Goal: Task Accomplishment & Management: Manage account settings

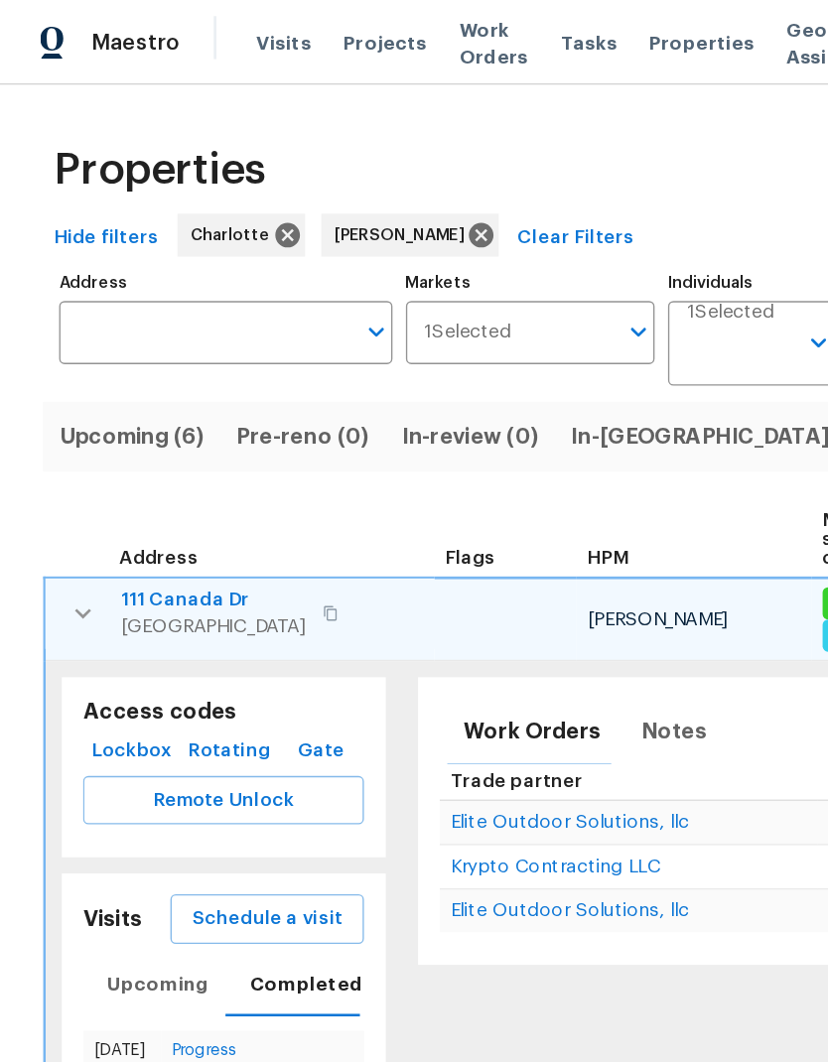
scroll to position [256, 0]
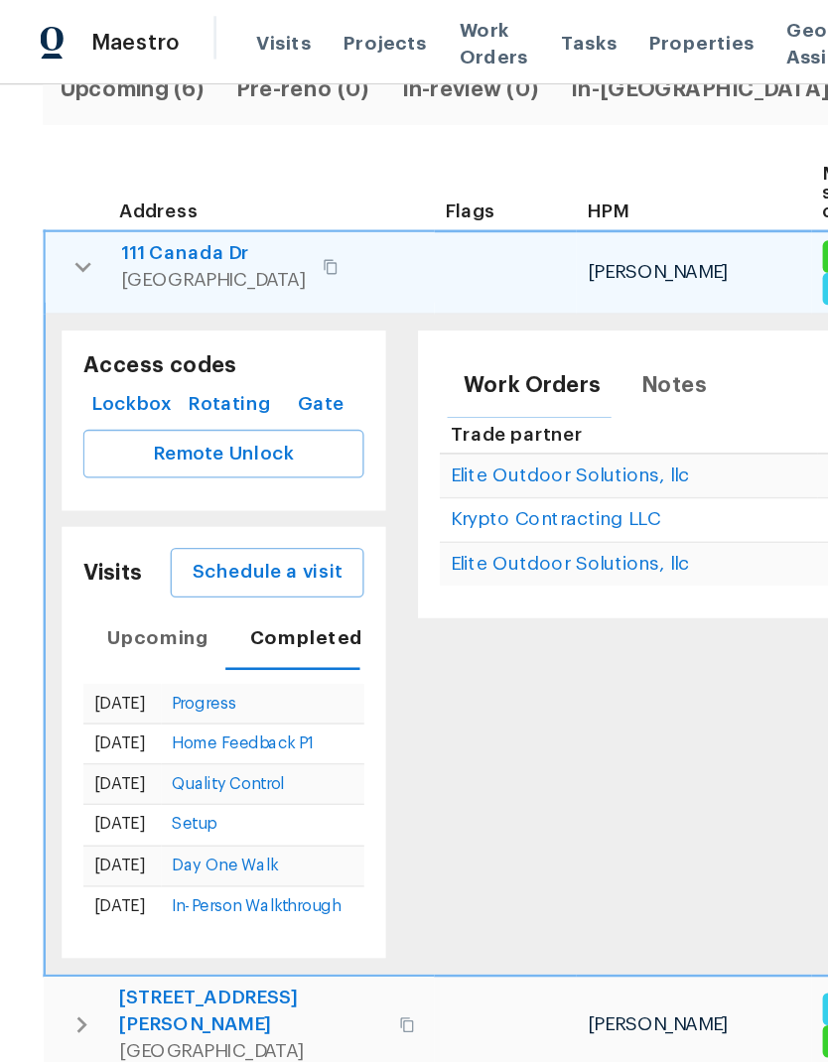
click at [59, 197] on icon "button" at bounding box center [62, 198] width 24 height 24
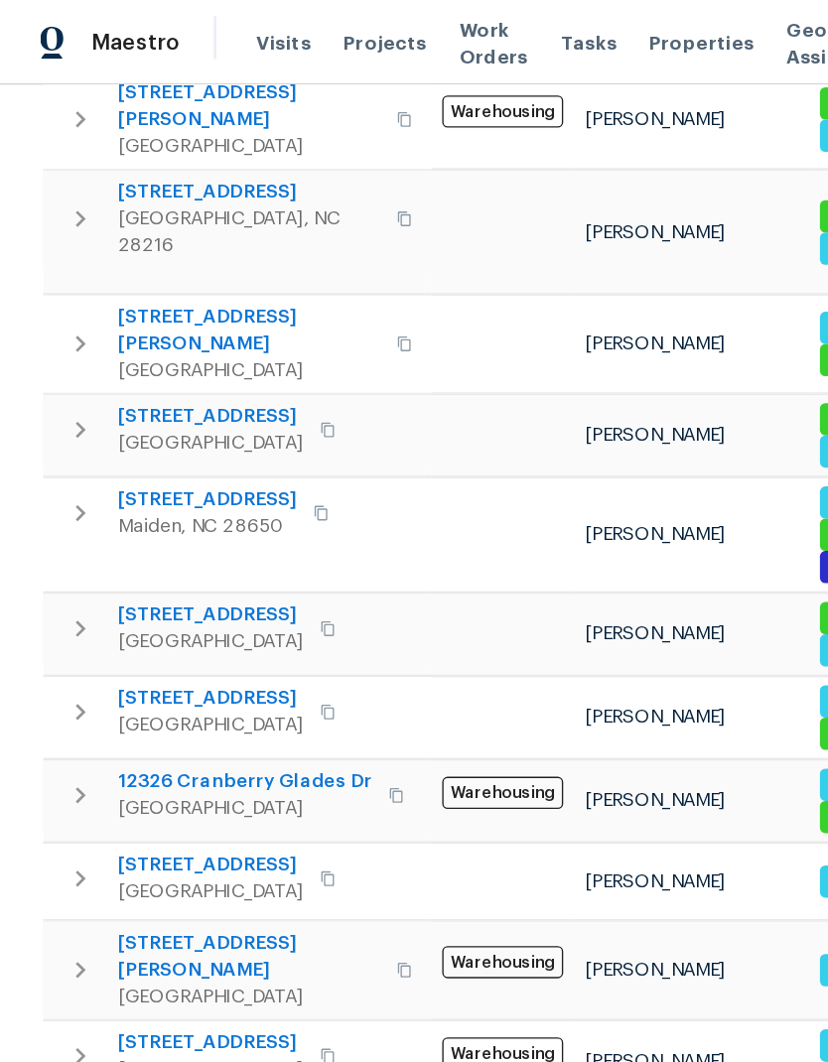
click at [64, 637] on icon "button" at bounding box center [60, 649] width 24 height 24
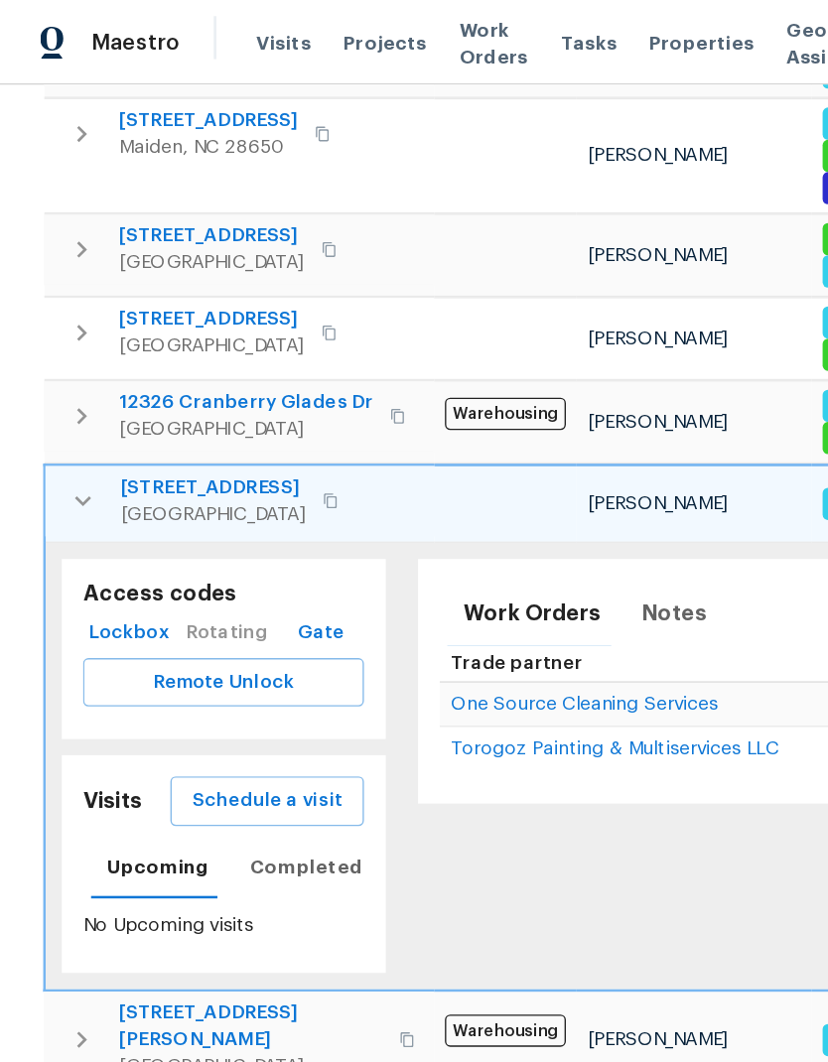
scroll to position [812, 0]
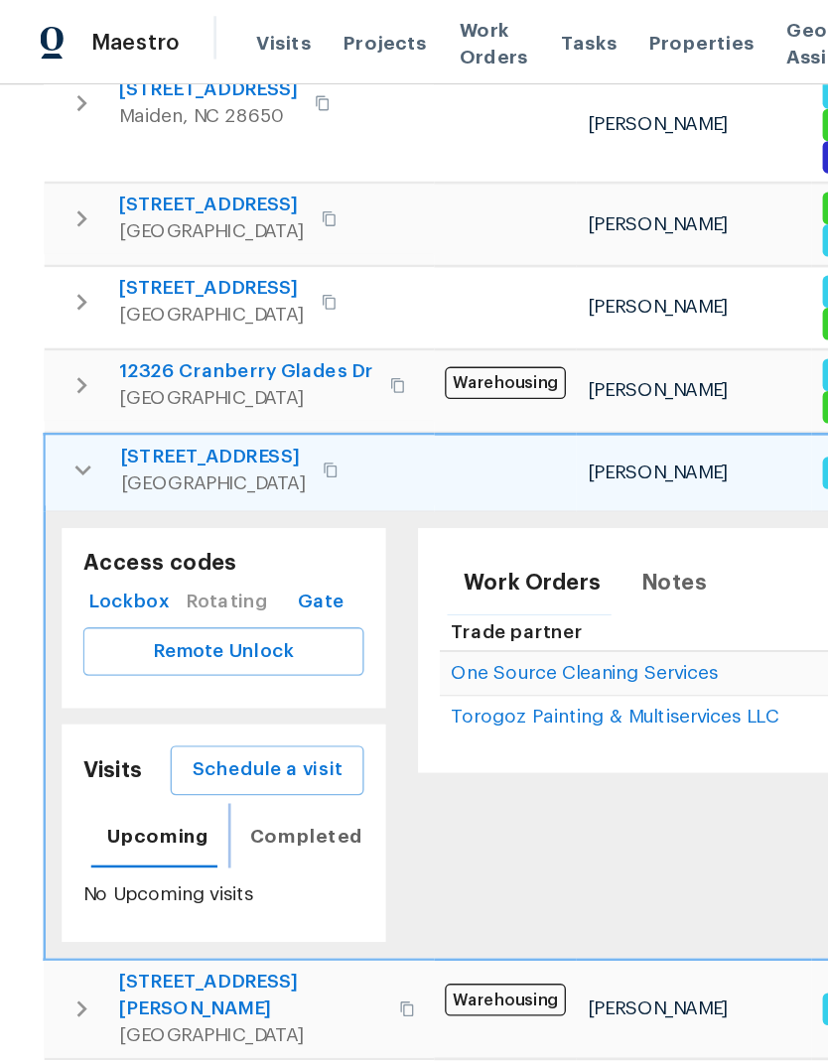
click at [243, 606] on span "Completed" at bounding box center [226, 618] width 83 height 25
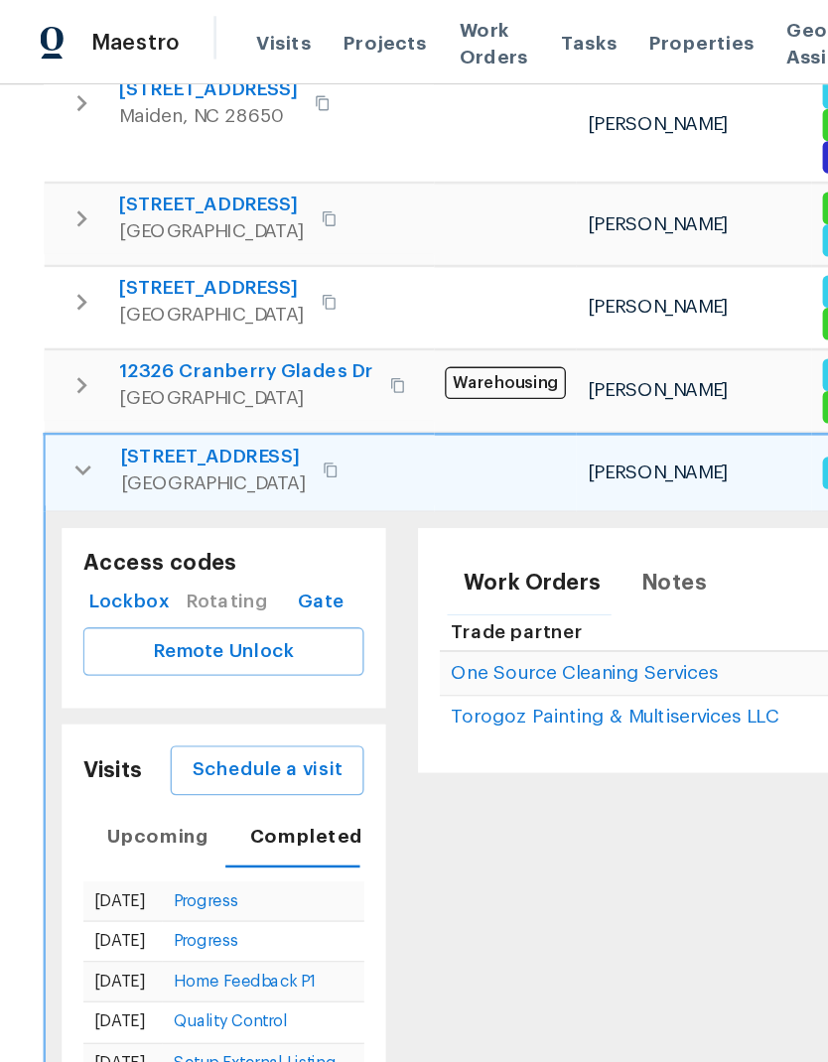
click at [230, 557] on span "Schedule a visit" at bounding box center [197, 569] width 111 height 25
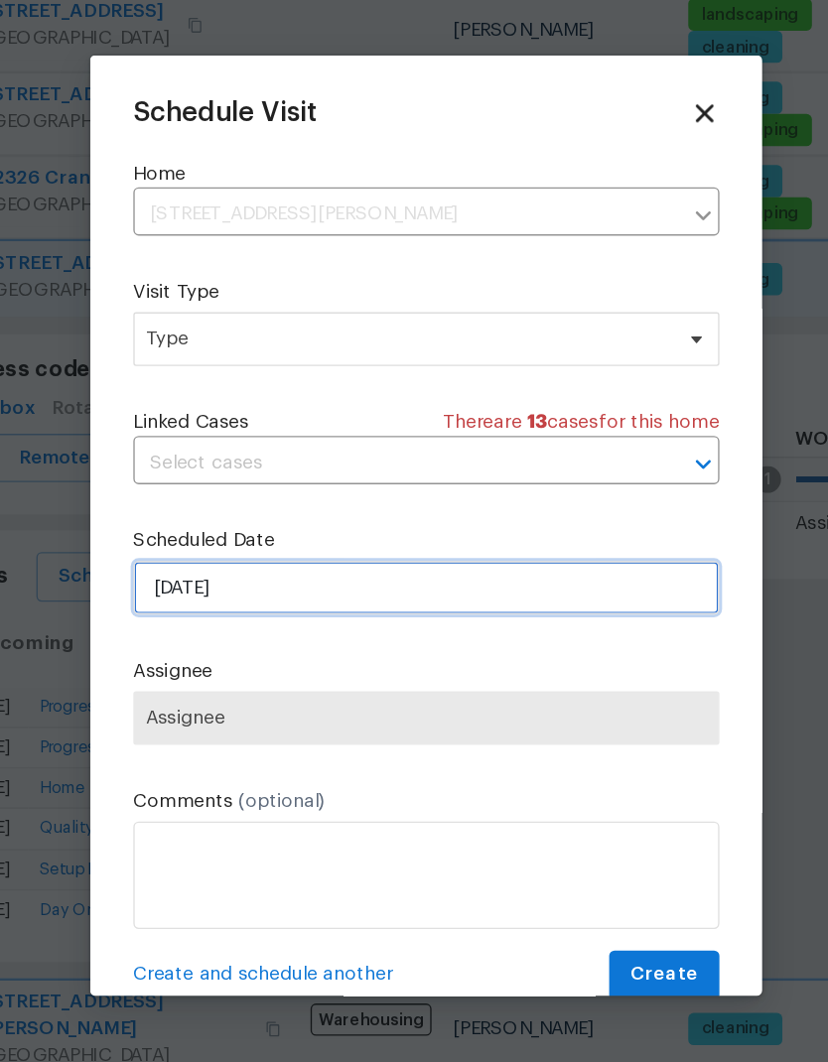
click at [445, 557] on input "8/27/2025" at bounding box center [414, 577] width 433 height 40
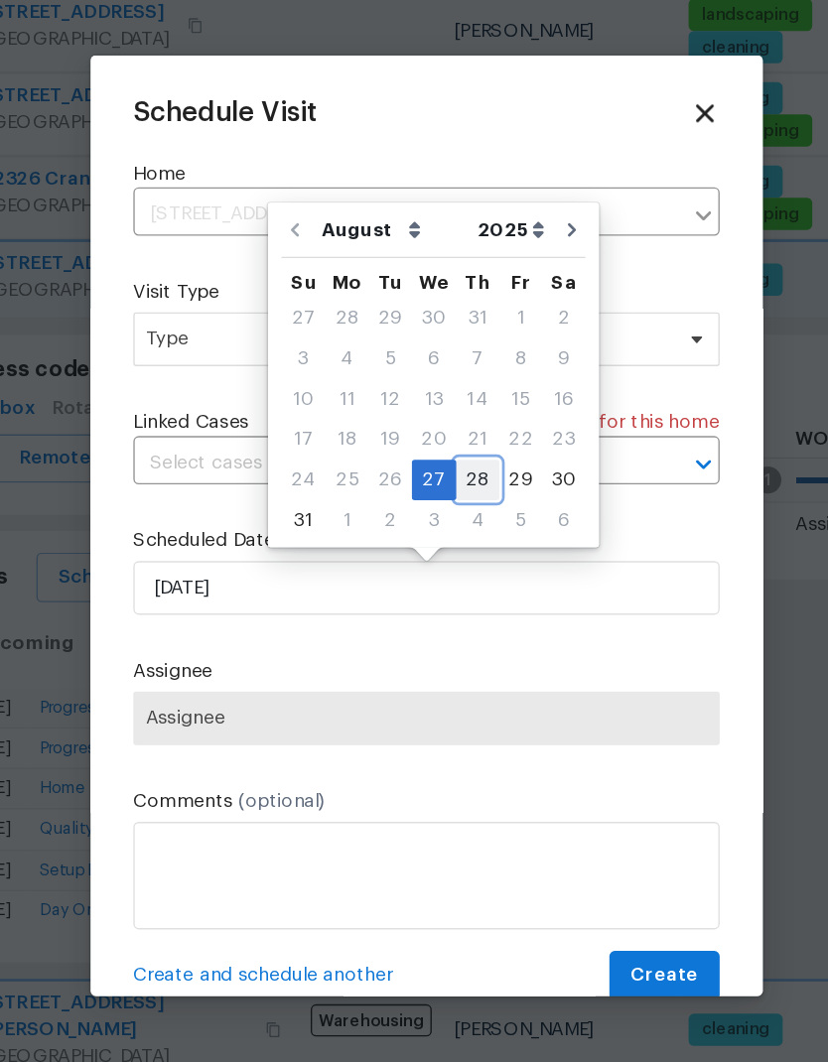
click at [436, 483] on div "28" at bounding box center [452, 497] width 32 height 28
type input "8/28/2025"
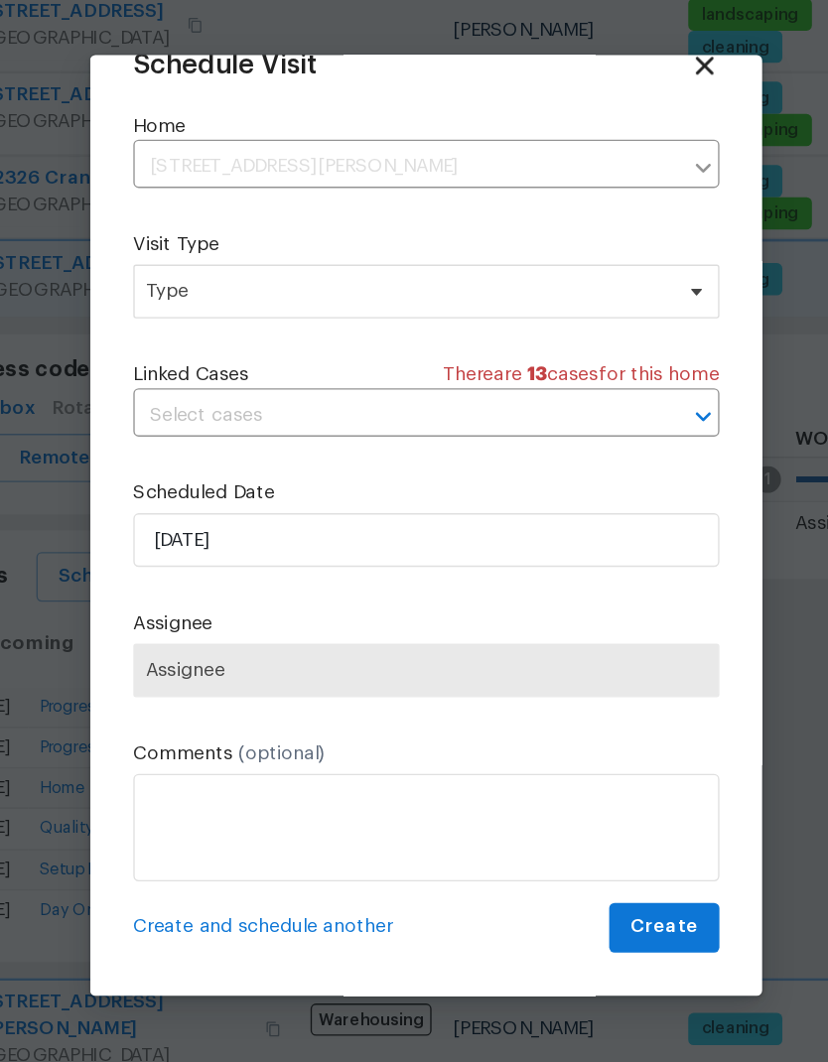
scroll to position [39, 0]
click at [486, 630] on span "Assignee" at bounding box center [413, 638] width 415 height 16
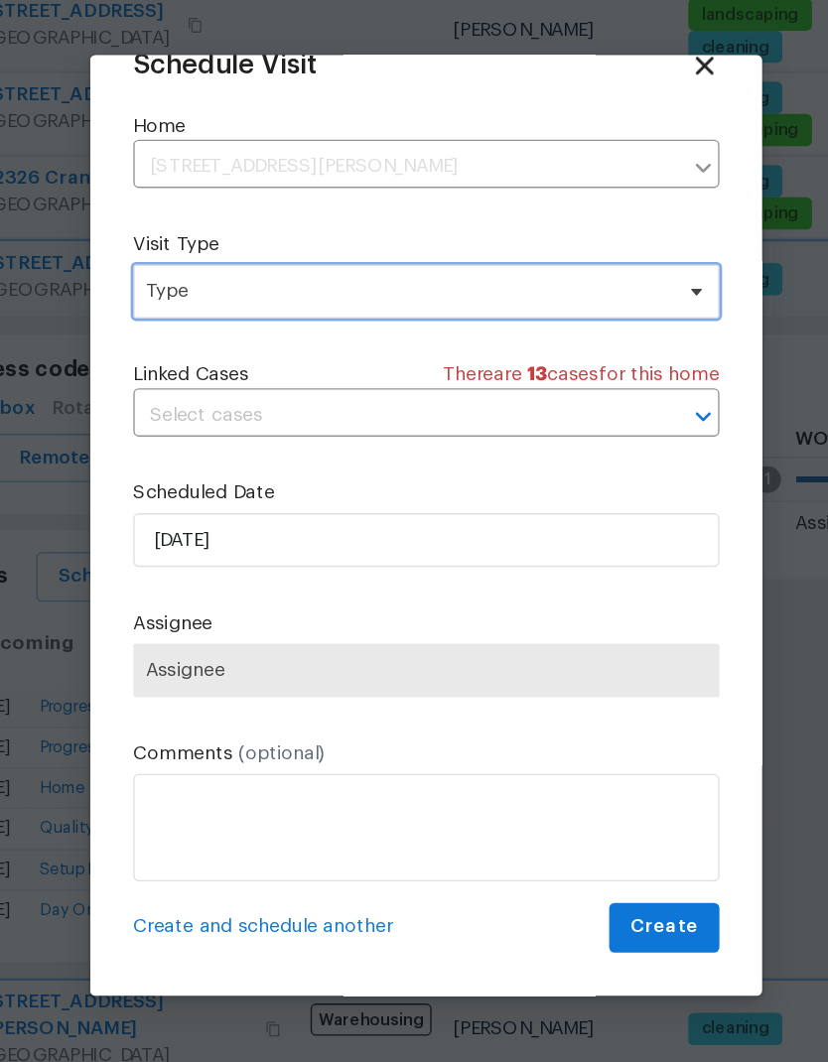
click at [600, 350] on span at bounding box center [611, 358] width 22 height 16
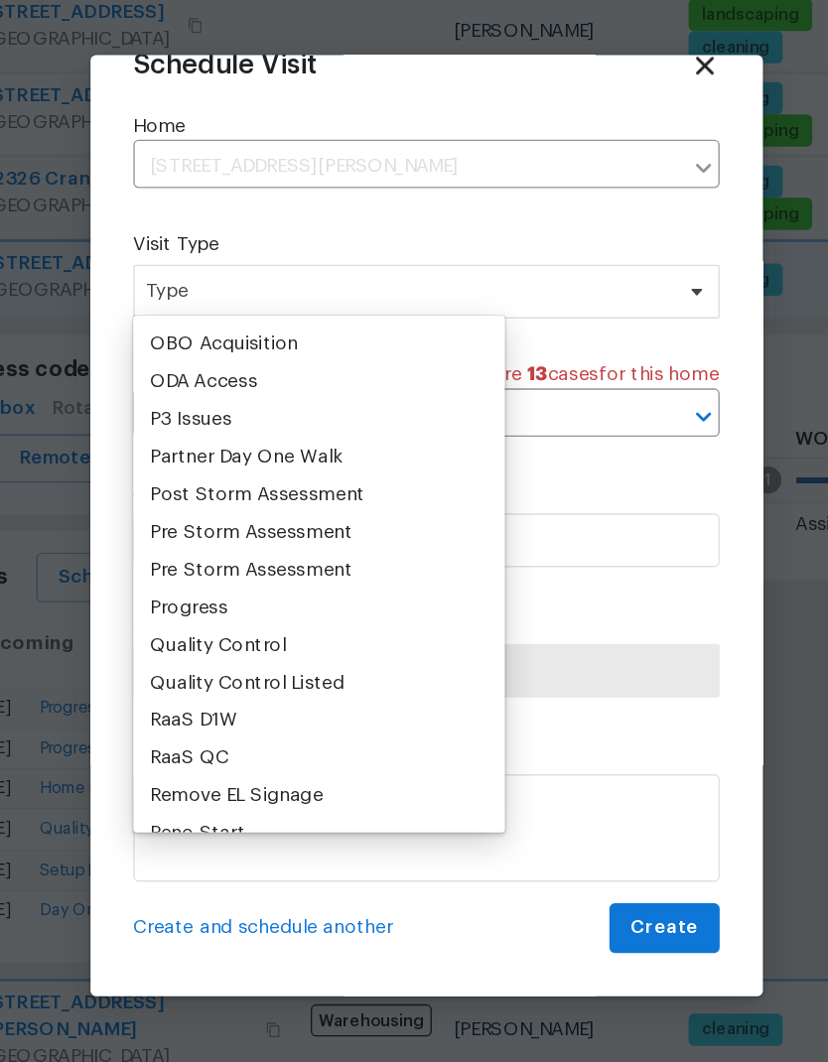
scroll to position [1138, 0]
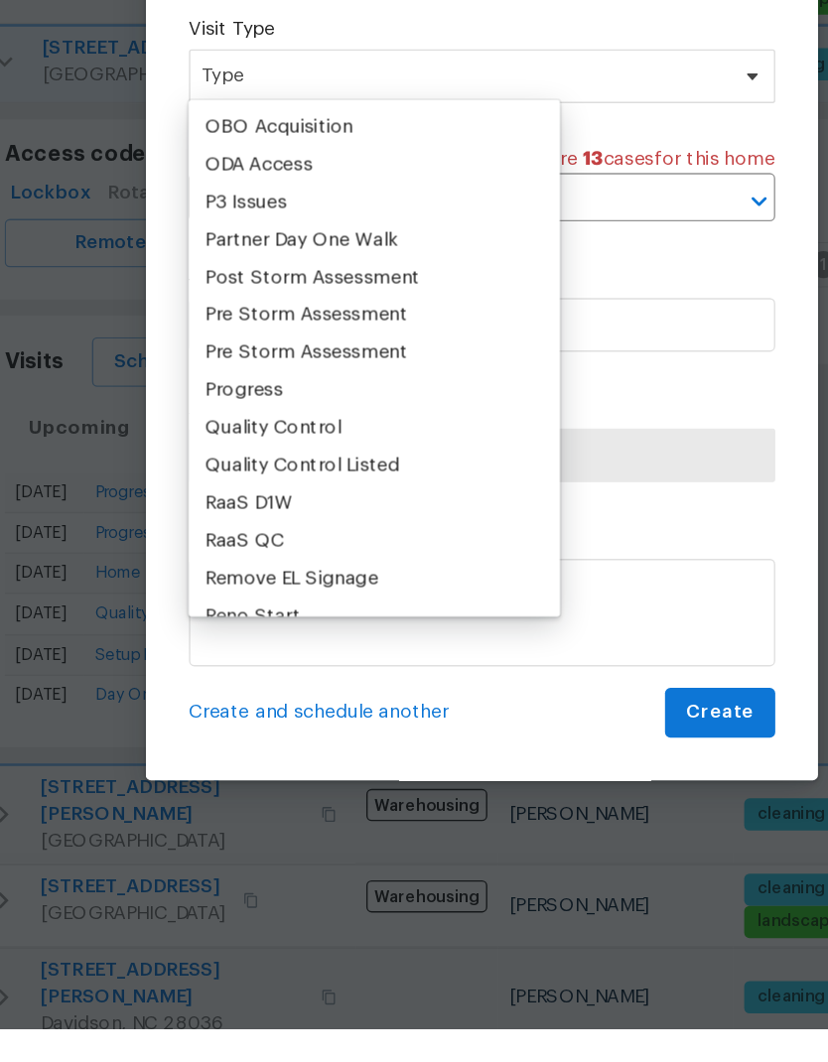
click at [244, 577] on div "Progress" at bounding box center [335, 591] width 262 height 28
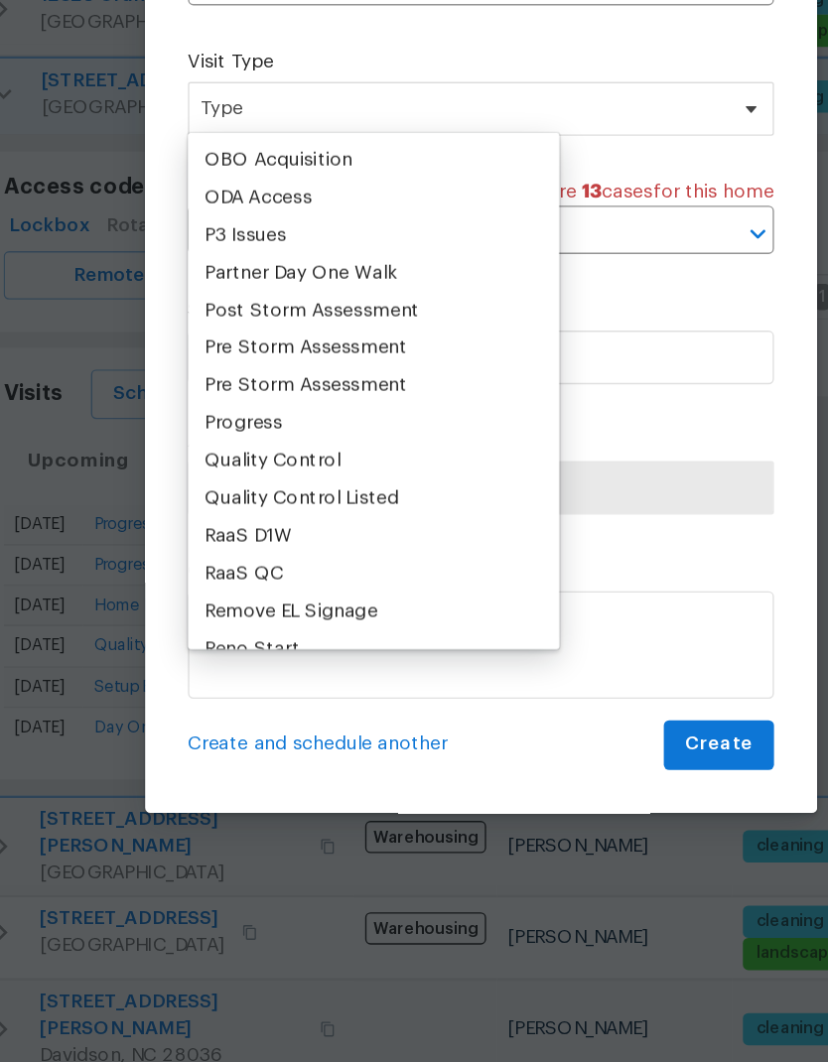
click at [209, 581] on div "Progress" at bounding box center [238, 591] width 58 height 20
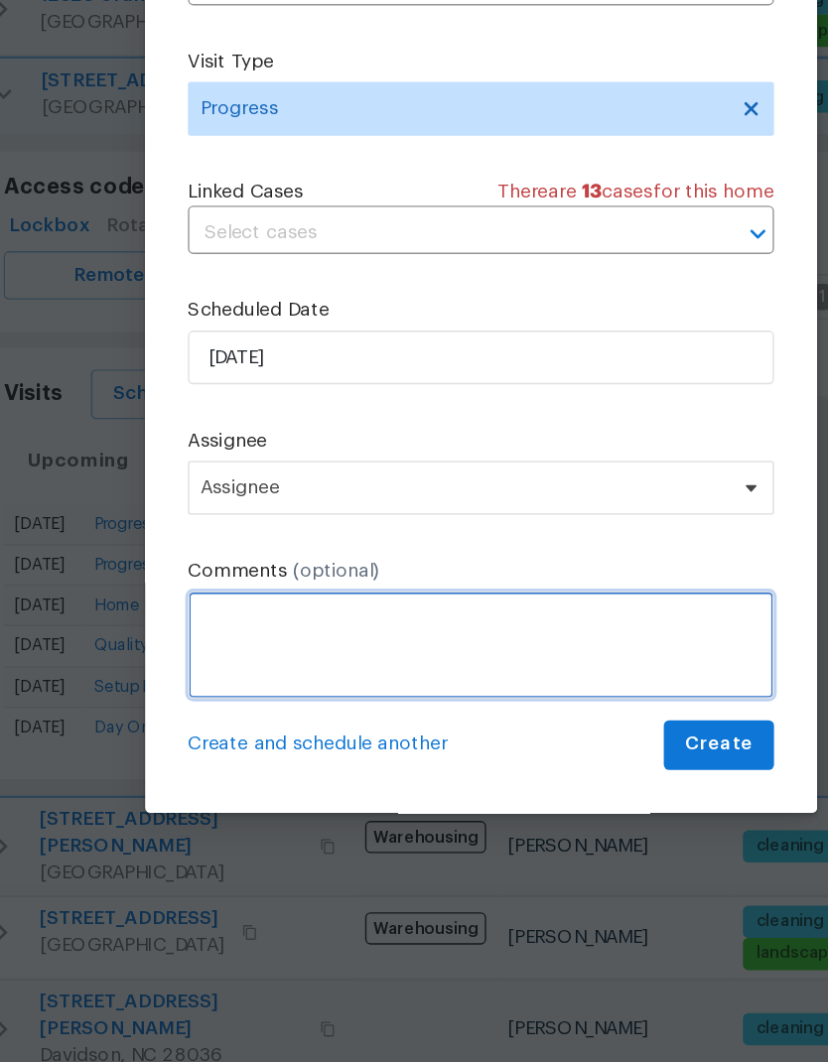
click at [273, 715] on textarea at bounding box center [414, 754] width 433 height 79
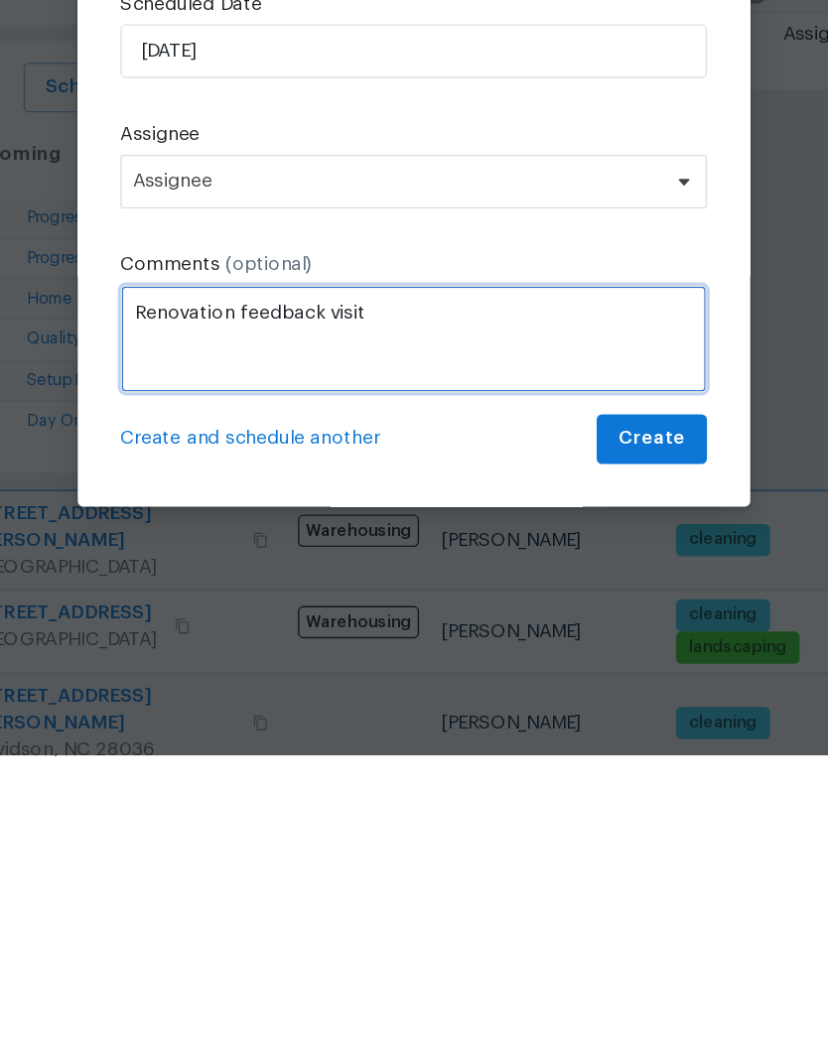
type textarea "Renovation feedback visit"
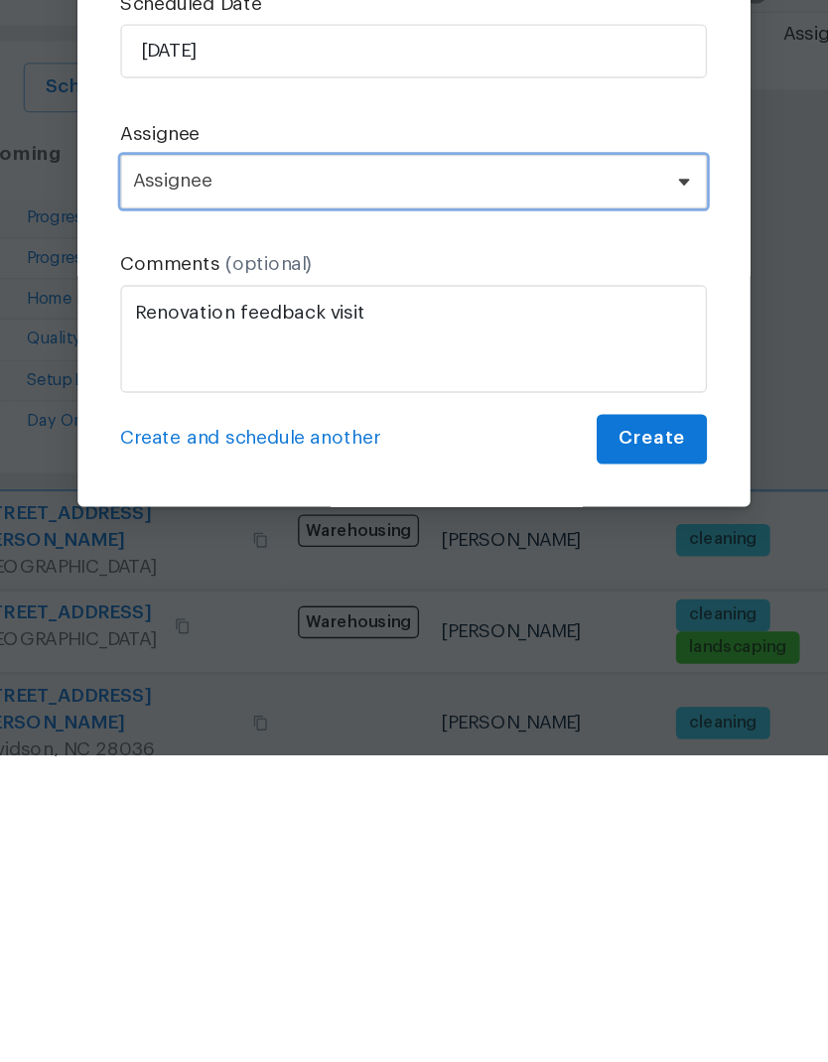
click at [482, 618] on span "Assignee" at bounding box center [414, 638] width 433 height 40
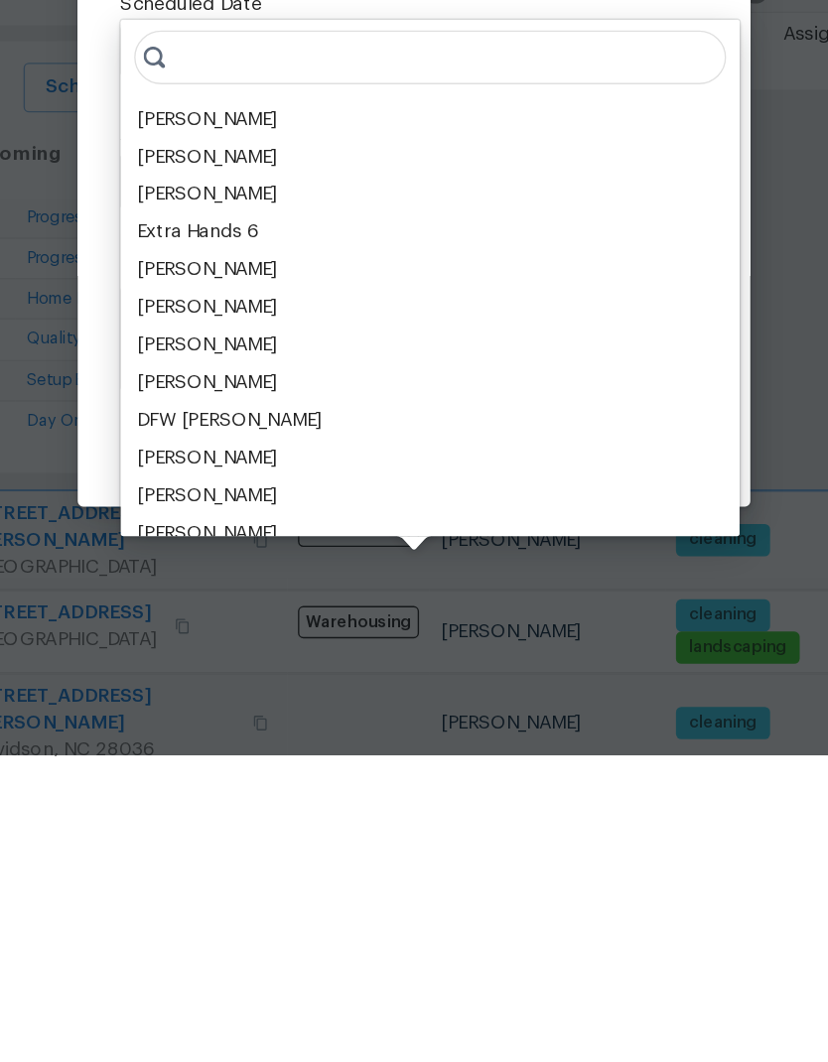
scroll to position [79, 0]
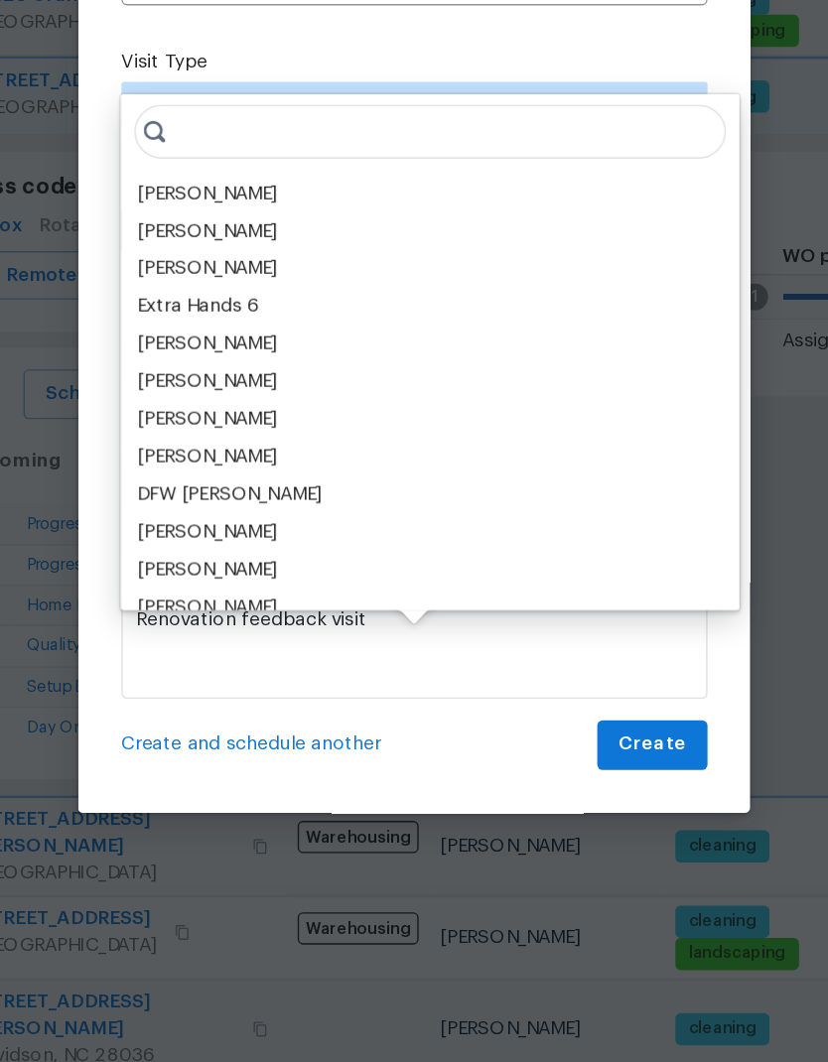
click at [498, 410] on span "There are 13 case s for this home" at bounding box center [528, 420] width 205 height 20
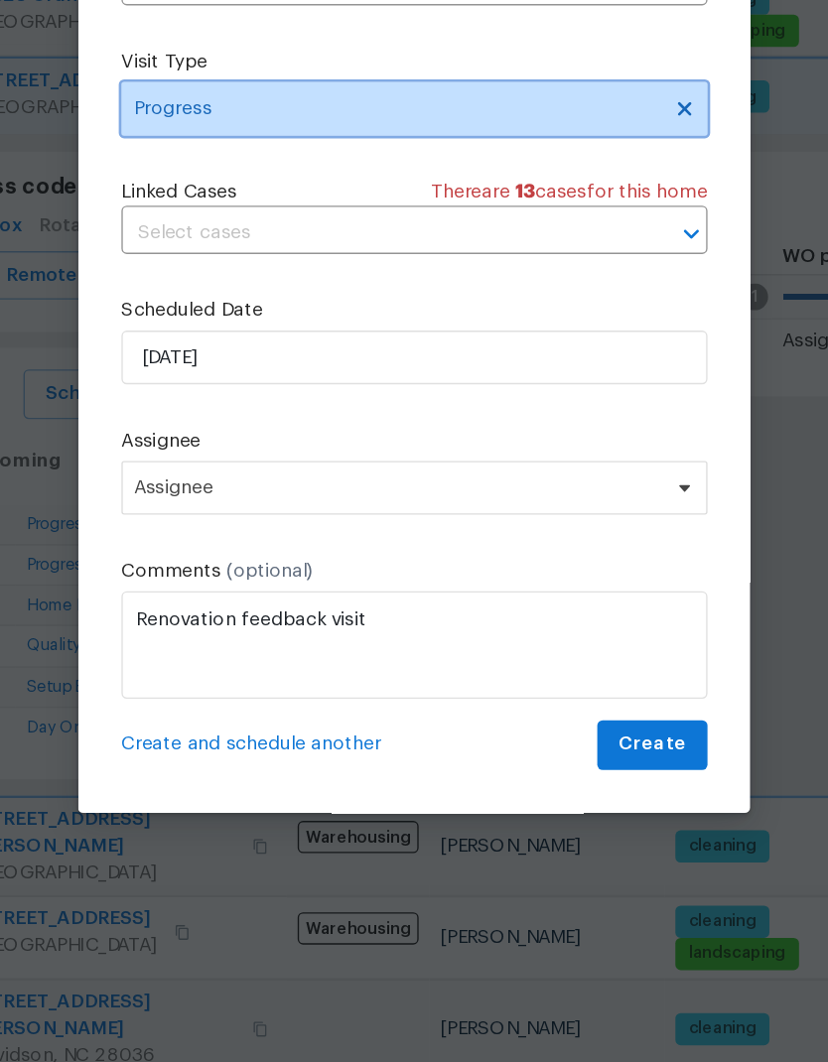
click at [198, 339] on span "Progress" at bounding box center [414, 359] width 433 height 40
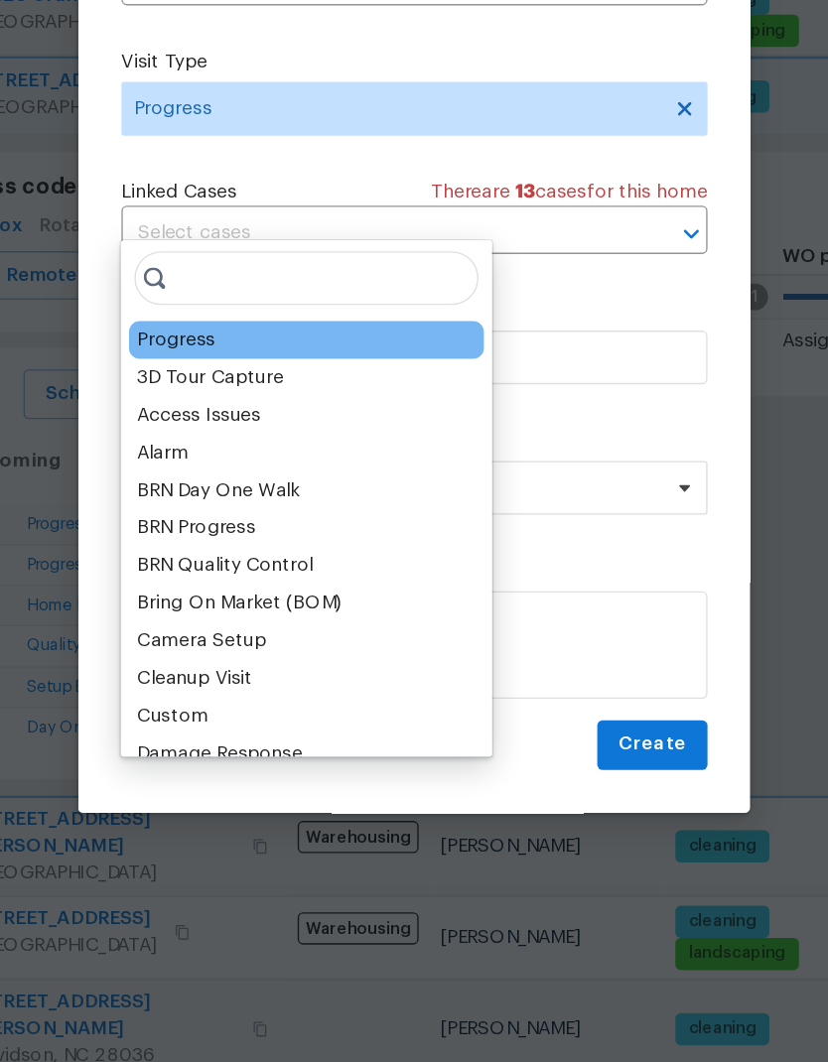
click at [460, 312] on div "Schedule Visit Home 17931 Kings Point Dr Apt G, Cornelius, NC 28031 ​ Visit Typ…" at bounding box center [414, 514] width 433 height 666
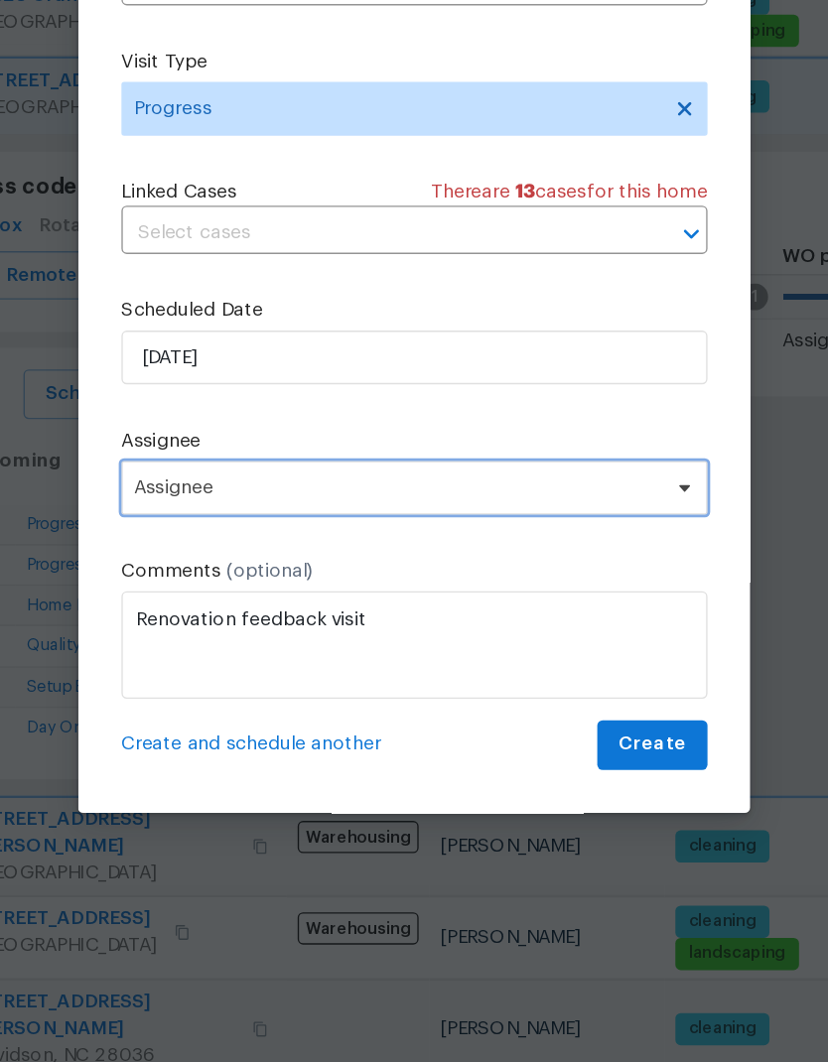
click at [610, 636] on icon at bounding box center [614, 638] width 8 height 5
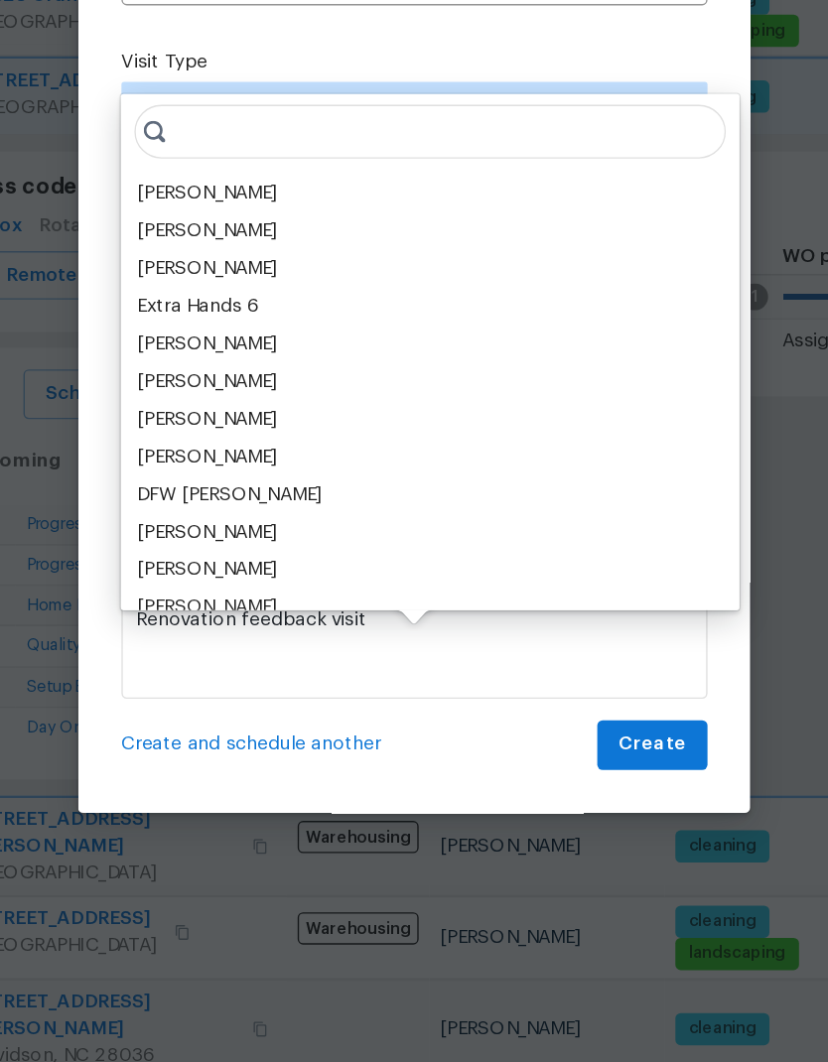
click at [209, 411] on div "[PERSON_NAME]" at bounding box center [261, 421] width 104 height 20
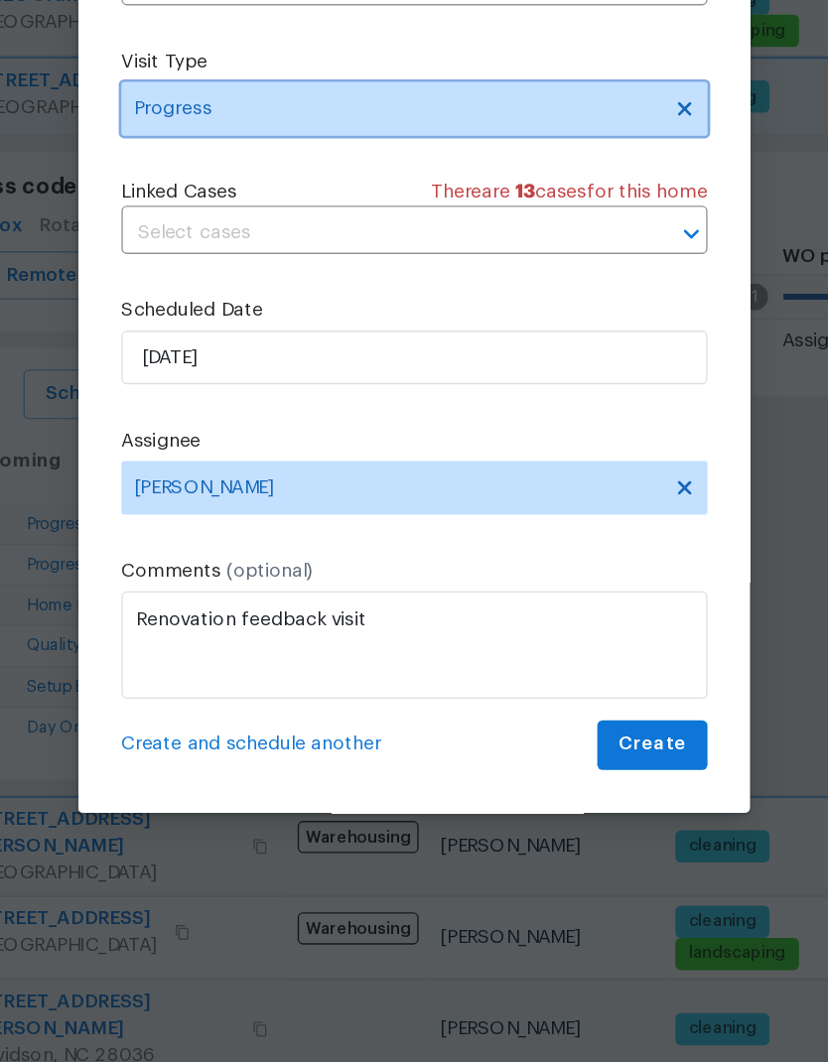
click at [450, 348] on span "Progress" at bounding box center [399, 358] width 386 height 20
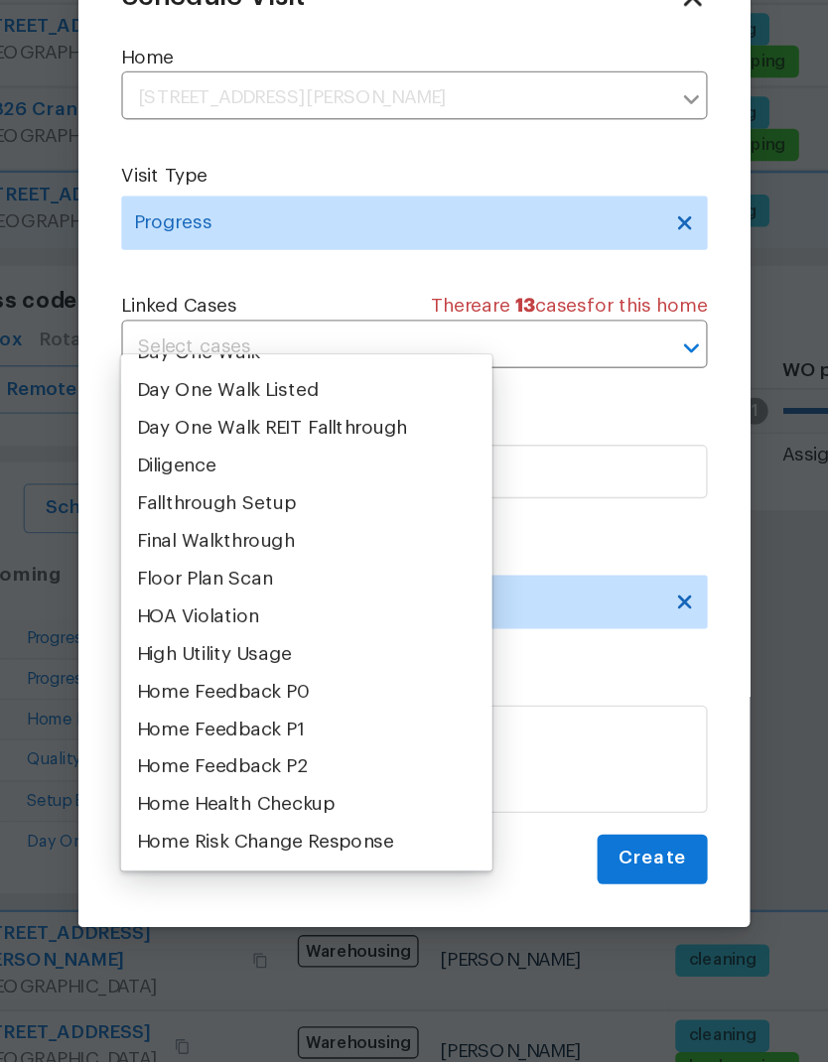
scroll to position [394, 0]
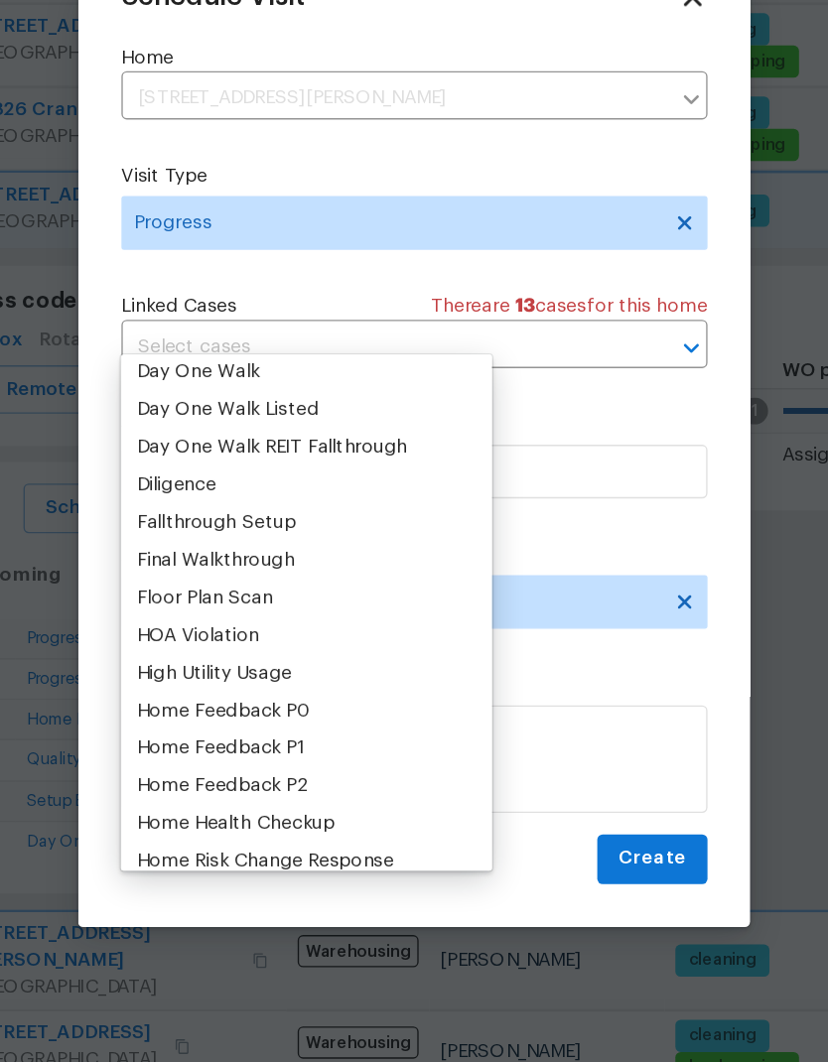
click at [461, 181] on div "Schedule Visit Home 17931 Kings Point Dr Apt G, Cornelius, NC 28031 ​ Visit Typ…" at bounding box center [414, 514] width 433 height 666
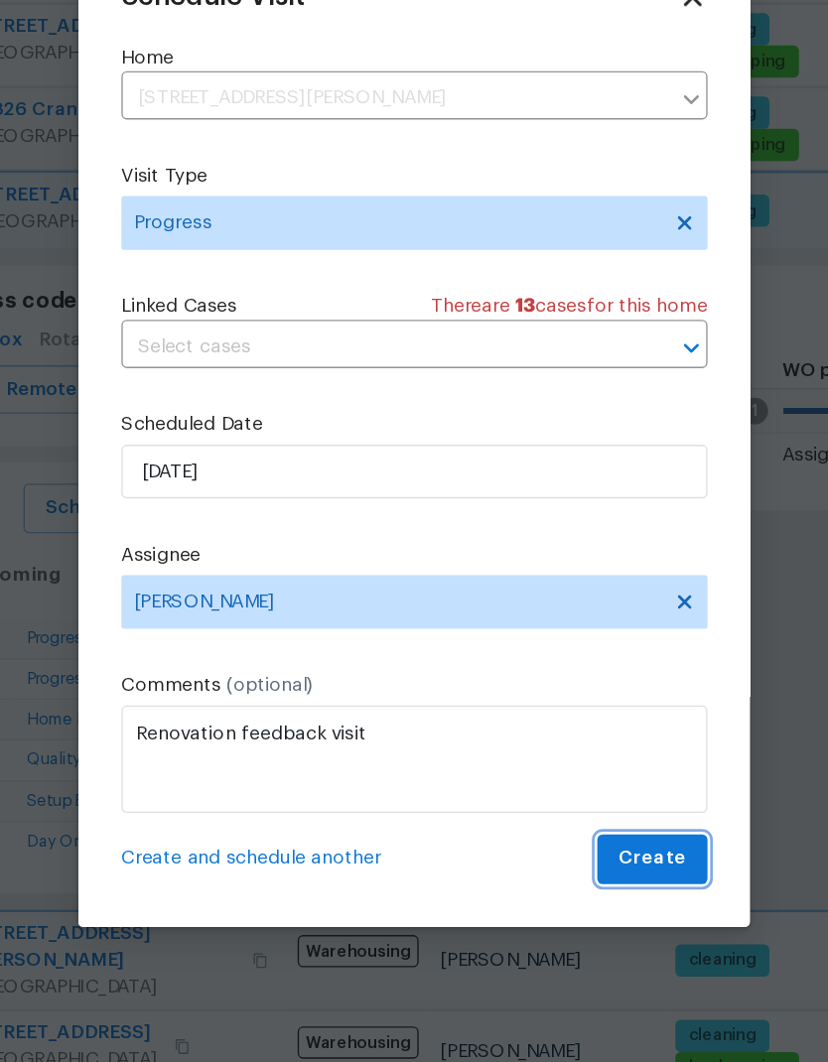
click at [565, 816] on span "Create" at bounding box center [590, 828] width 50 height 25
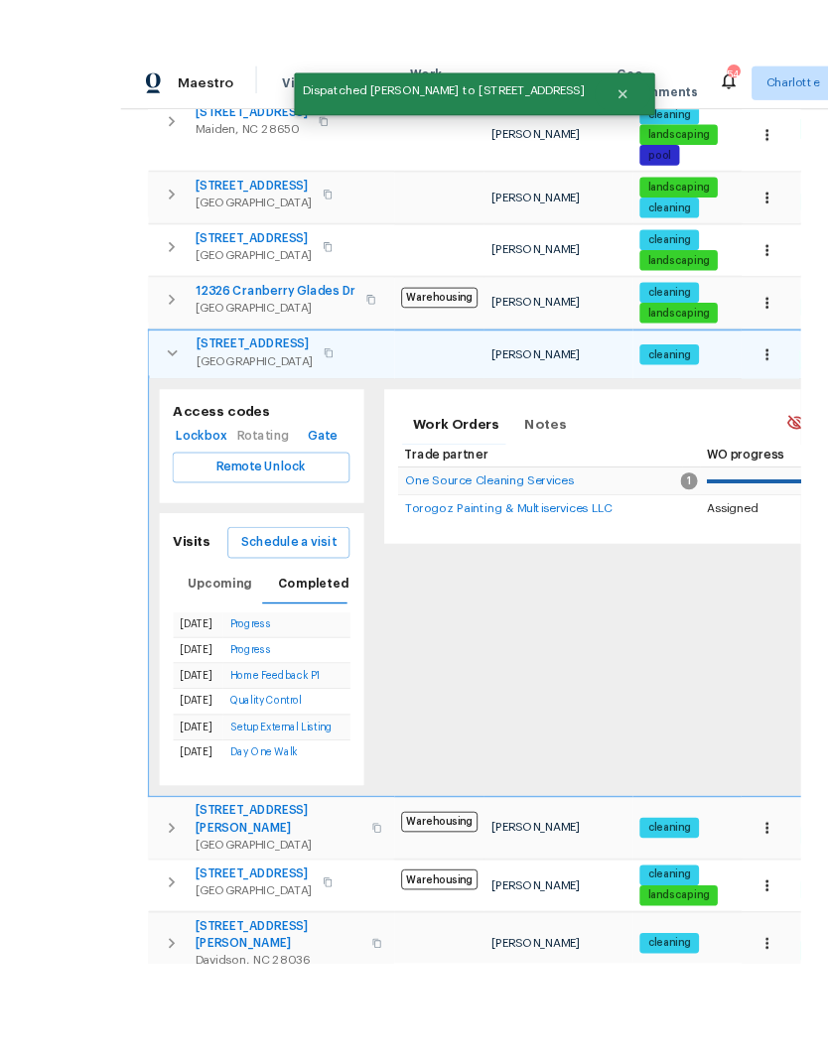
scroll to position [77, 0]
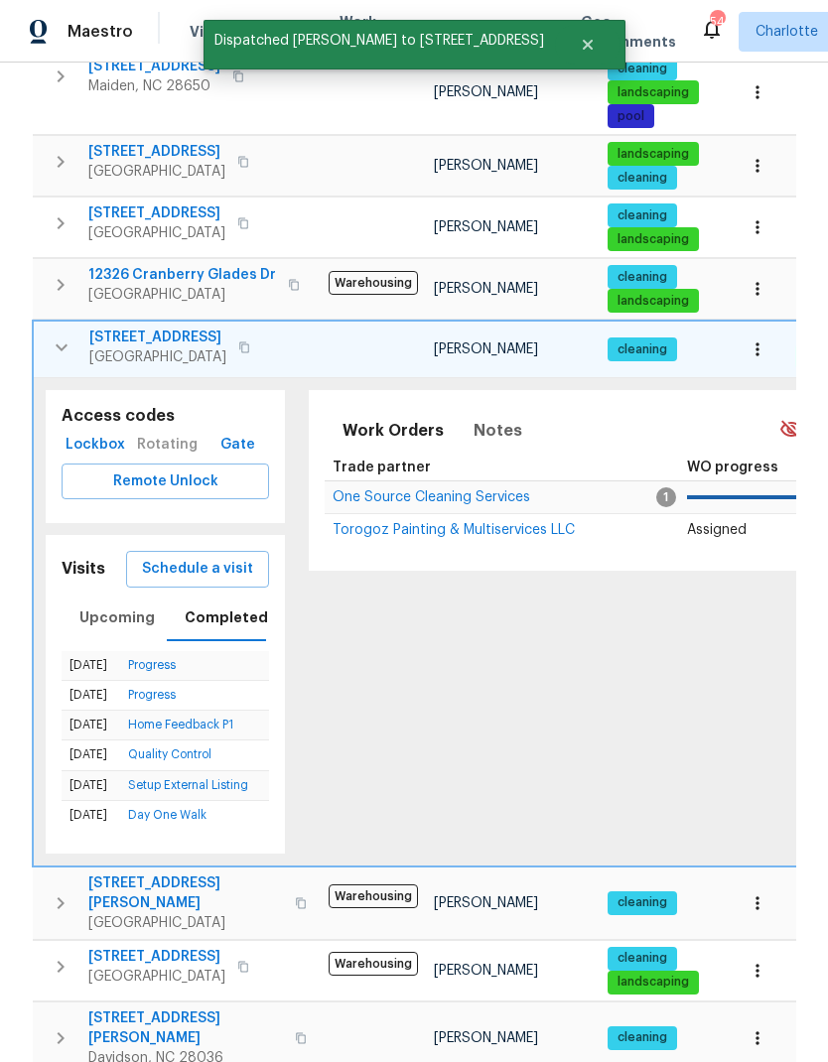
click at [68, 336] on icon "button" at bounding box center [62, 348] width 24 height 24
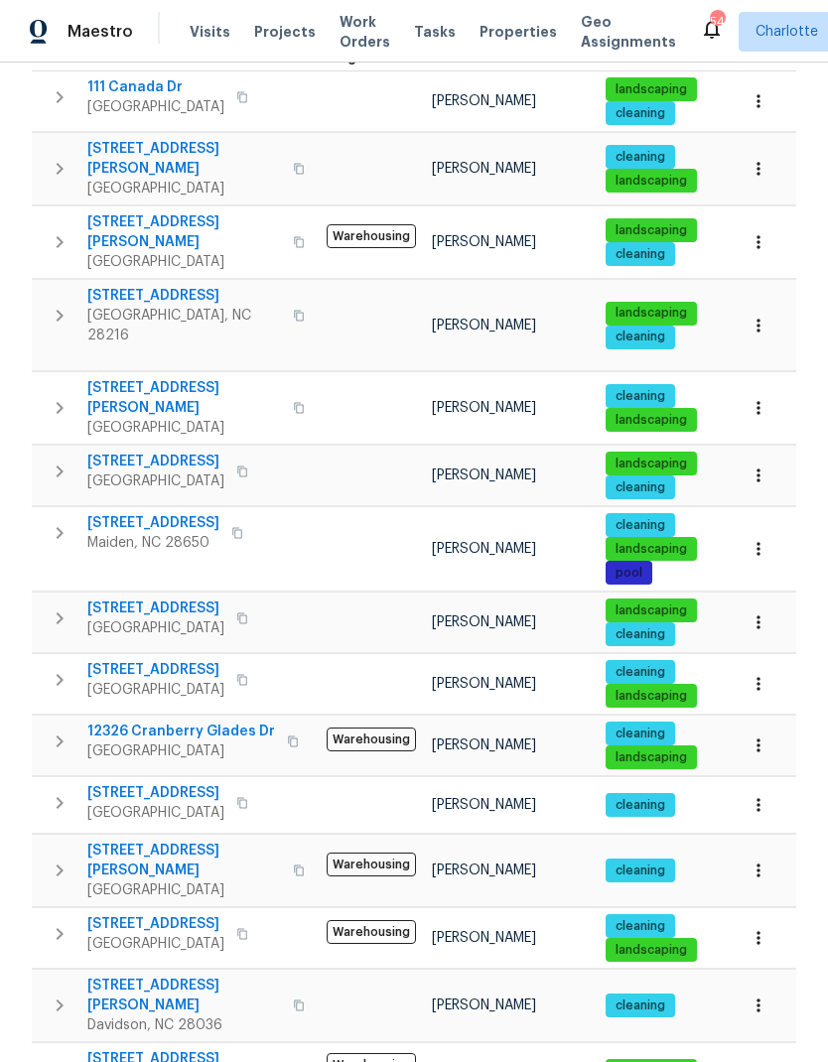
scroll to position [362, 0]
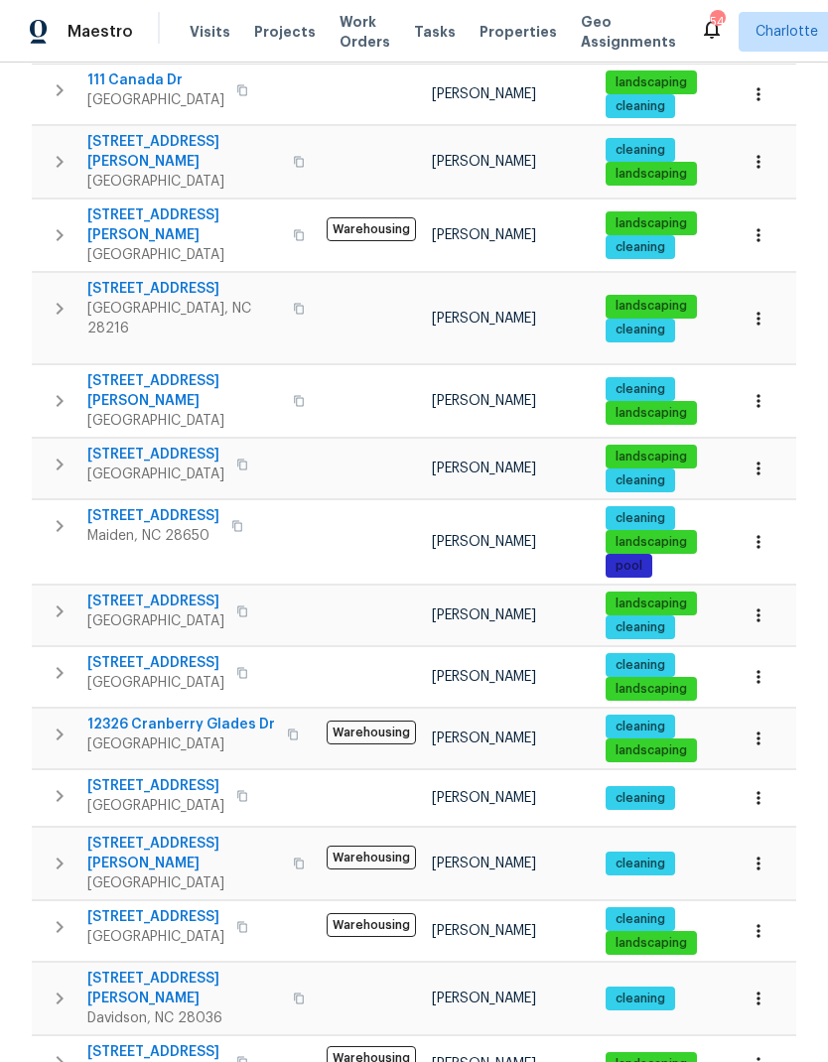
click at [61, 915] on icon "button" at bounding box center [60, 927] width 24 height 24
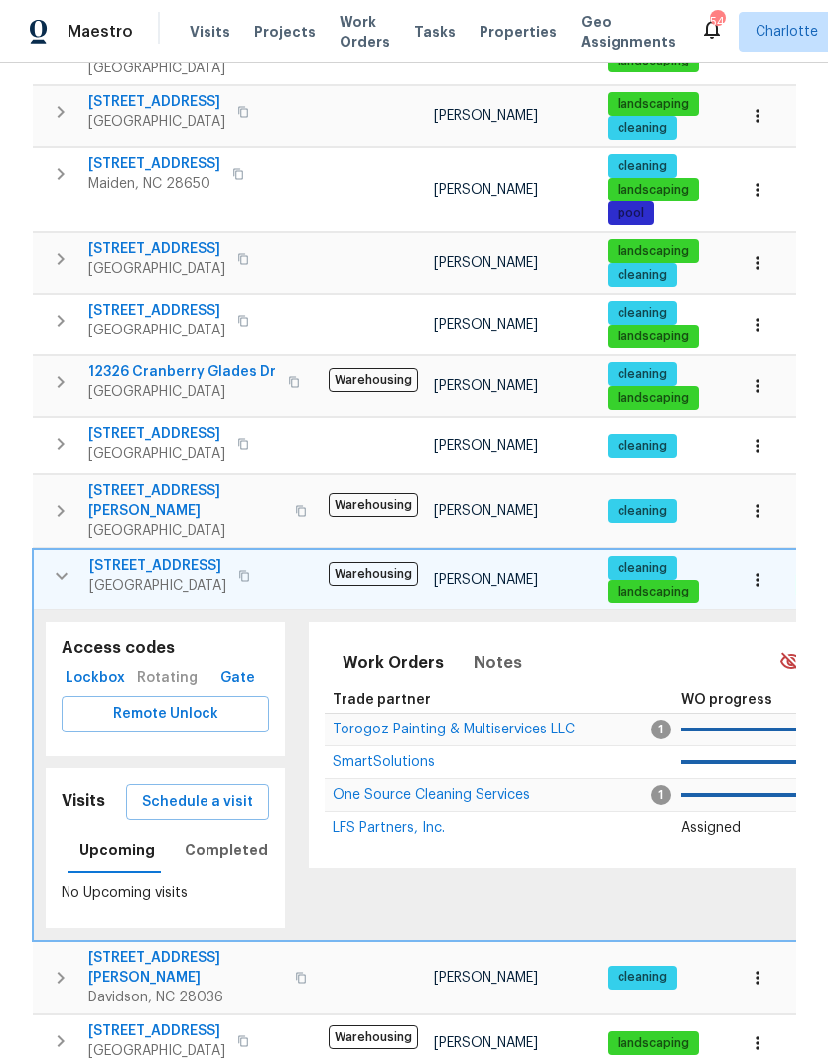
scroll to position [712, 0]
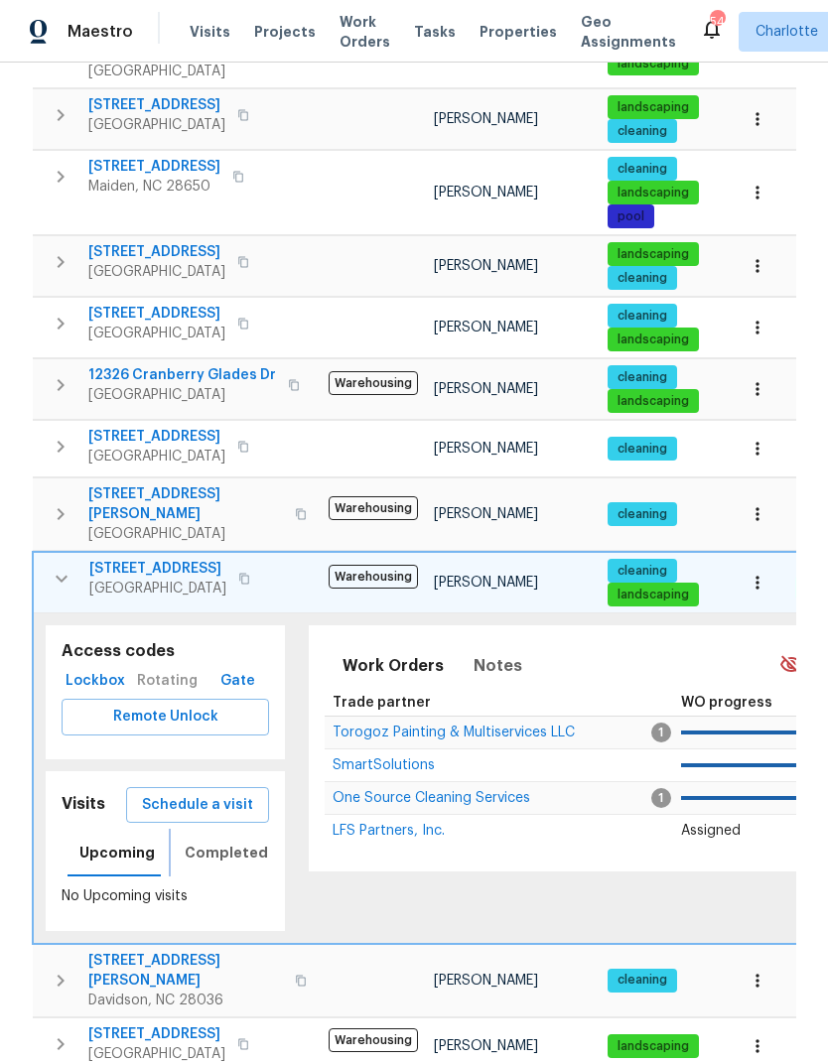
click at [244, 841] on span "Completed" at bounding box center [226, 853] width 83 height 25
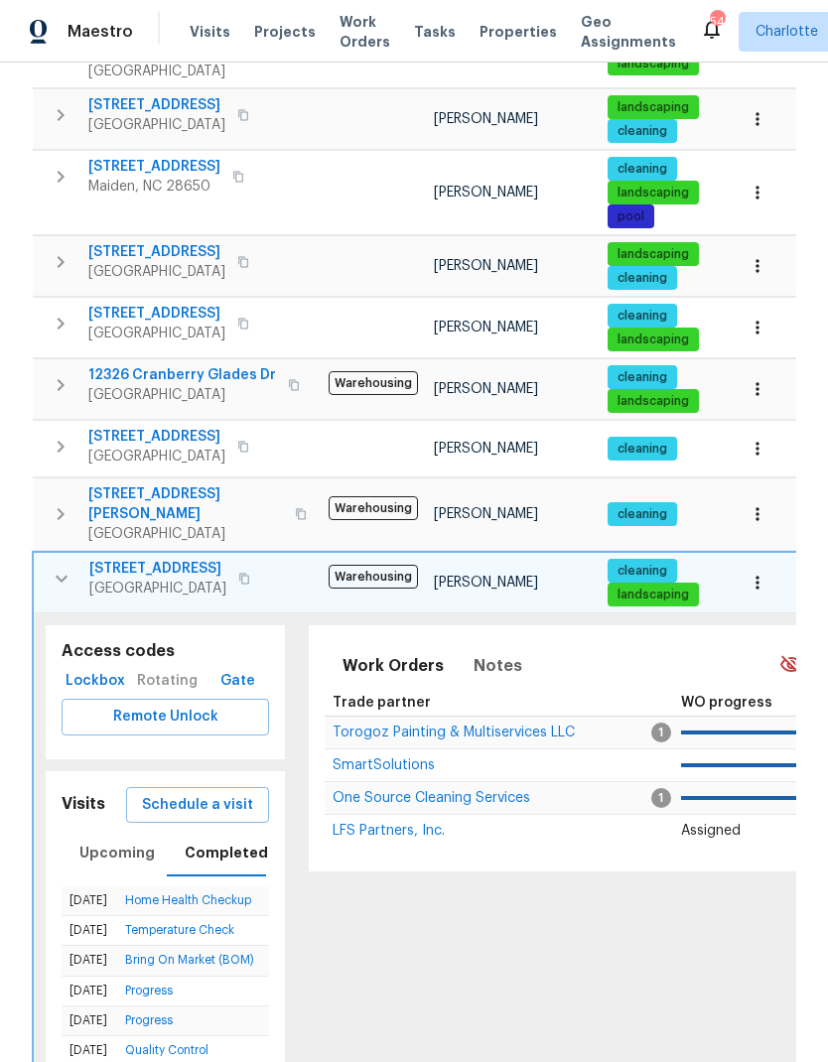
click at [217, 793] on span "Schedule a visit" at bounding box center [197, 805] width 111 height 25
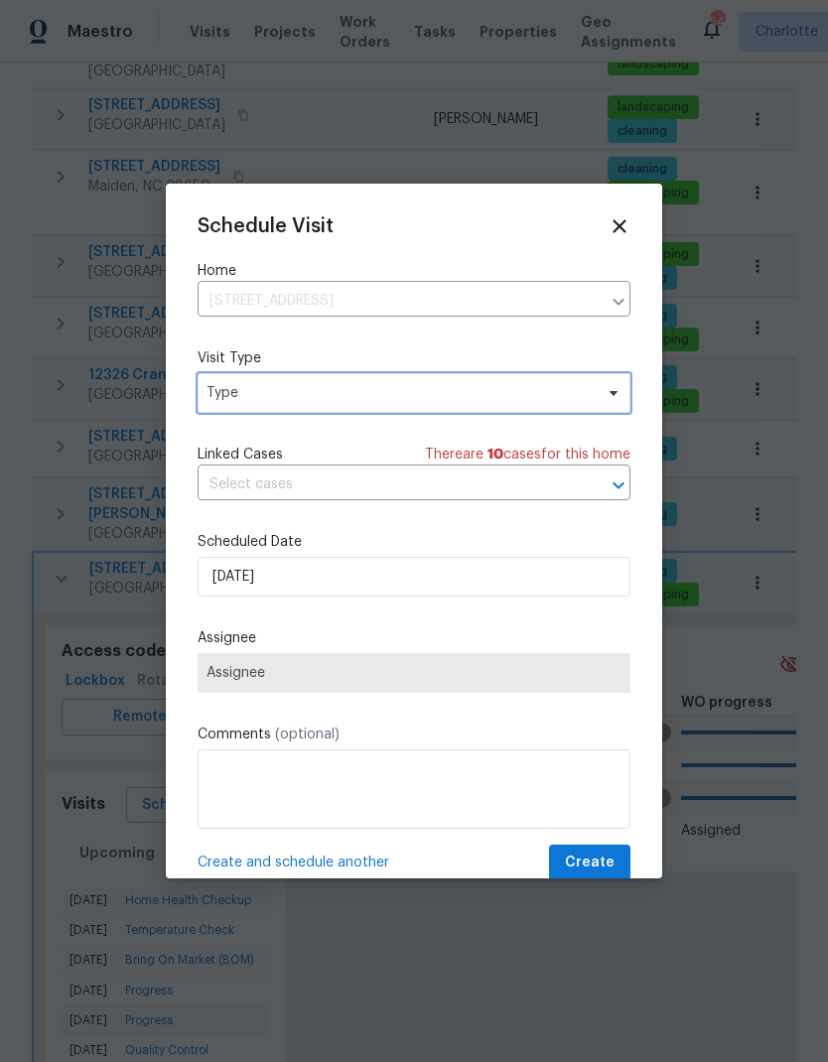
click at [607, 399] on icon at bounding box center [614, 393] width 16 height 16
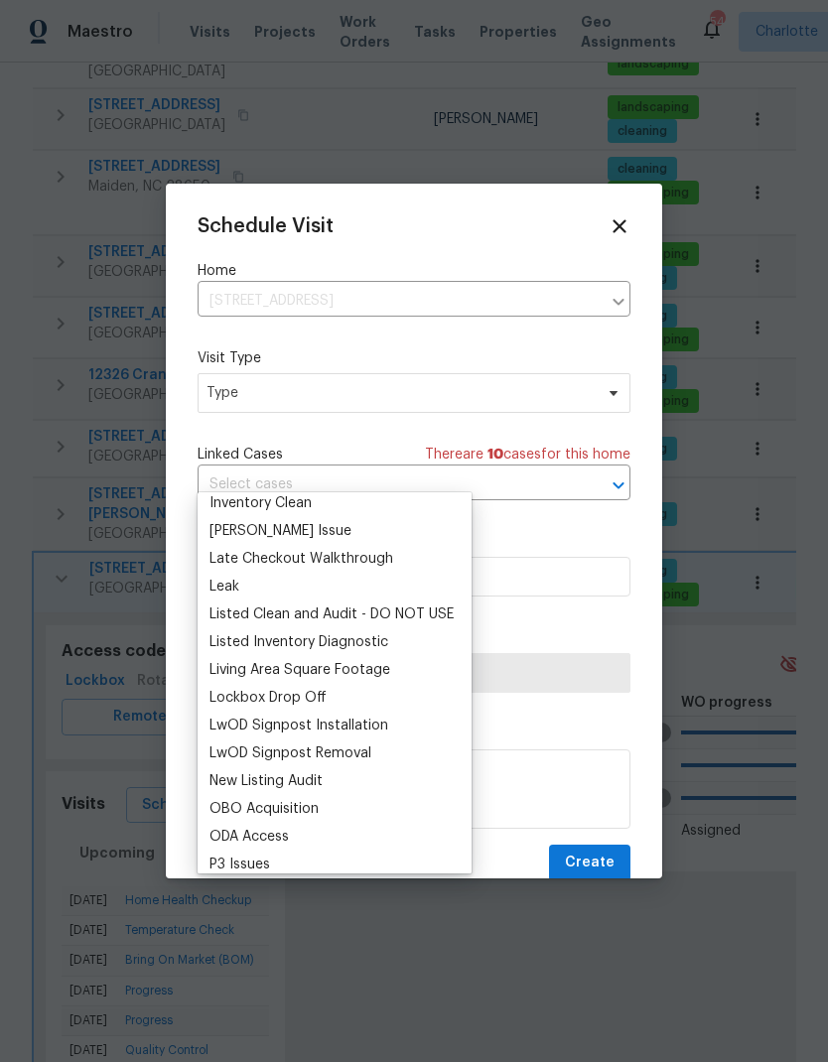
scroll to position [839, 0]
click at [362, 634] on div "Listed Inventory Diagnostic" at bounding box center [298, 644] width 179 height 20
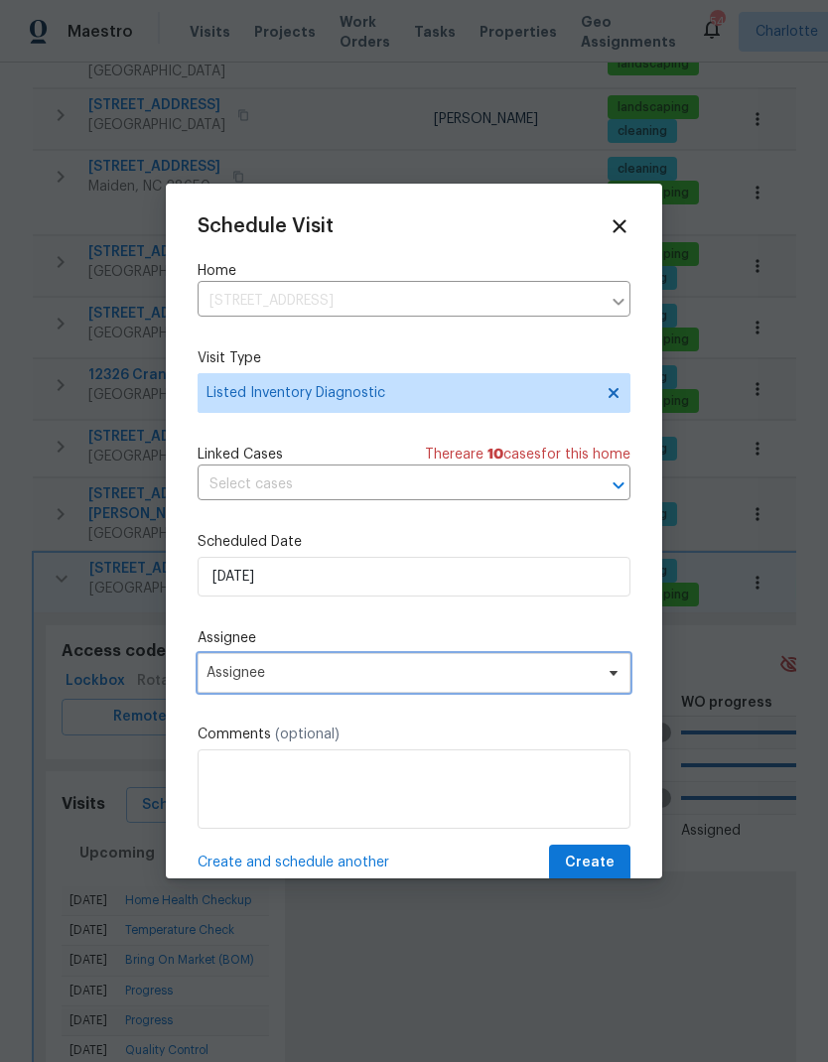
click at [604, 676] on span at bounding box center [611, 673] width 22 height 16
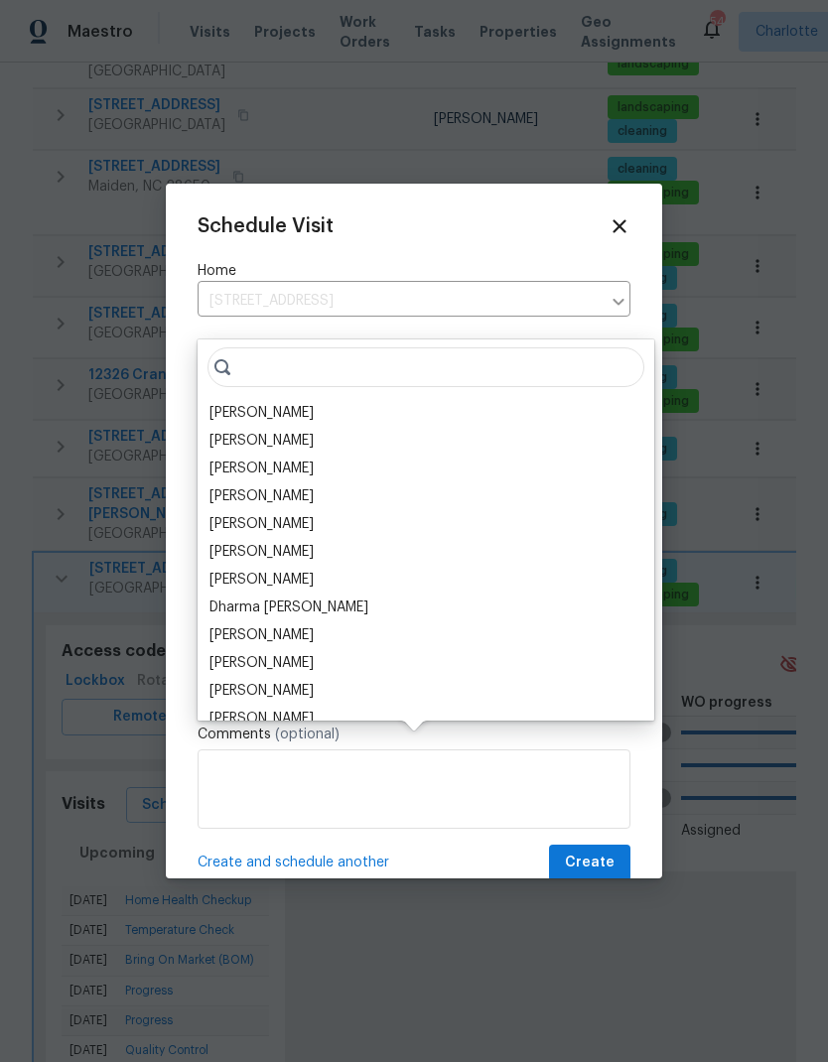
scroll to position [76, 0]
click at [302, 399] on div "[PERSON_NAME]" at bounding box center [426, 413] width 445 height 28
click at [278, 403] on div "[PERSON_NAME]" at bounding box center [261, 413] width 104 height 20
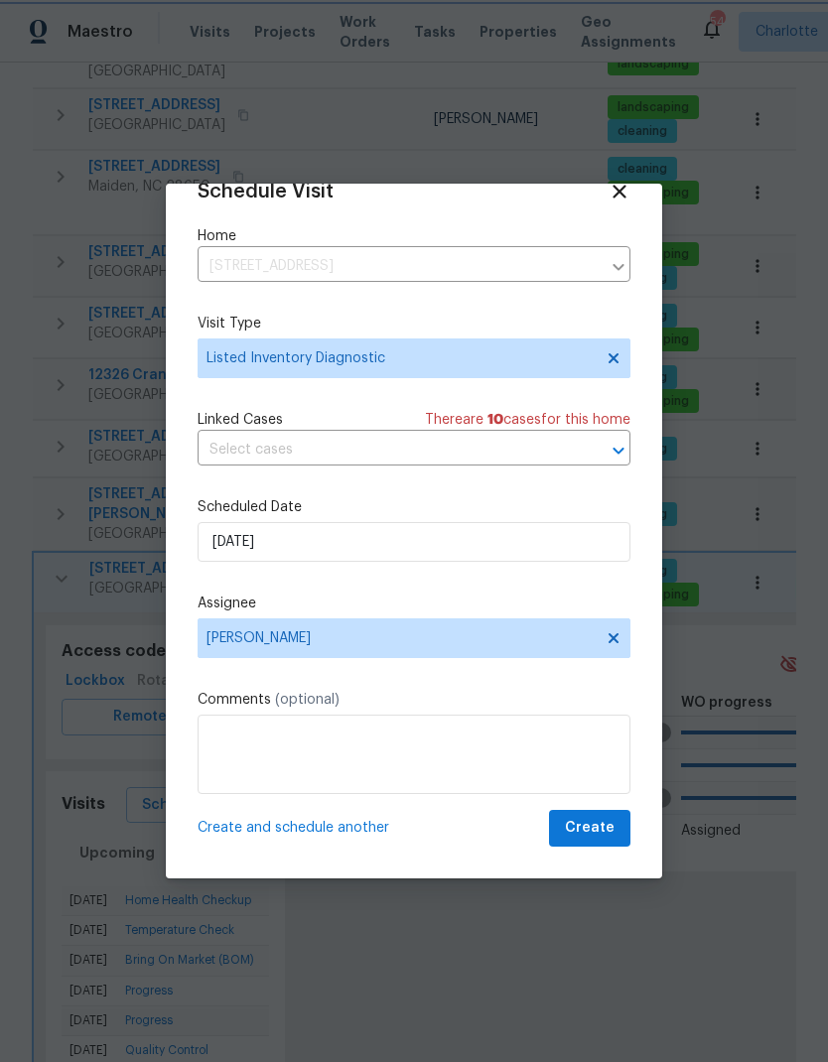
scroll to position [39, 0]
click at [608, 833] on span "Create" at bounding box center [590, 828] width 50 height 25
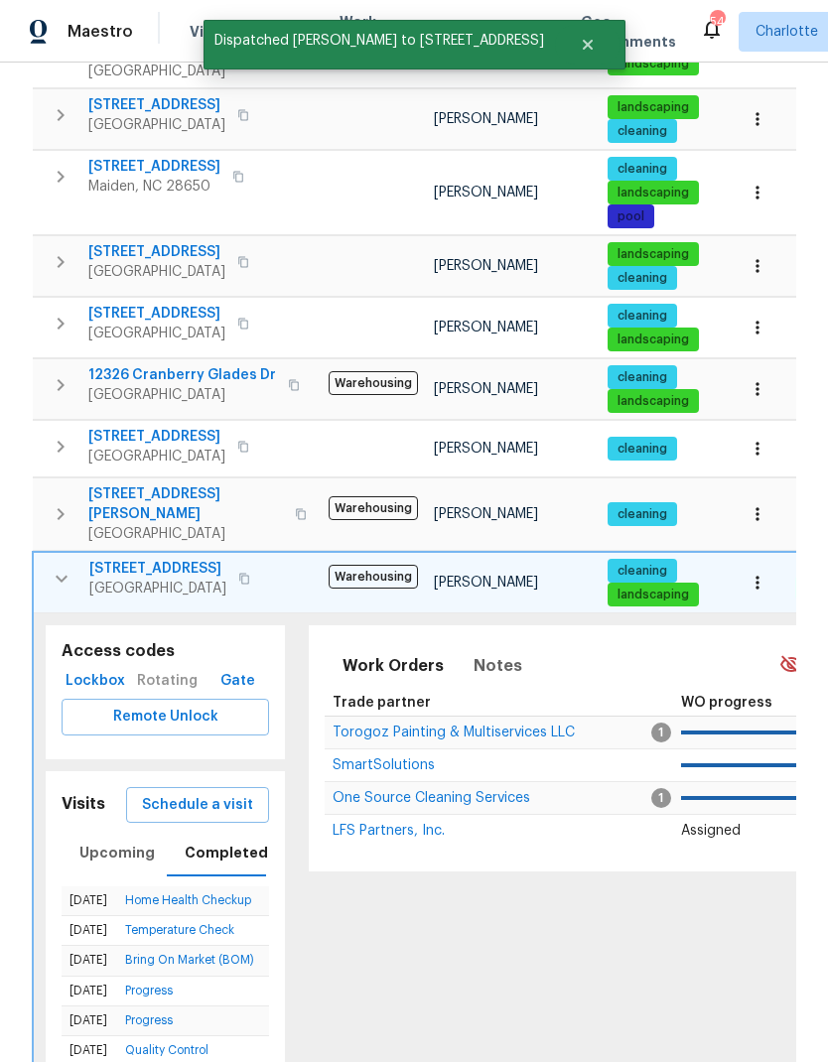
click at [59, 567] on icon "button" at bounding box center [62, 579] width 24 height 24
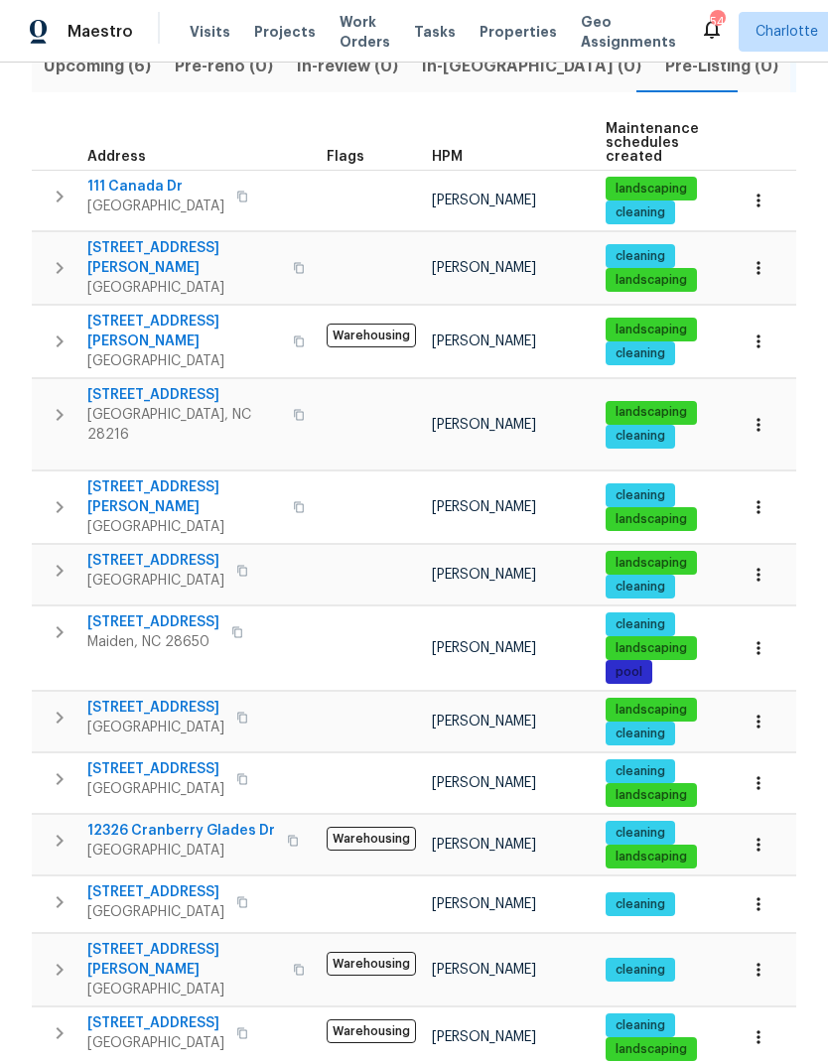
scroll to position [241, 0]
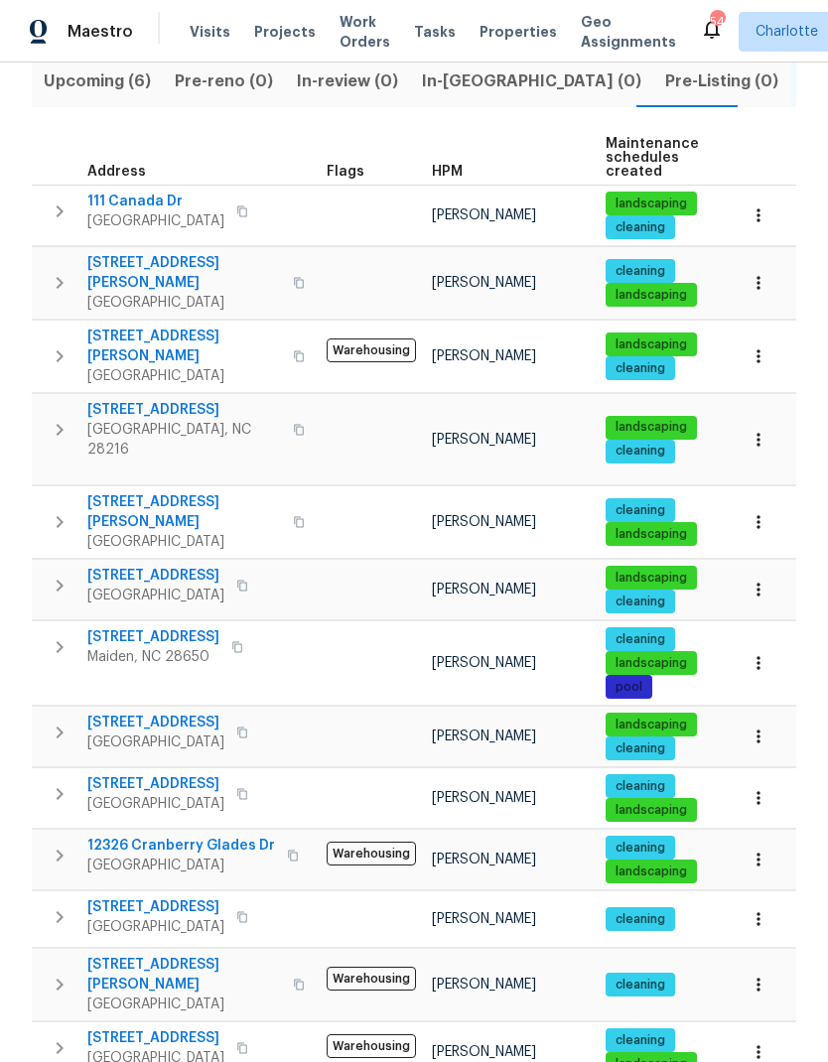
click at [57, 350] on icon "button" at bounding box center [60, 356] width 7 height 12
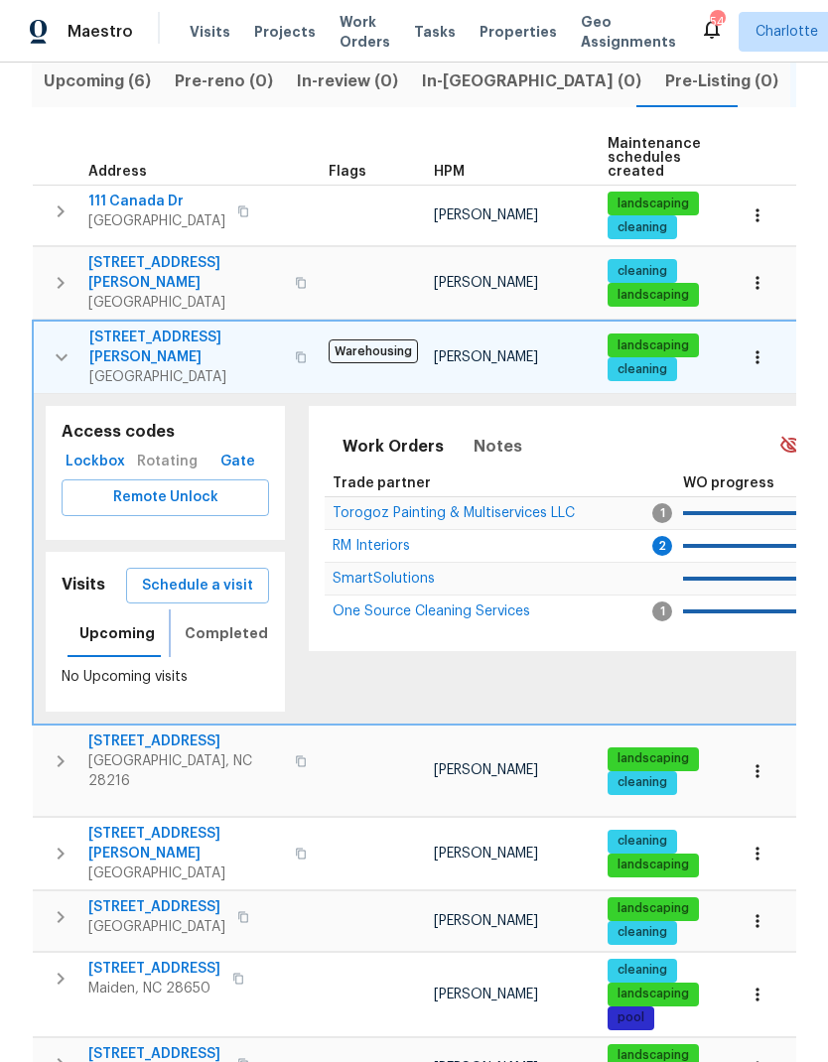
click at [231, 621] on span "Completed" at bounding box center [226, 633] width 83 height 25
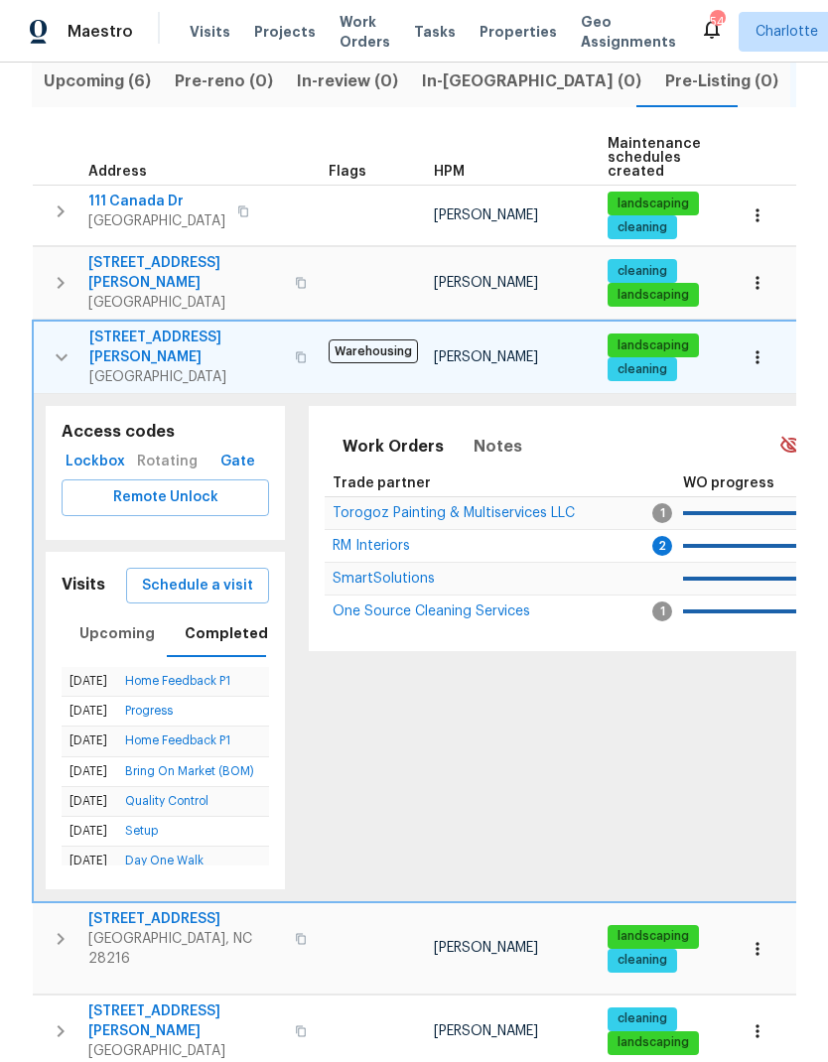
click at [66, 345] on icon "button" at bounding box center [62, 357] width 24 height 24
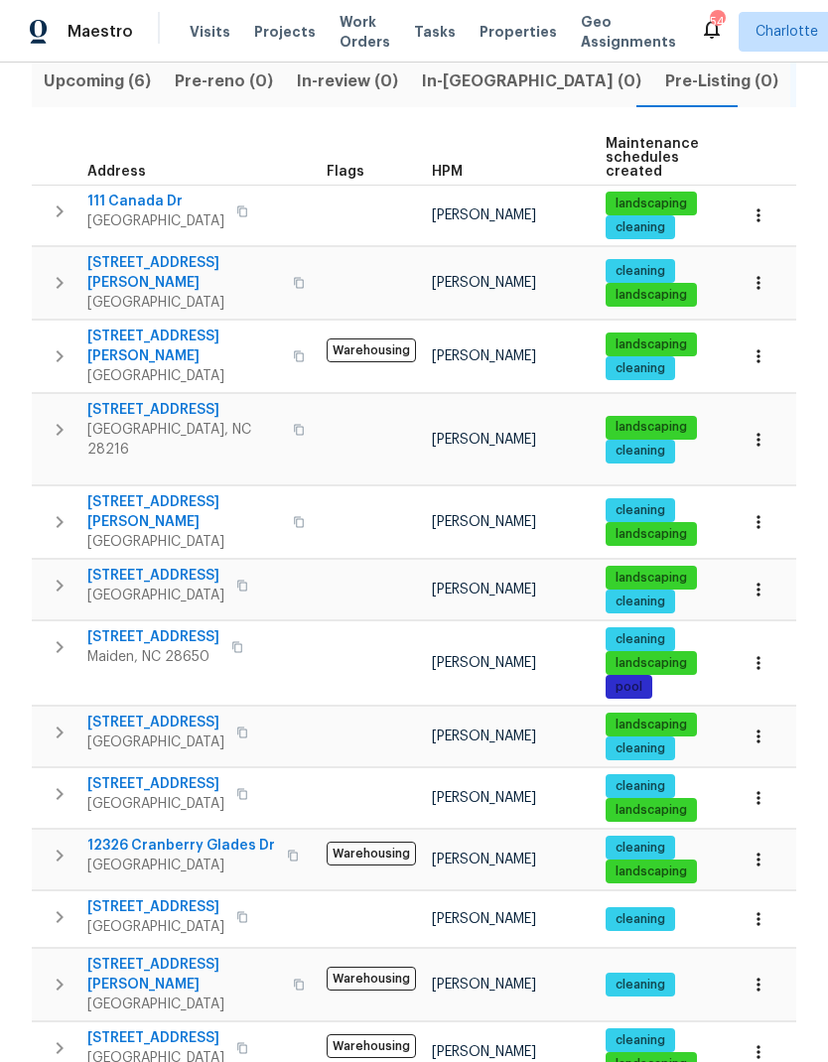
click at [66, 271] on icon "button" at bounding box center [60, 283] width 24 height 24
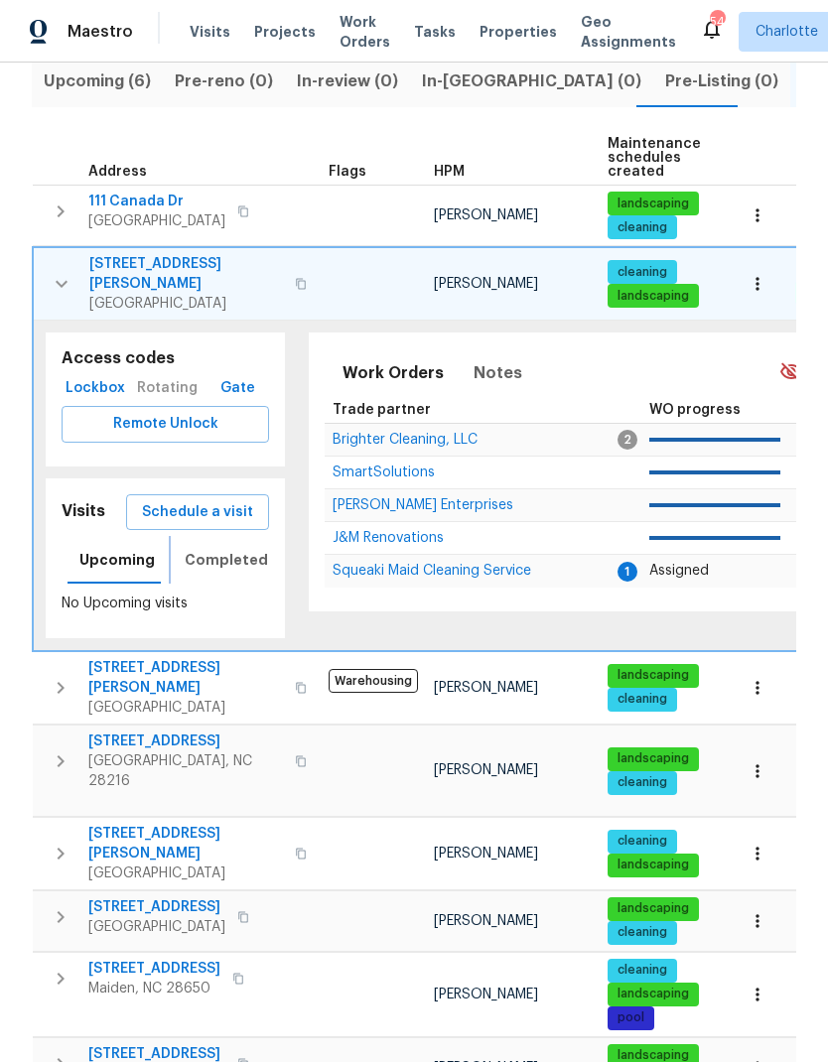
click at [230, 548] on span "Completed" at bounding box center [226, 560] width 83 height 25
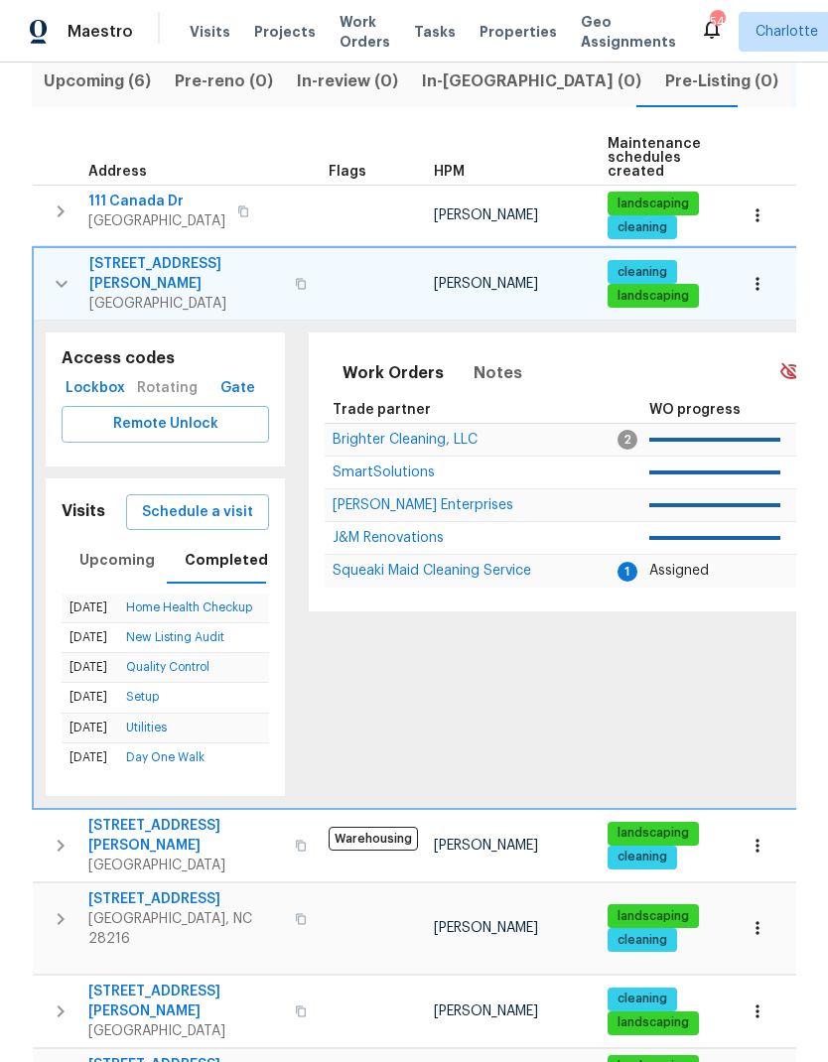
click at [64, 281] on icon "button" at bounding box center [62, 284] width 12 height 7
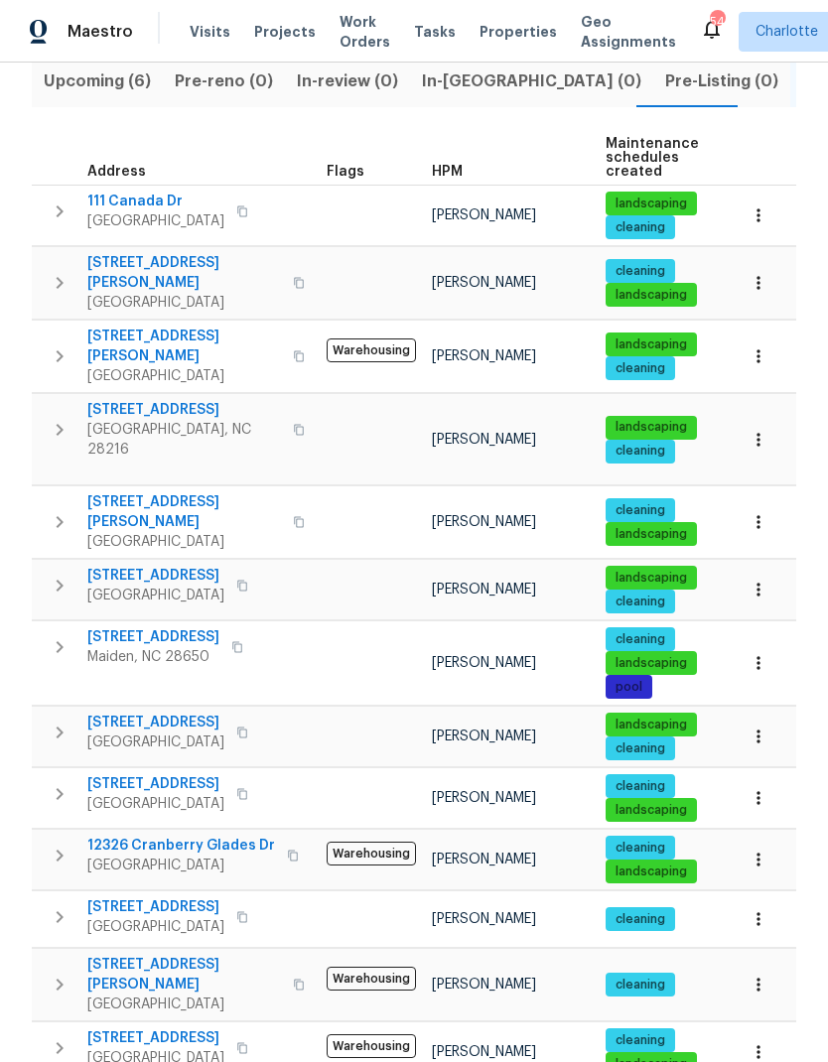
click at [57, 200] on icon "button" at bounding box center [60, 212] width 24 height 24
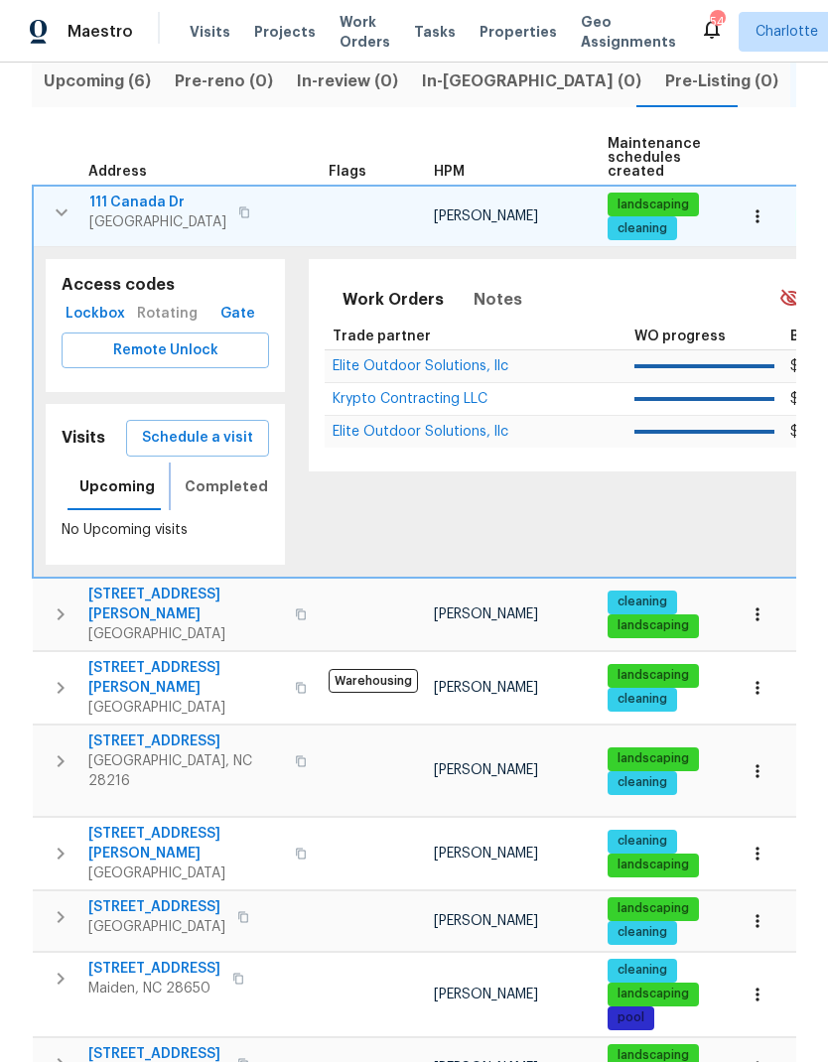
click at [237, 475] on span "Completed" at bounding box center [226, 487] width 83 height 25
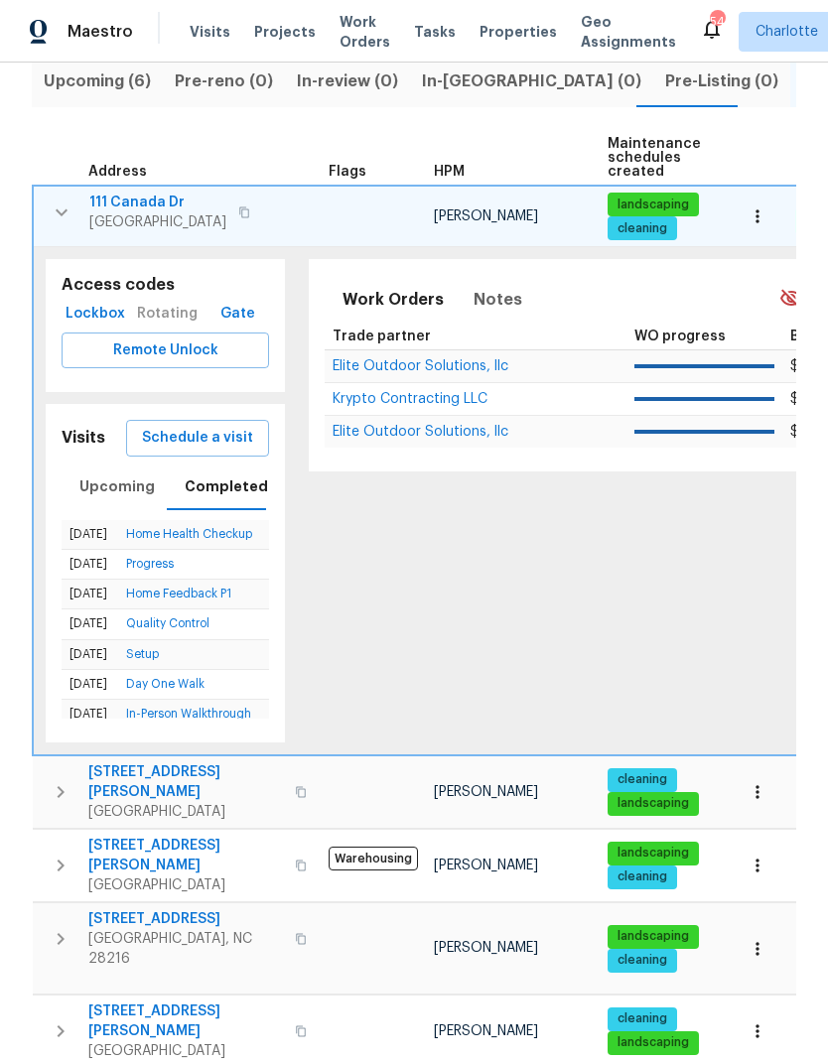
click at [56, 201] on icon "button" at bounding box center [62, 213] width 24 height 24
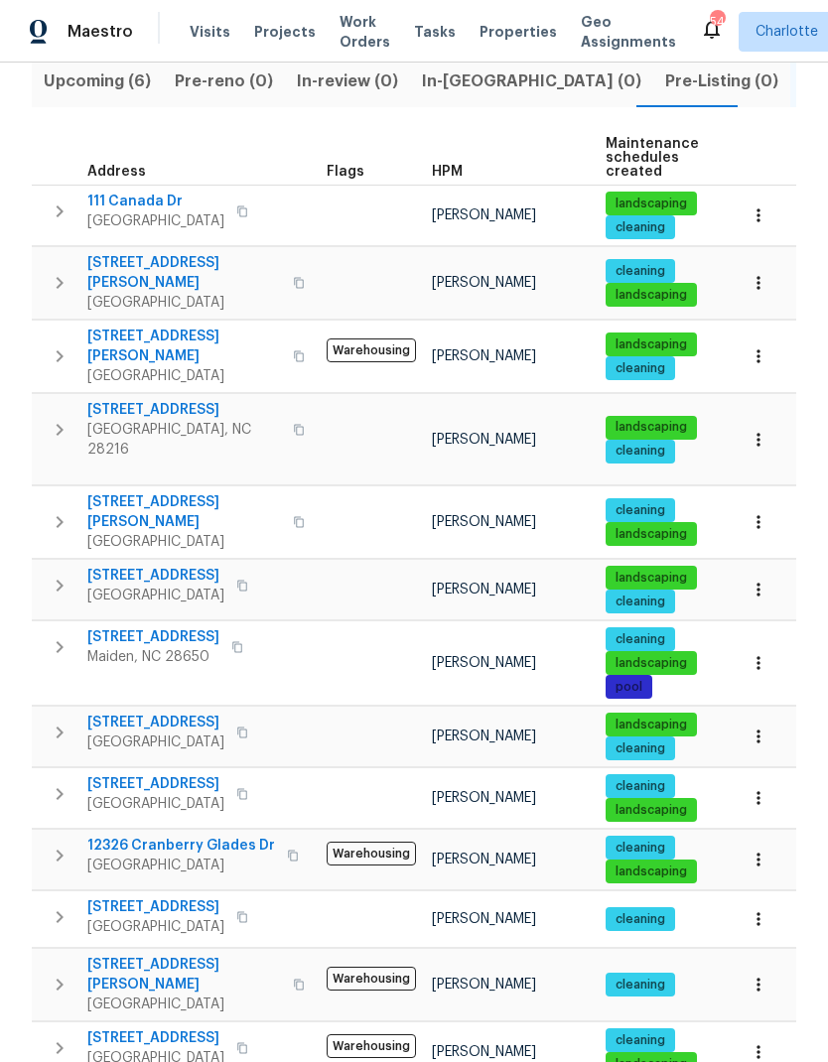
click at [56, 510] on icon "button" at bounding box center [60, 522] width 24 height 24
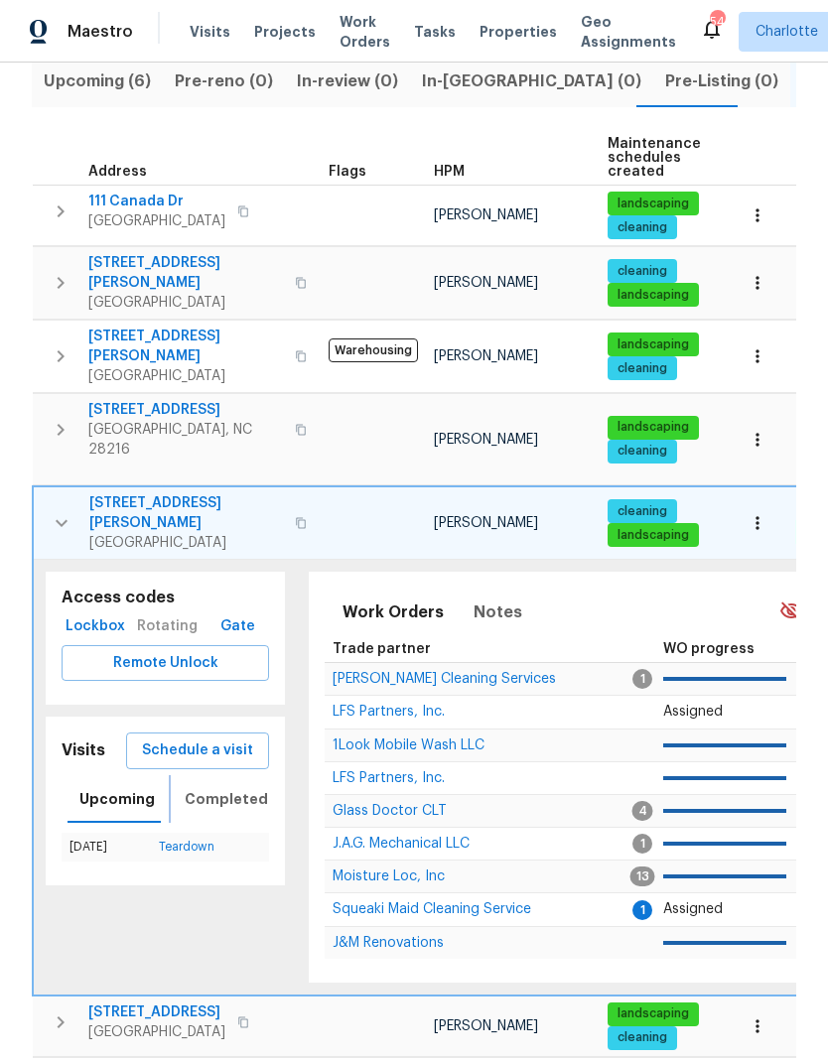
click at [225, 787] on span "Completed" at bounding box center [226, 799] width 83 height 25
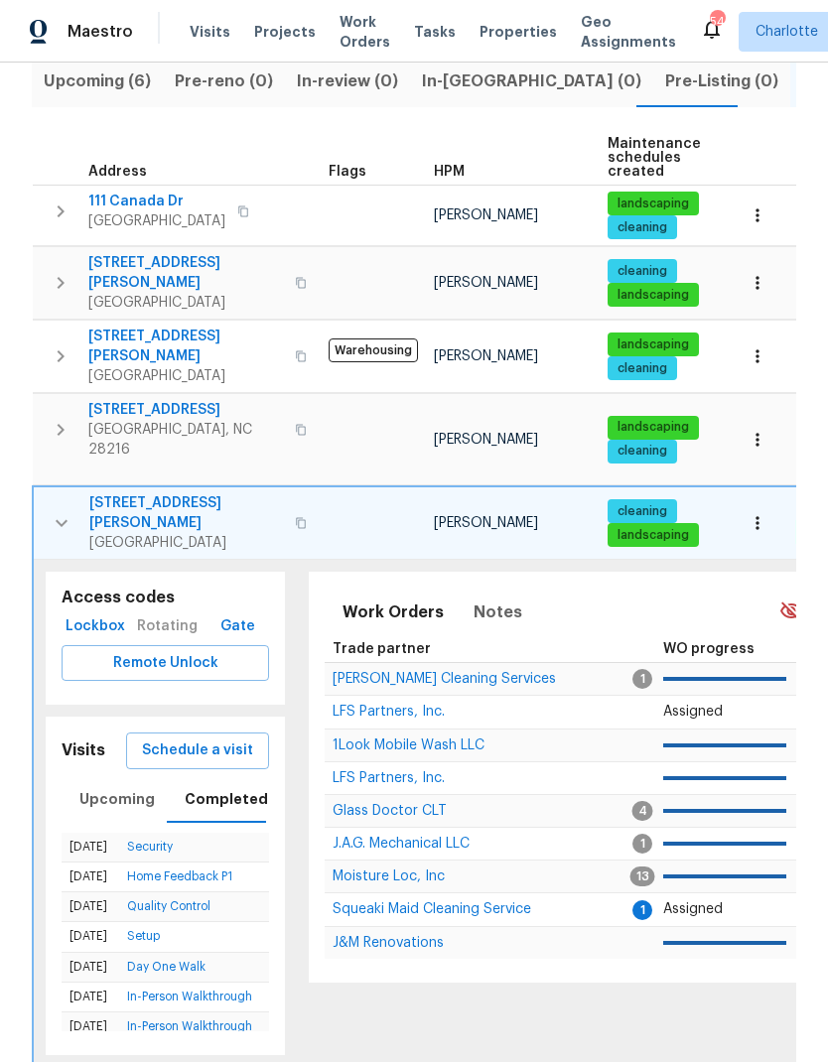
click at [61, 520] on icon "button" at bounding box center [62, 523] width 12 height 7
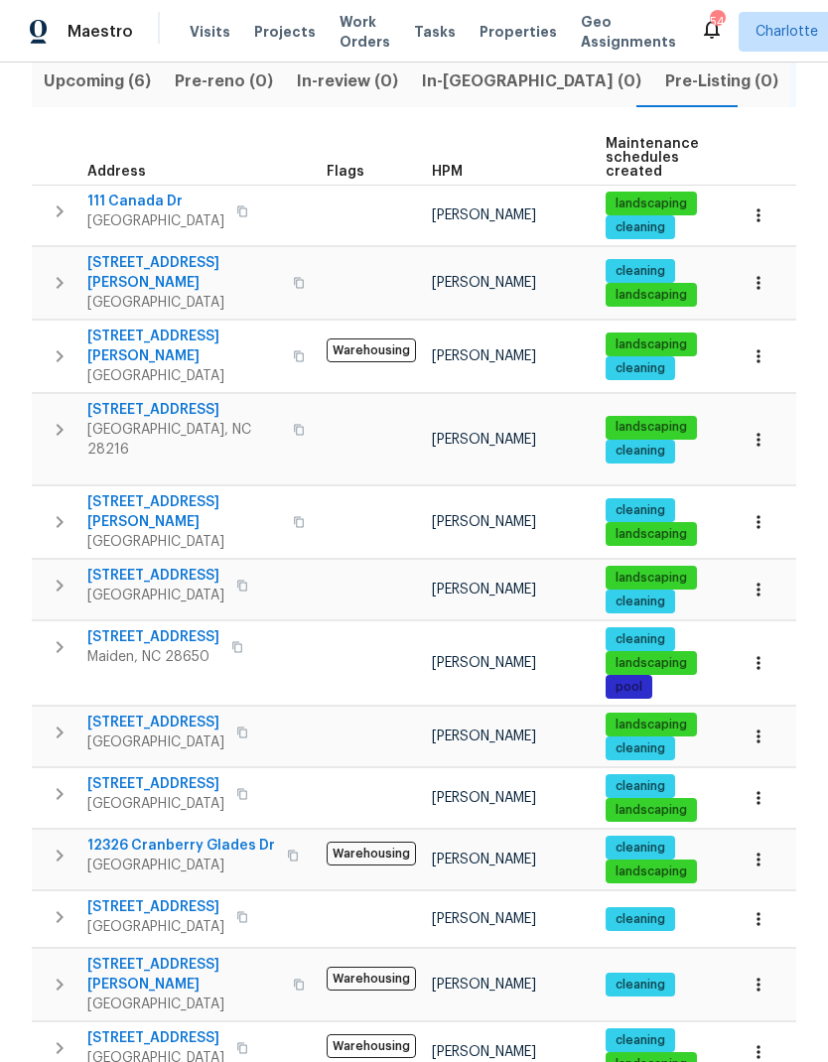
click at [51, 713] on button "button" at bounding box center [60, 733] width 40 height 40
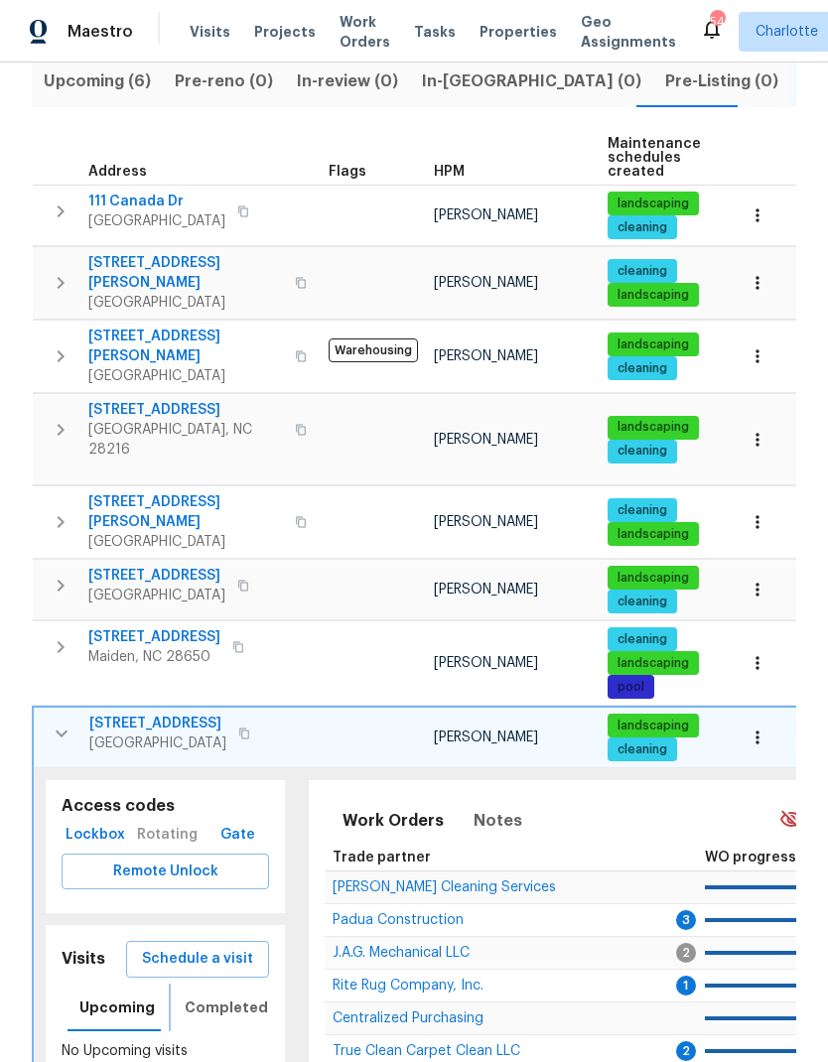
click at [246, 996] on span "Completed" at bounding box center [226, 1008] width 83 height 25
click at [60, 714] on button "button" at bounding box center [62, 734] width 40 height 40
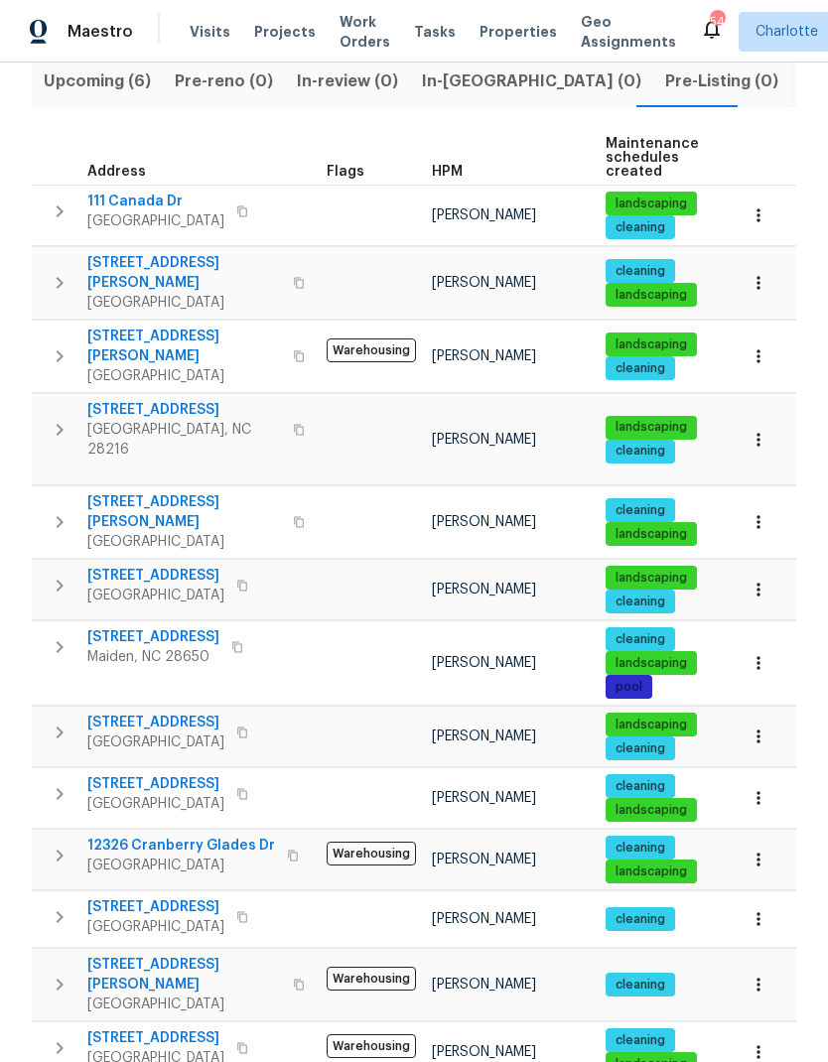
click at [47, 774] on button "button" at bounding box center [60, 794] width 40 height 40
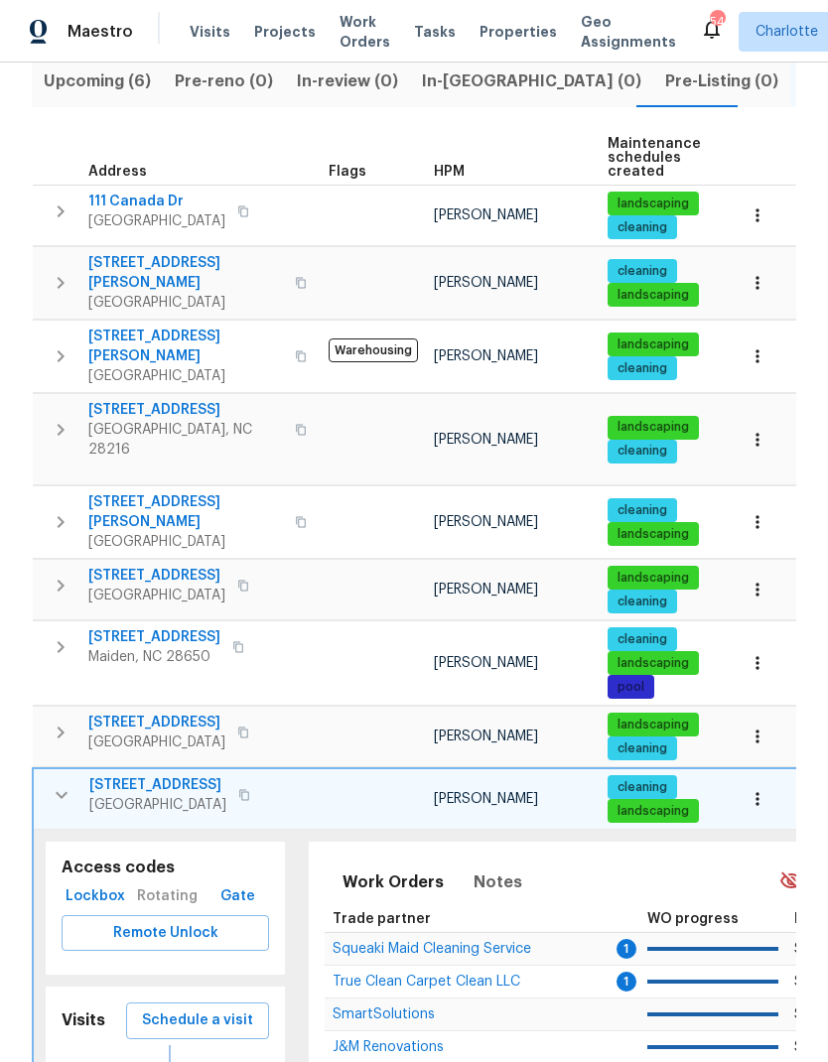
click at [237, 1057] on span "Completed" at bounding box center [226, 1069] width 83 height 25
click at [54, 783] on icon "button" at bounding box center [62, 795] width 24 height 24
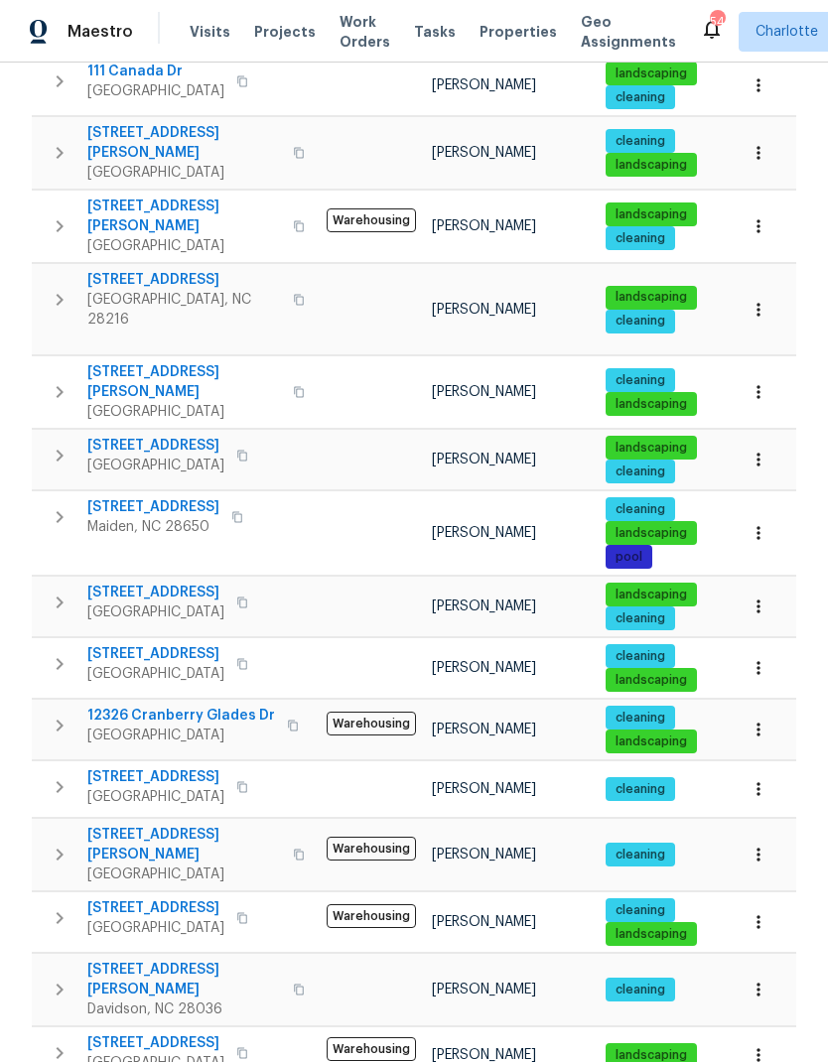
scroll to position [372, 0]
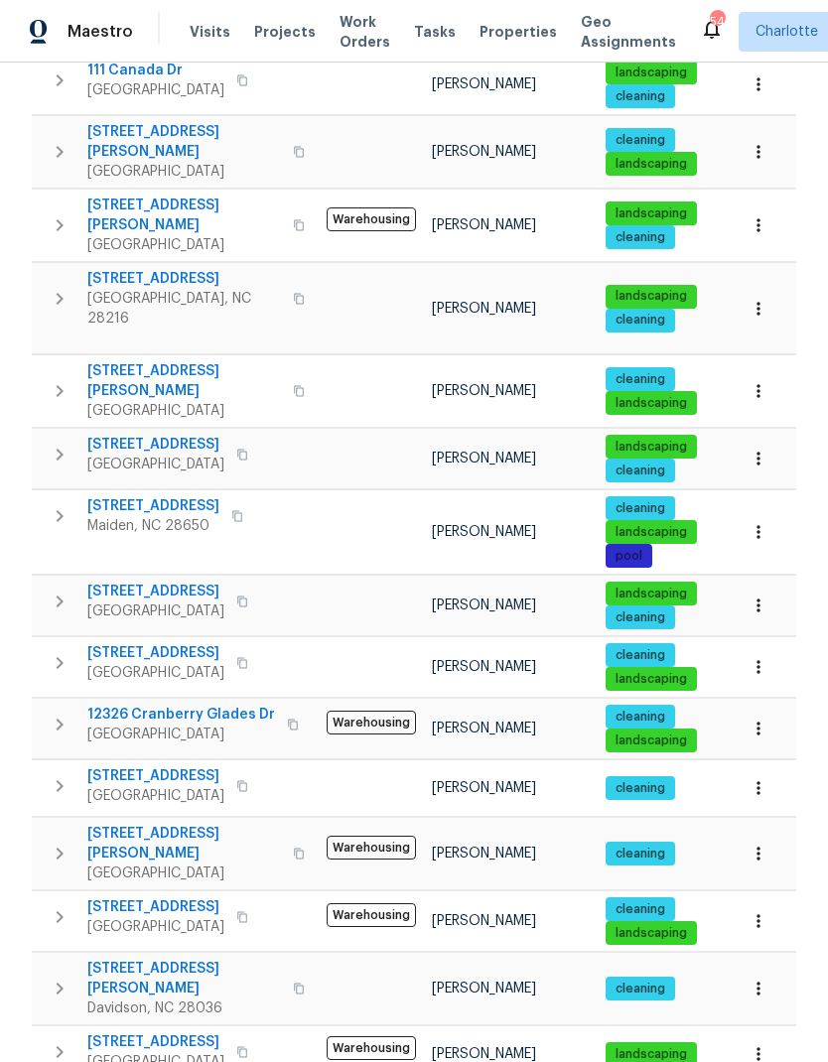
click at [57, 905] on icon "button" at bounding box center [60, 917] width 24 height 24
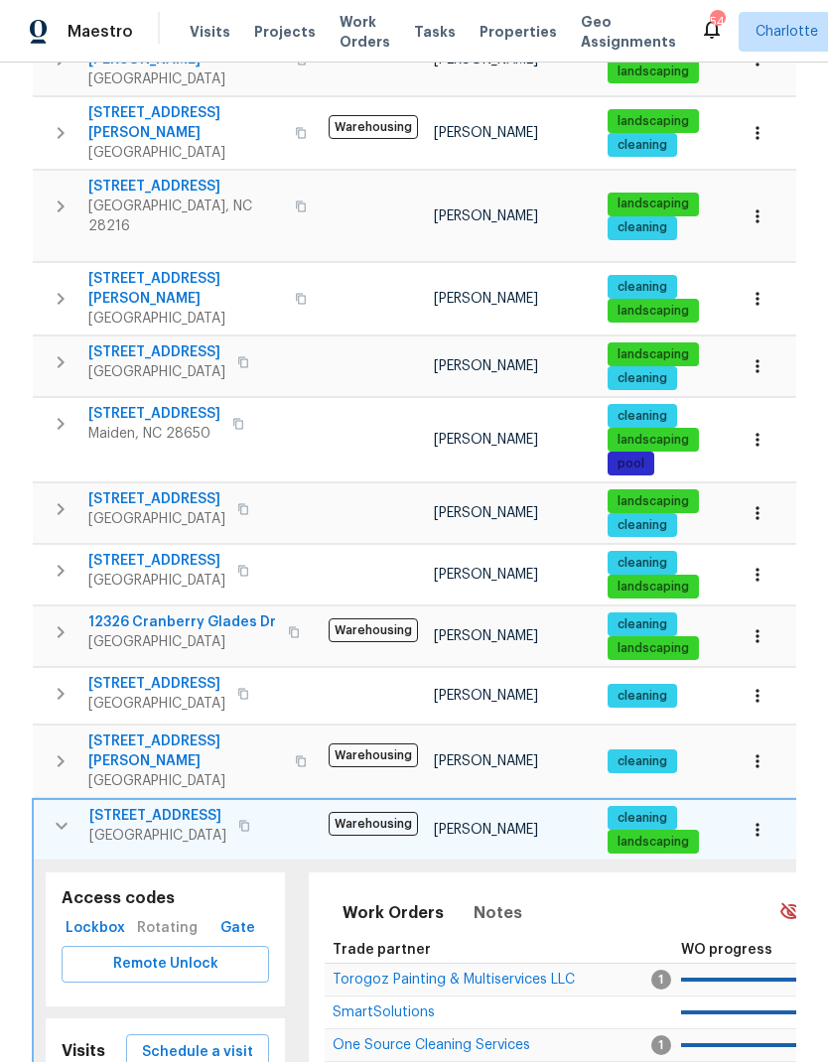
scroll to position [516, 0]
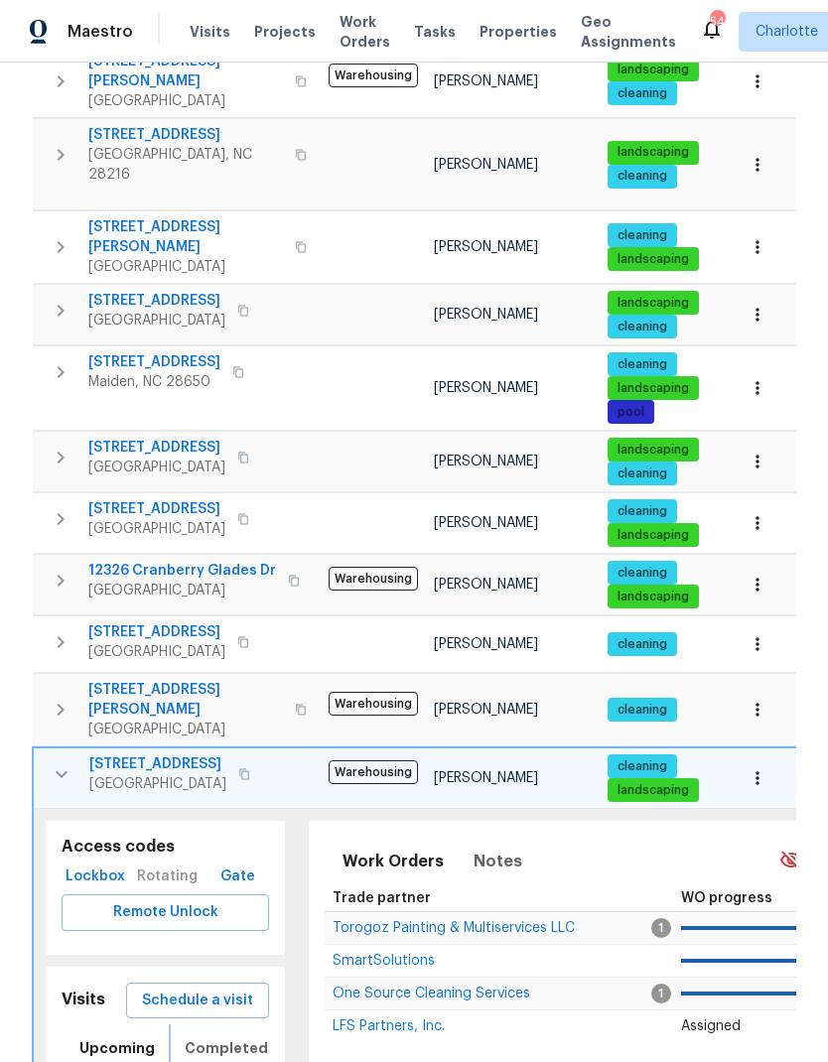
click at [237, 1036] on span "Completed" at bounding box center [226, 1048] width 83 height 25
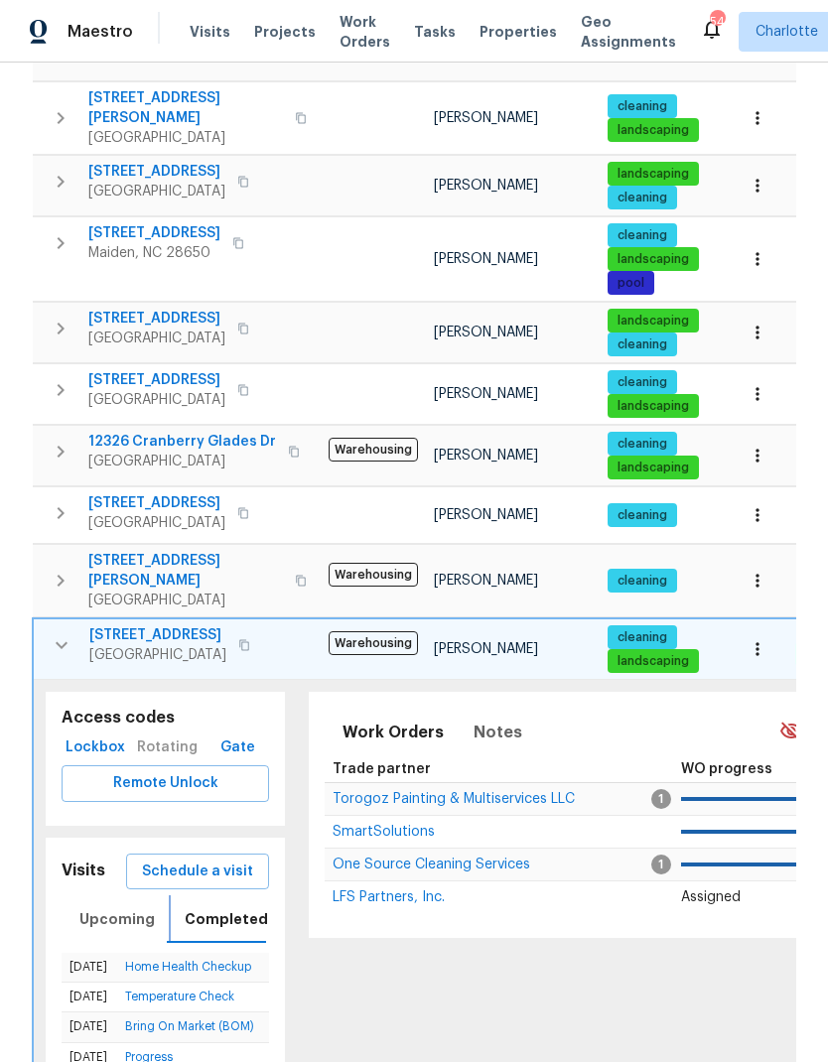
scroll to position [652, 0]
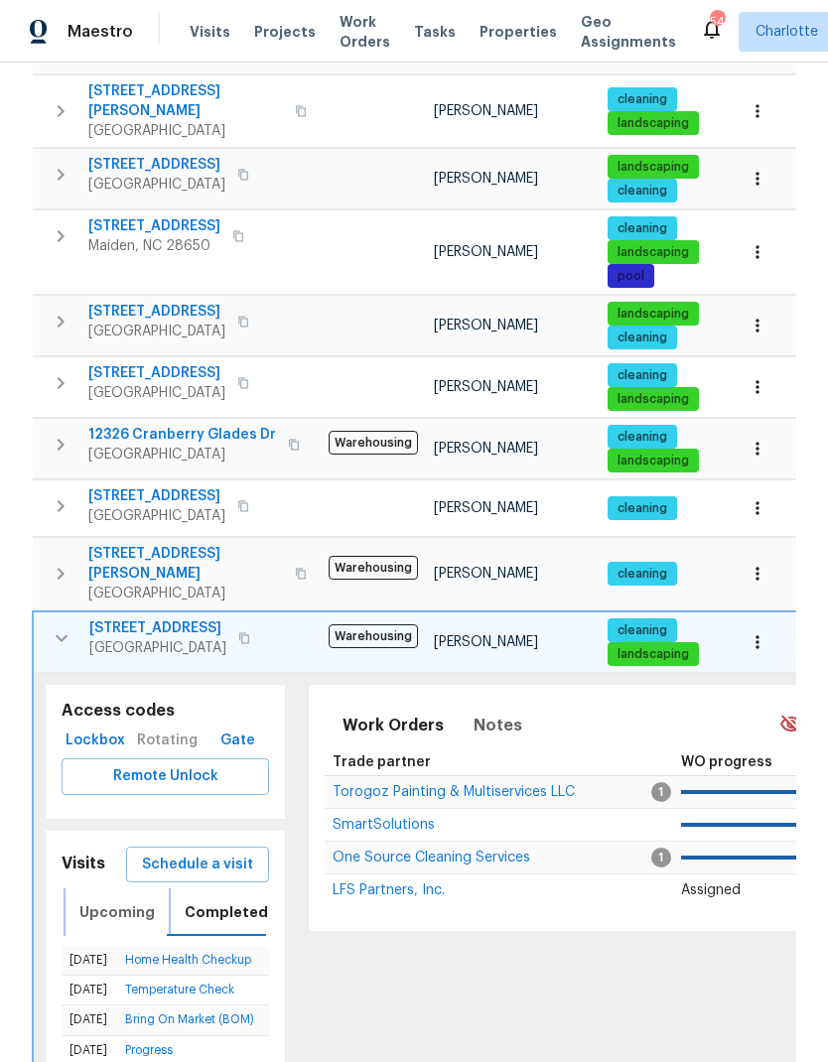
click at [116, 900] on span "Upcoming" at bounding box center [116, 912] width 75 height 25
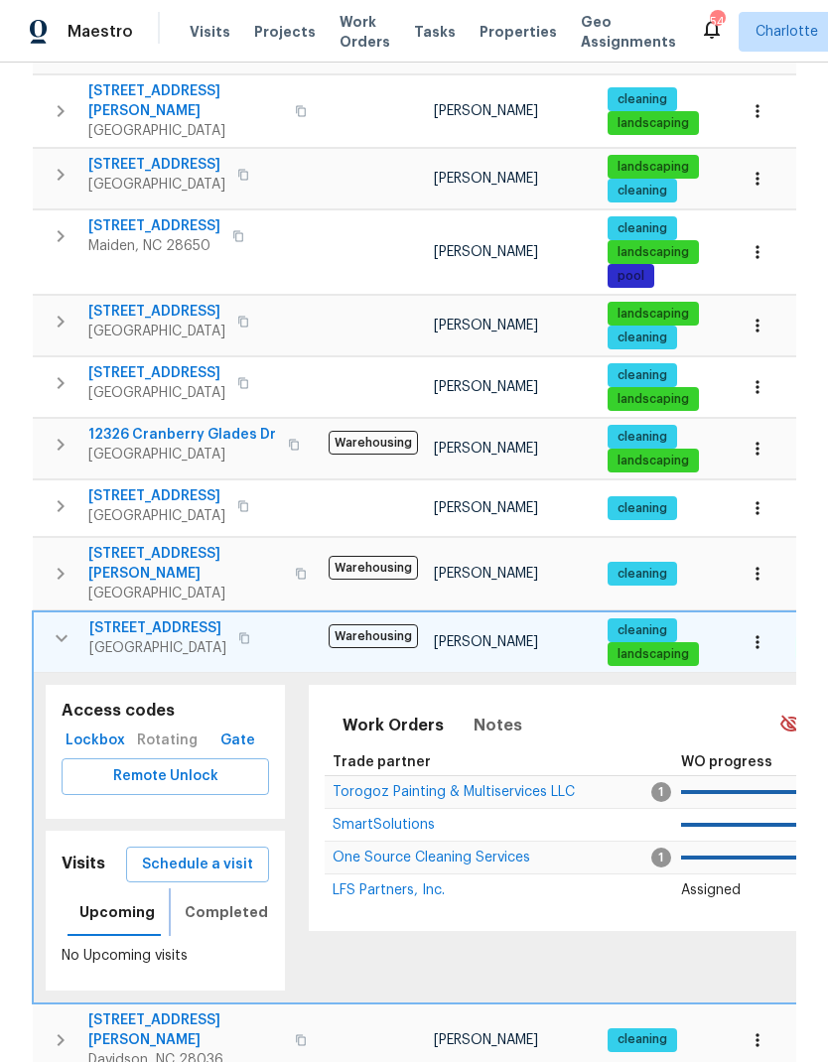
click at [243, 900] on span "Completed" at bounding box center [226, 912] width 83 height 25
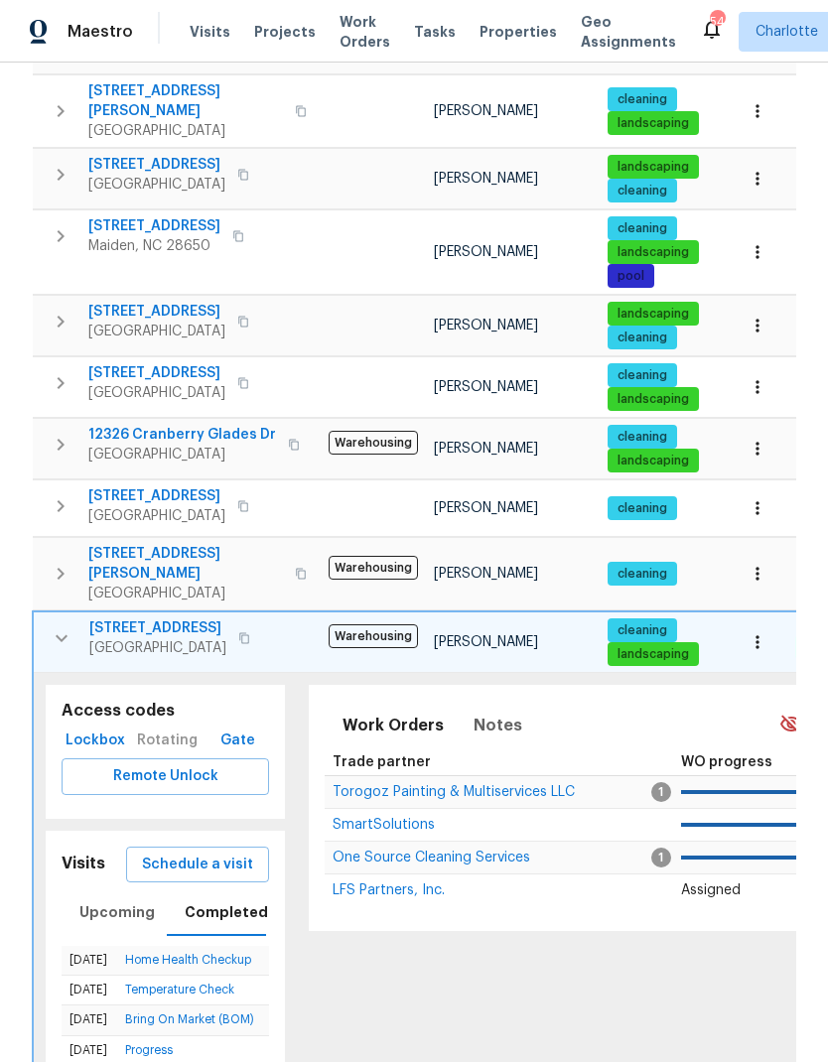
click at [50, 626] on icon "button" at bounding box center [62, 638] width 24 height 24
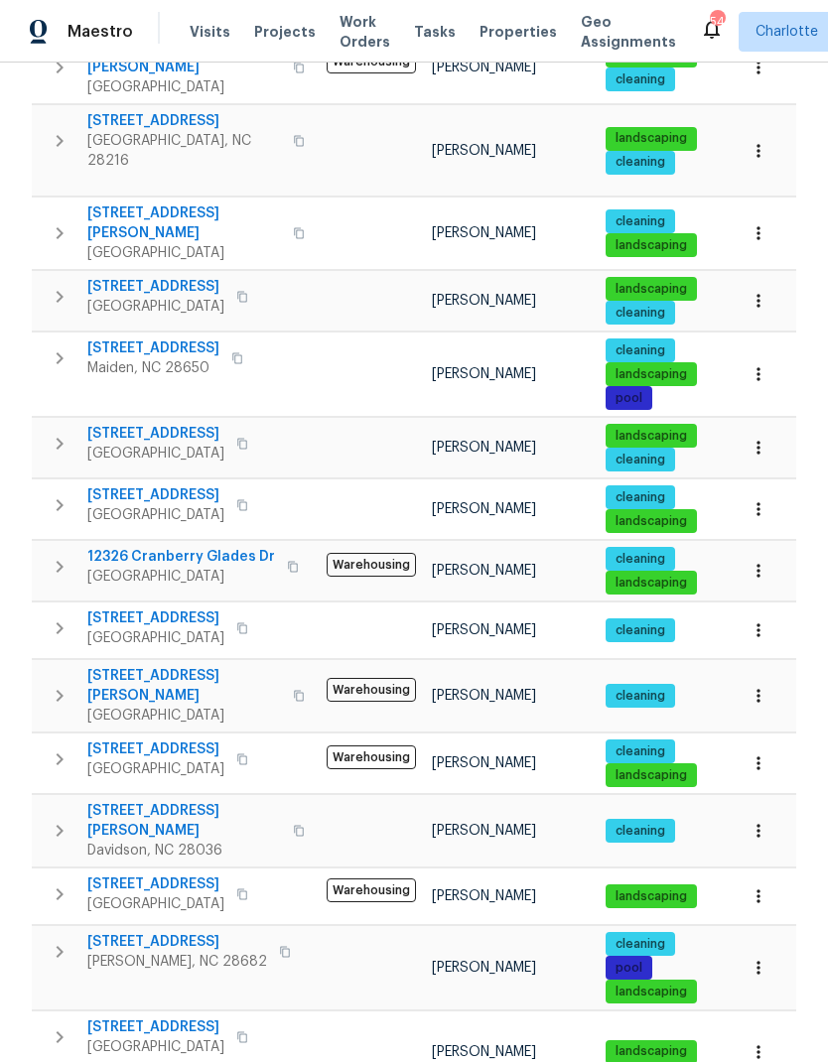
scroll to position [509, 0]
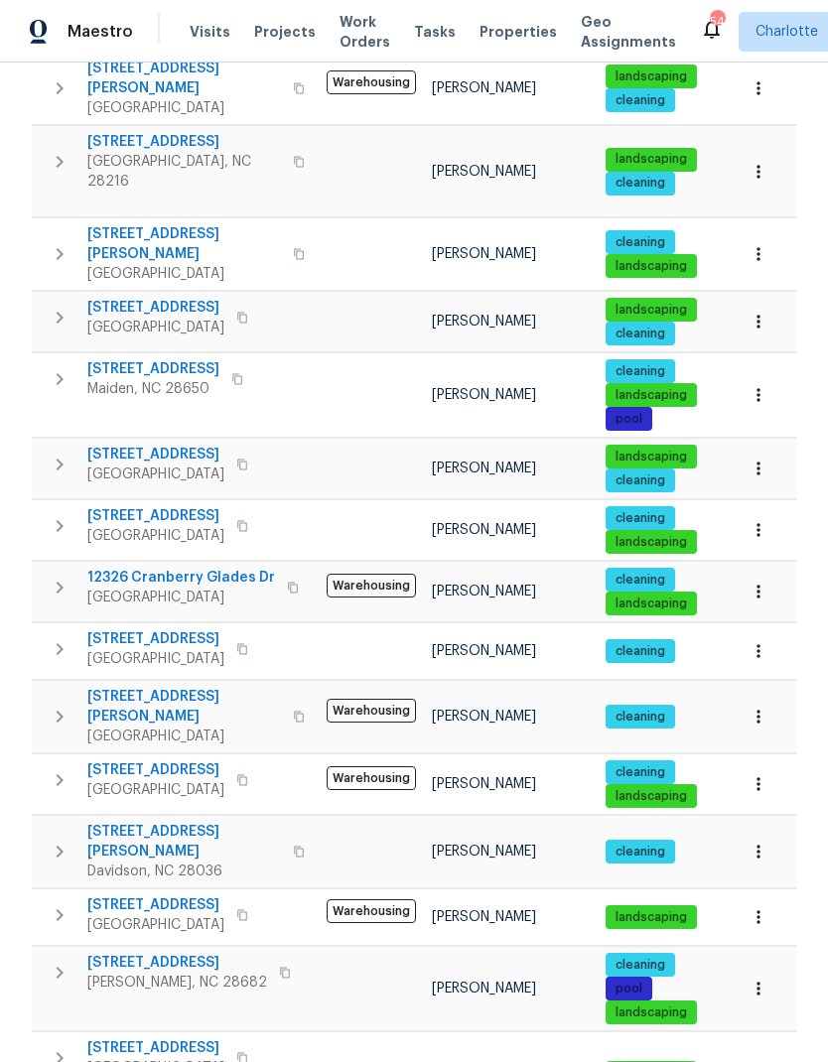
click at [50, 961] on icon "button" at bounding box center [60, 973] width 24 height 24
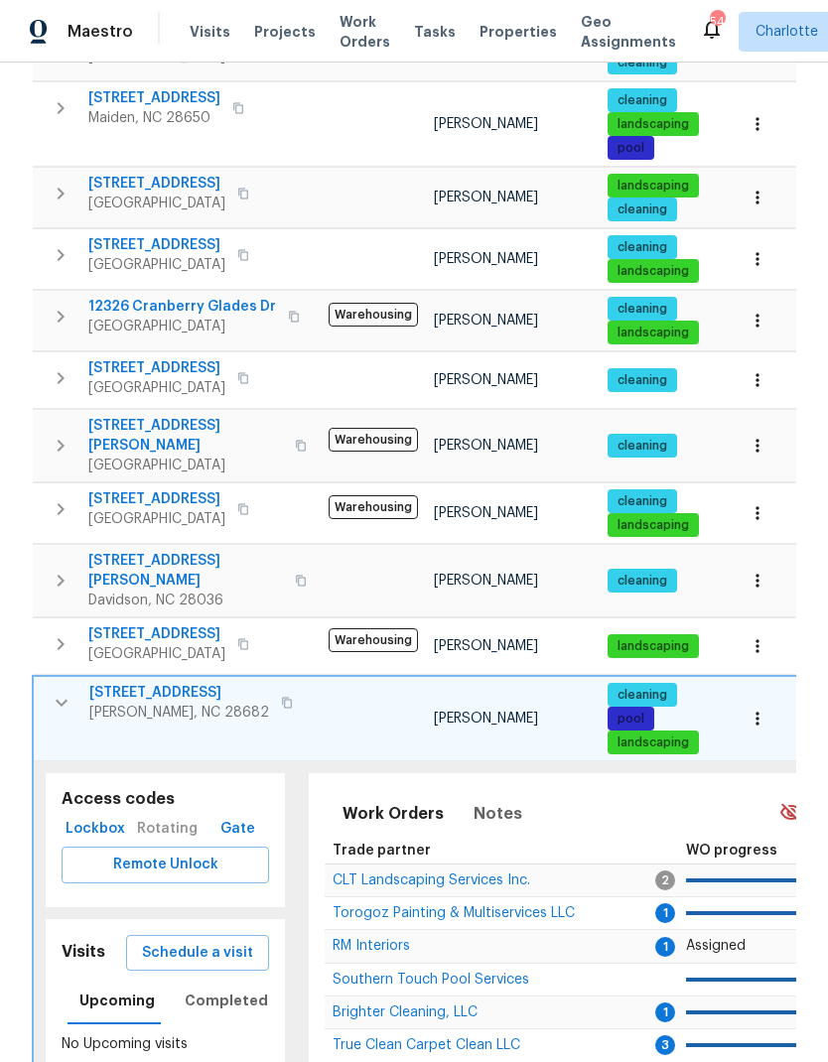
scroll to position [778, 0]
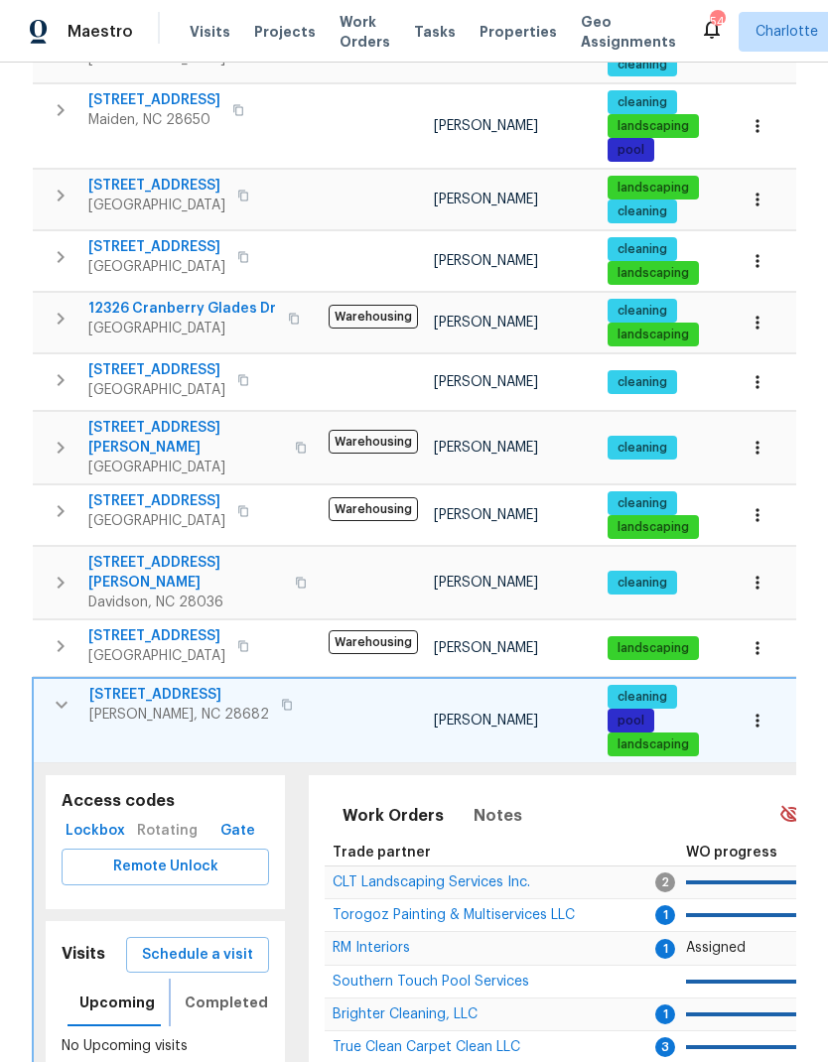
click at [244, 991] on span "Completed" at bounding box center [226, 1003] width 83 height 25
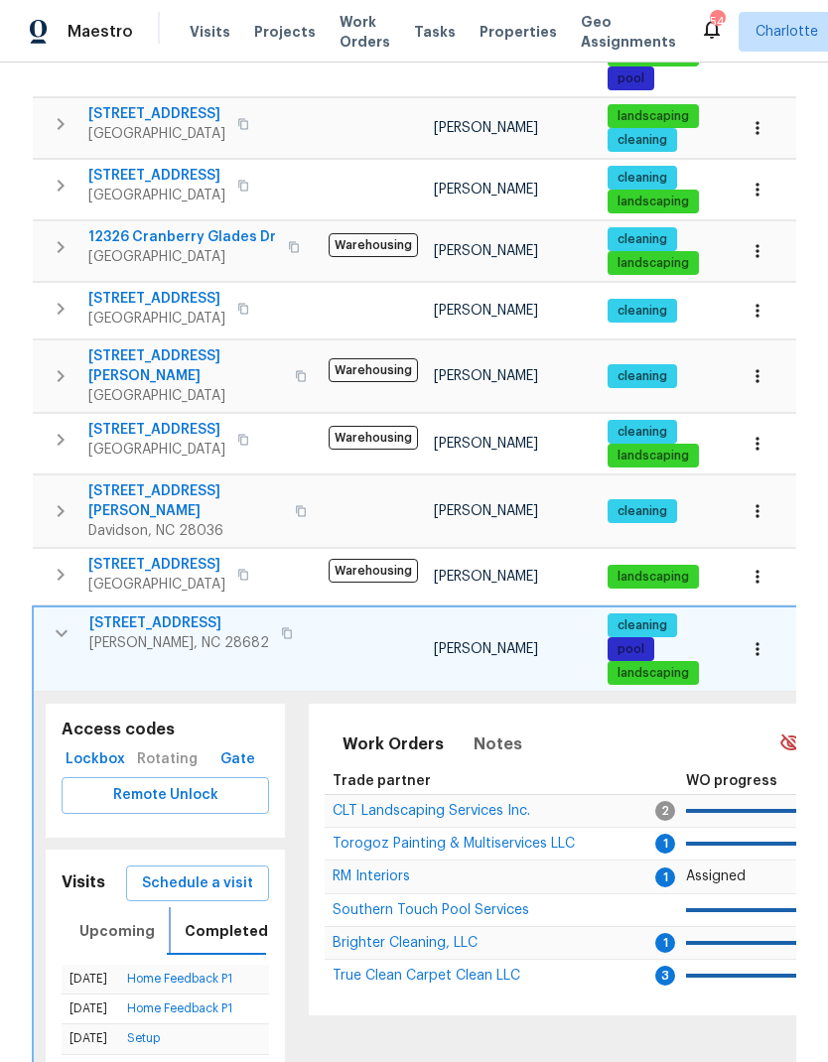
scroll to position [845, 0]
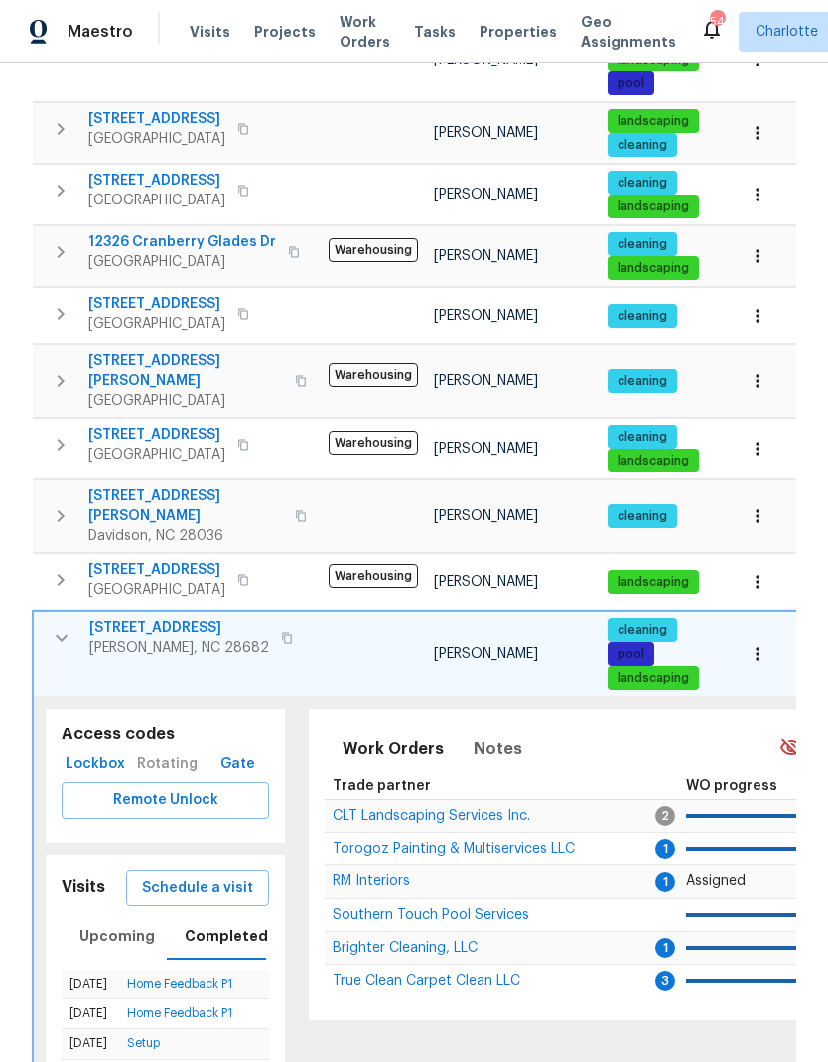
click at [234, 877] on span "Schedule a visit" at bounding box center [197, 889] width 111 height 25
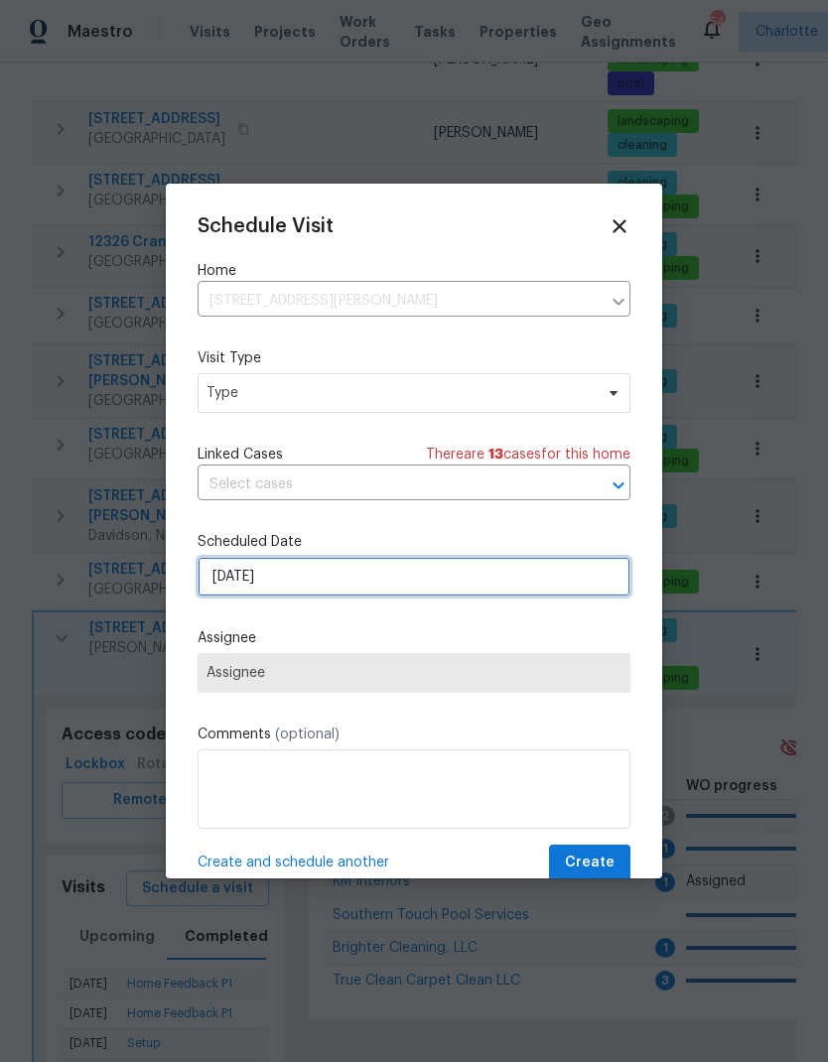
click at [568, 590] on input "8/27/2025" at bounding box center [414, 577] width 433 height 40
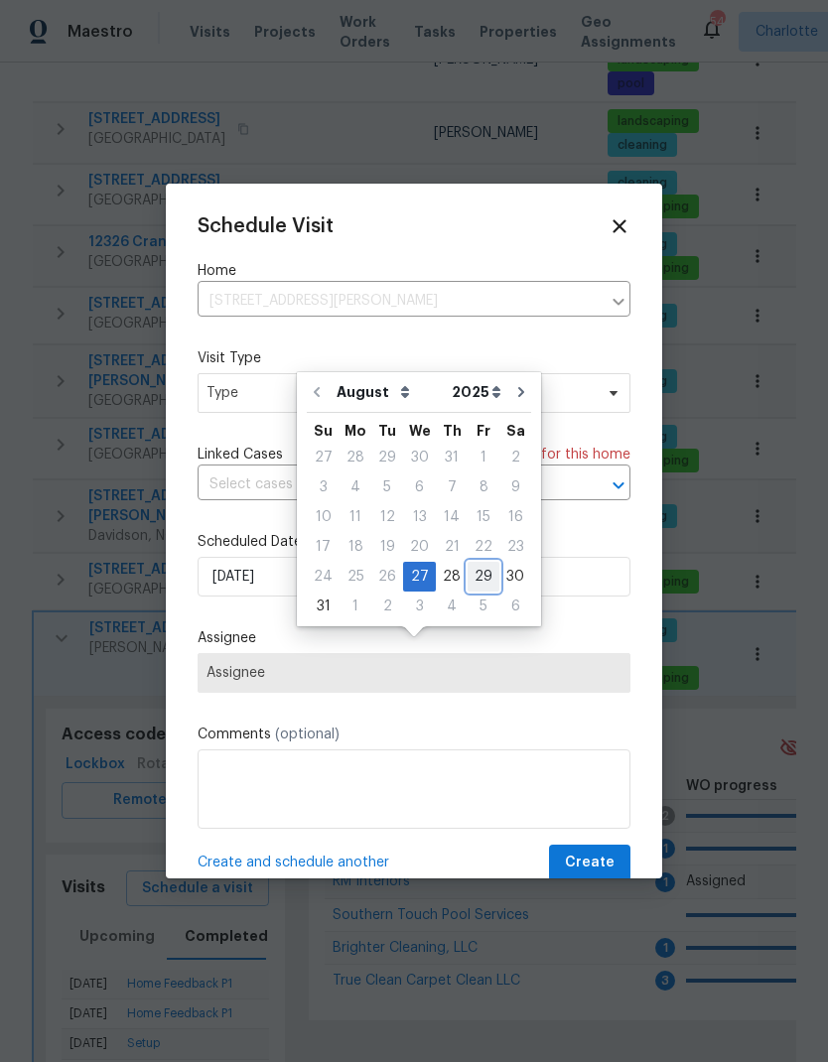
click at [478, 563] on div "29" at bounding box center [484, 577] width 32 height 28
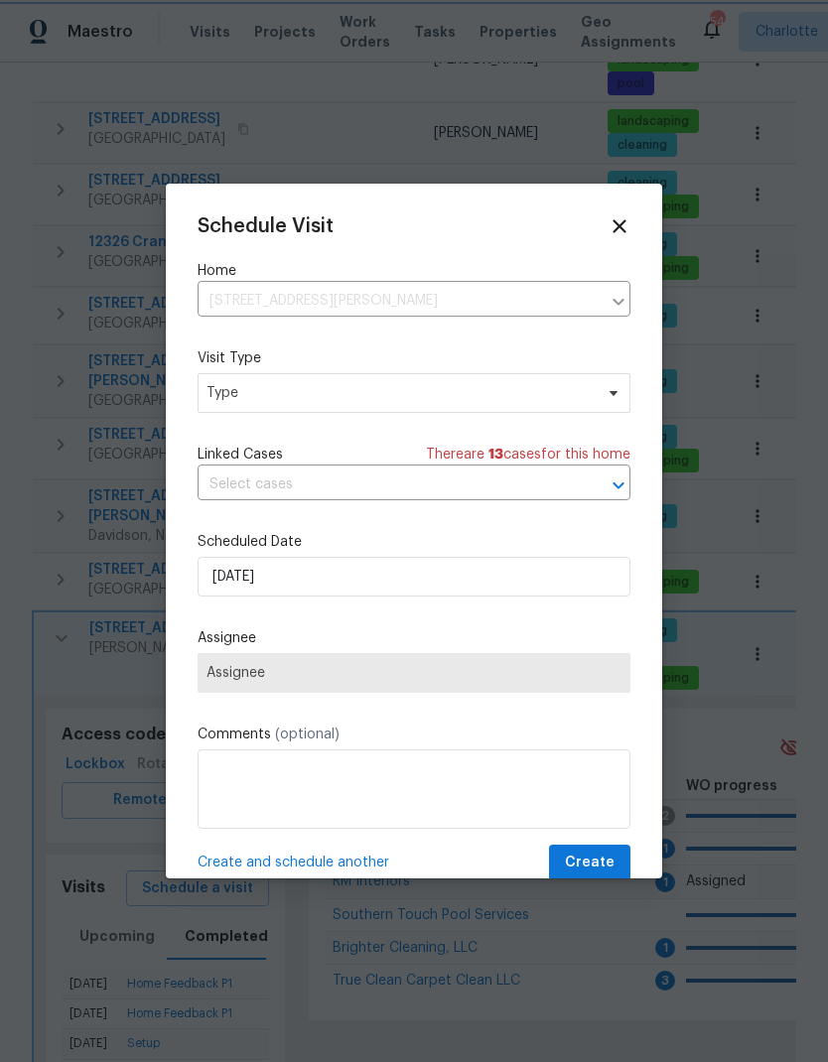
type input "8/29/2025"
click at [478, 410] on span "Type" at bounding box center [414, 393] width 433 height 40
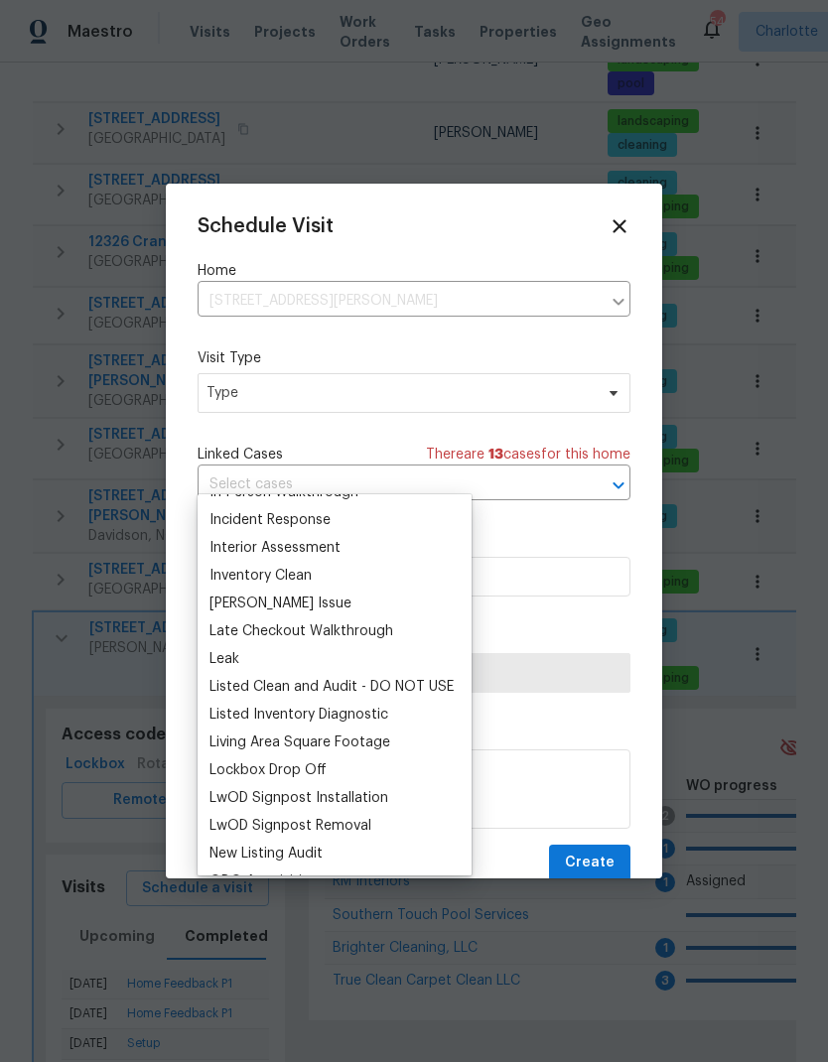
scroll to position [842, 0]
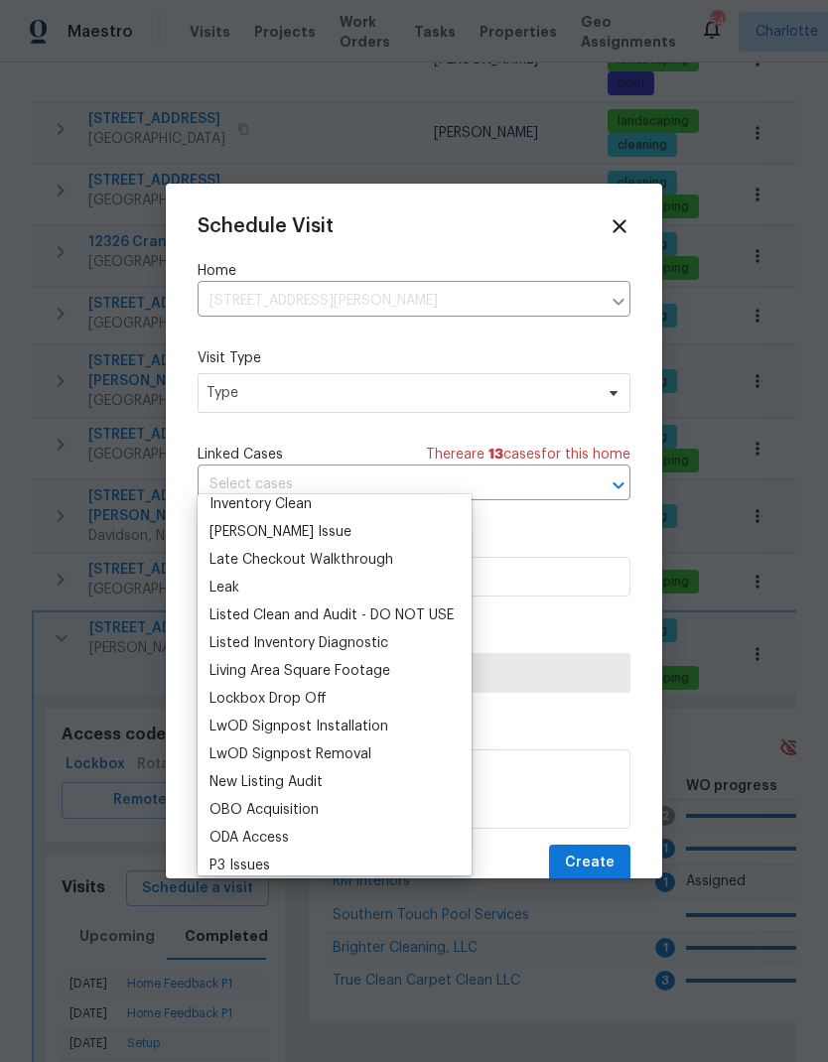
click at [377, 633] on div "Listed Inventory Diagnostic" at bounding box center [298, 643] width 179 height 20
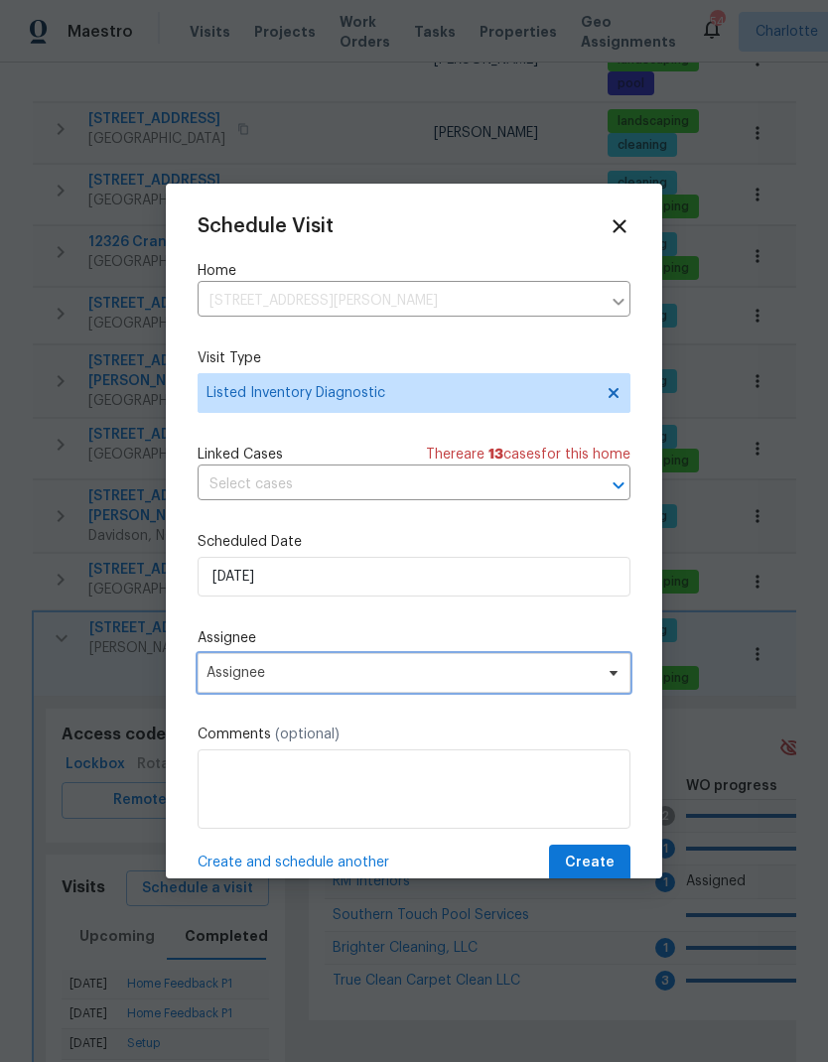
click at [527, 675] on span "Assignee" at bounding box center [400, 673] width 389 height 16
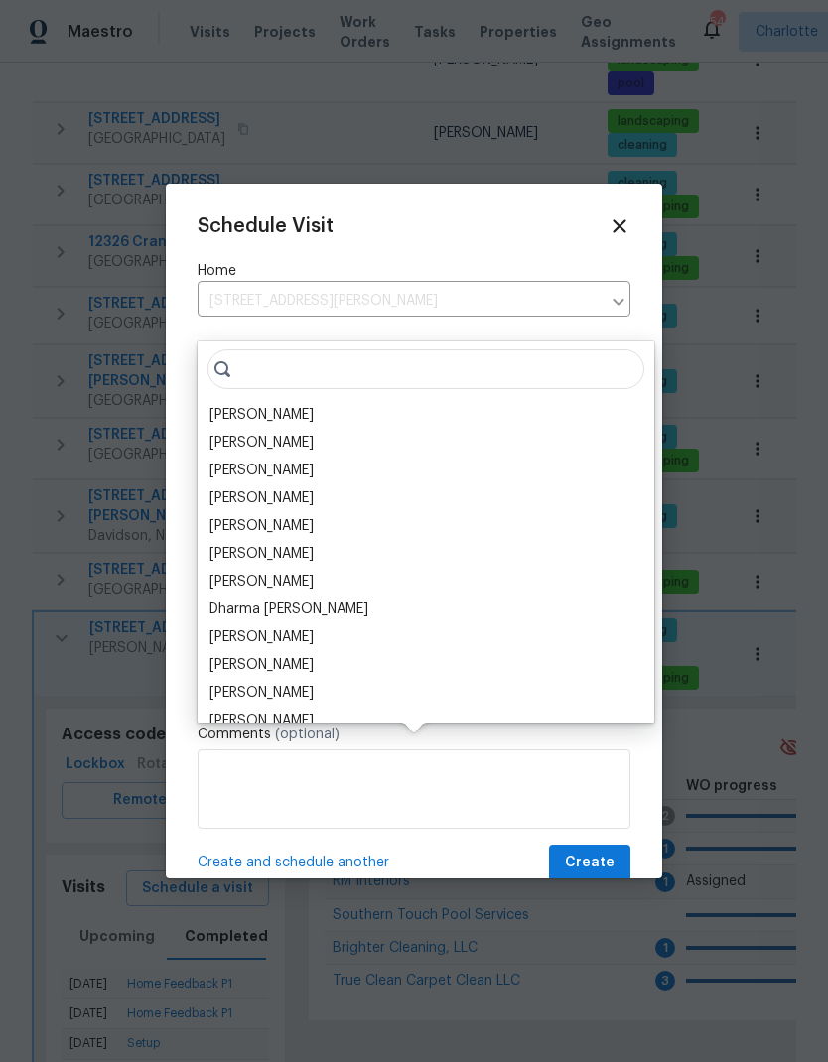
click at [279, 405] on div "[PERSON_NAME]" at bounding box center [261, 415] width 104 height 20
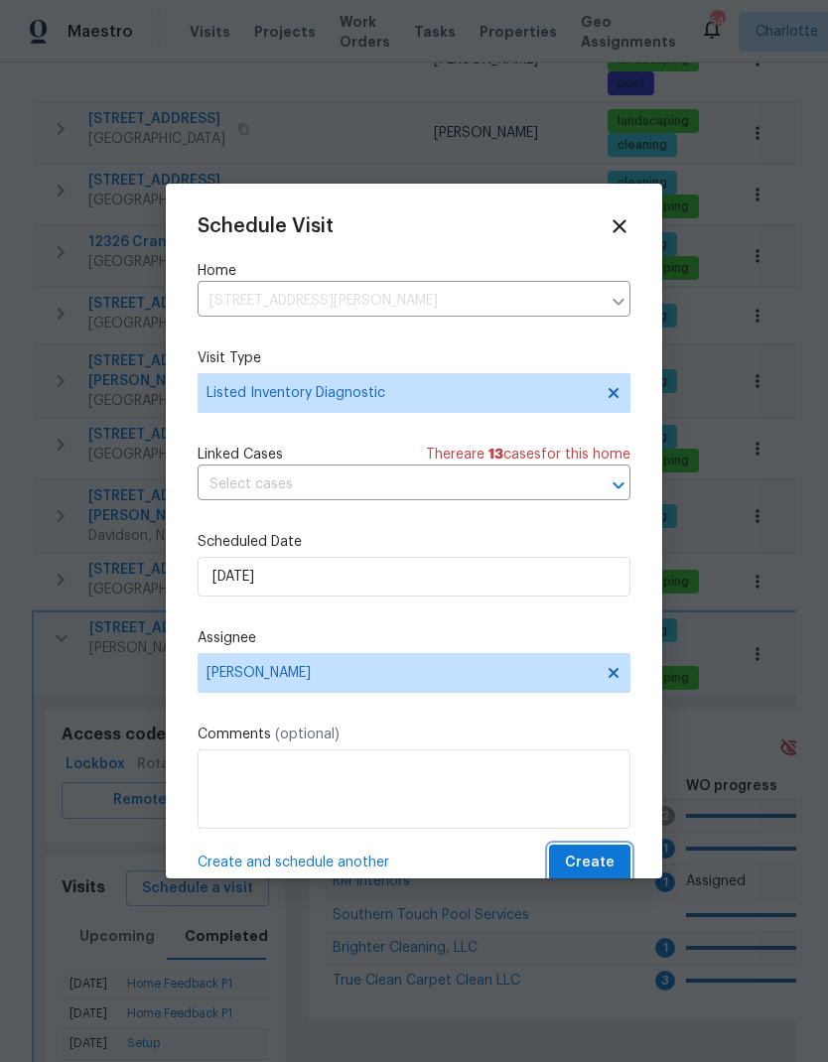
click at [611, 862] on span "Create" at bounding box center [590, 863] width 50 height 25
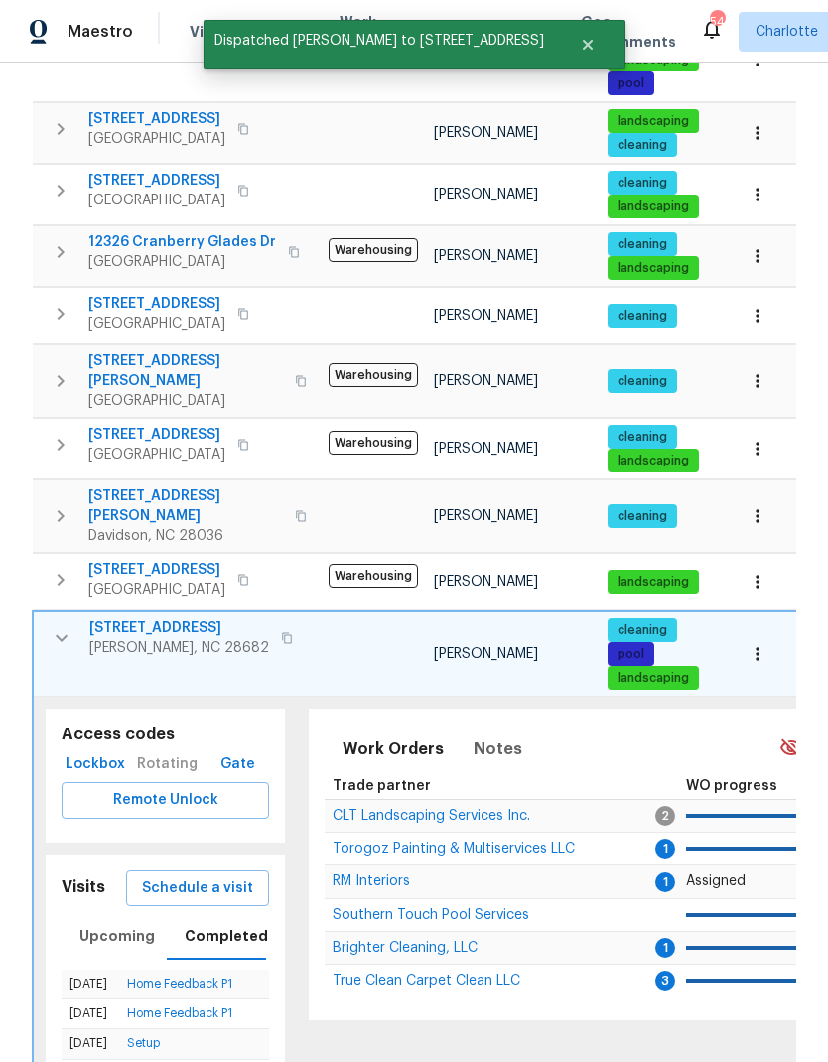
click at [60, 626] on icon "button" at bounding box center [62, 638] width 24 height 24
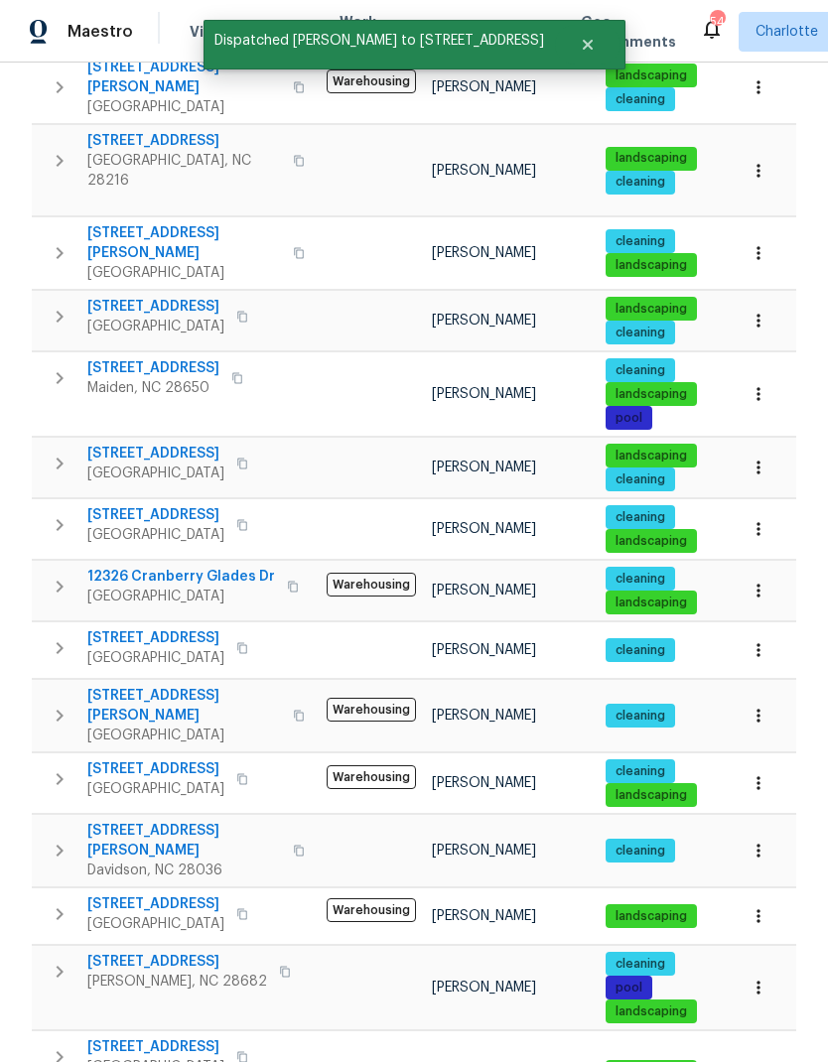
scroll to position [509, 0]
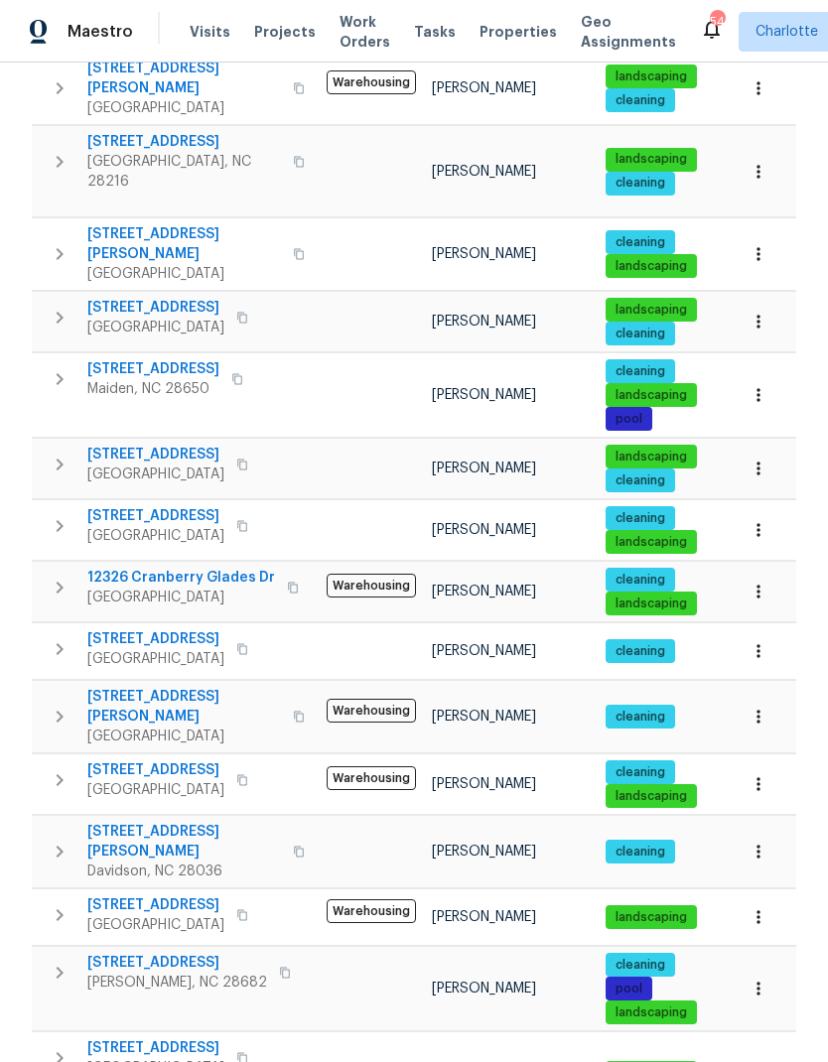
click at [60, 1052] on icon "button" at bounding box center [60, 1058] width 7 height 12
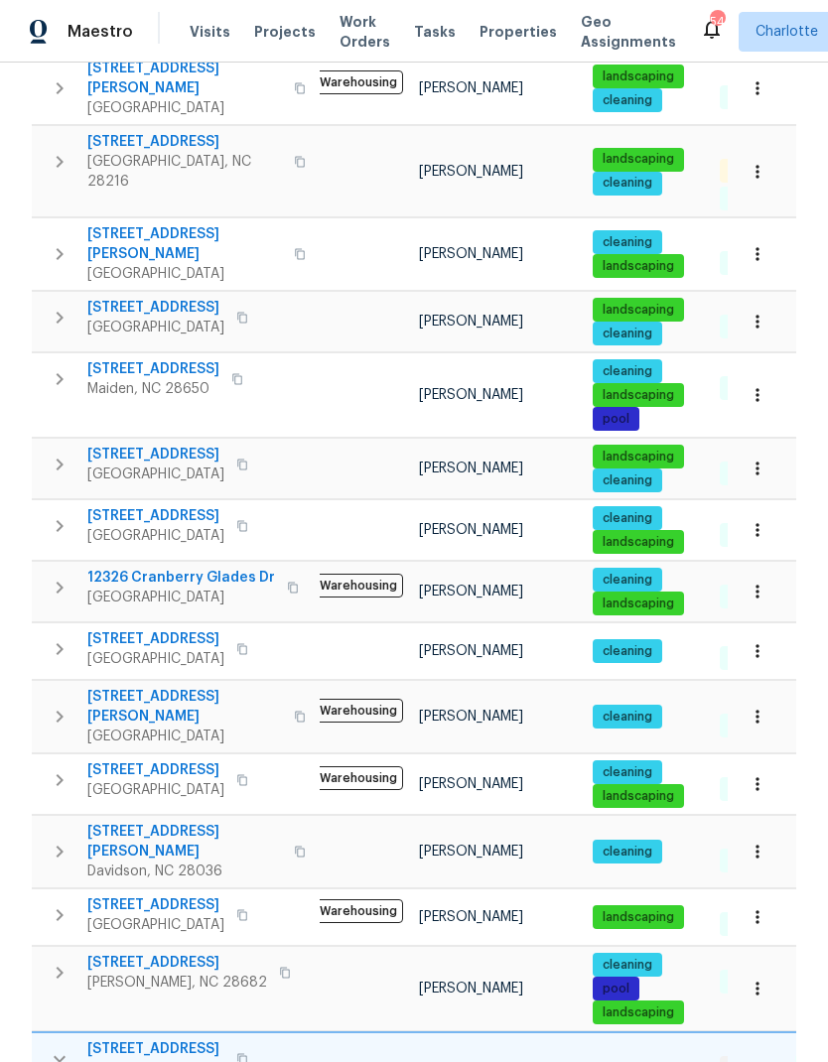
scroll to position [0, 19]
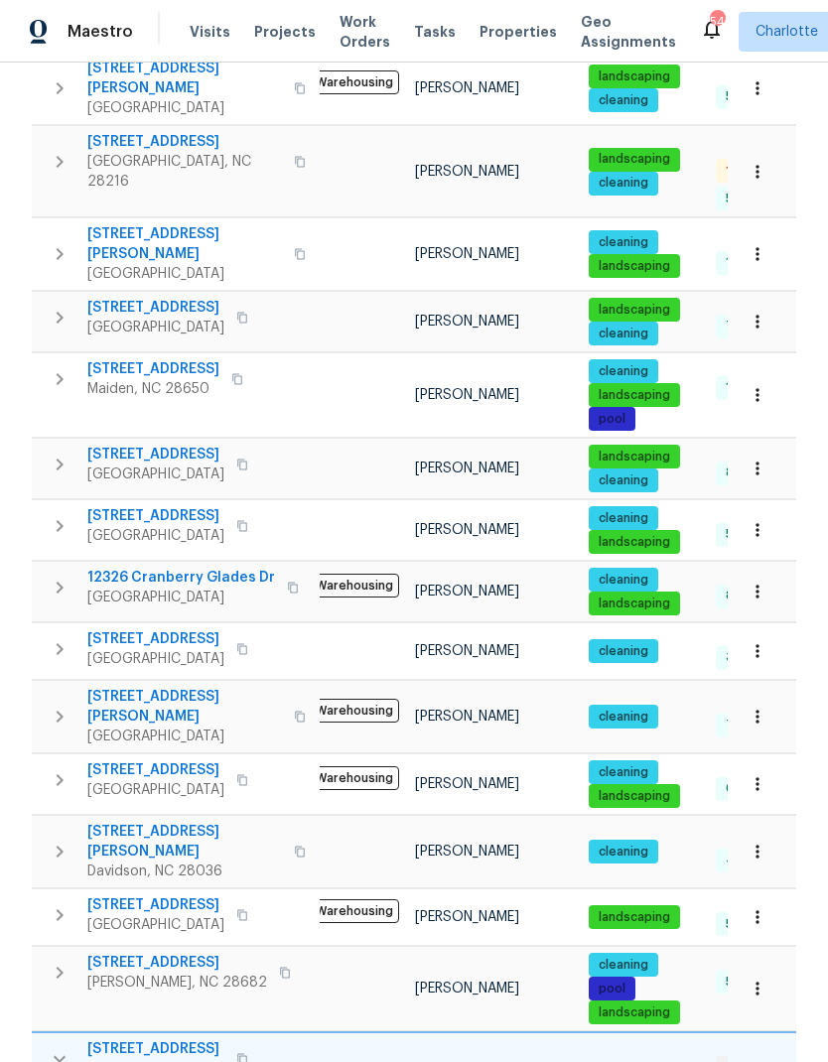
click at [177, 1039] on span "18414 Victoria Bay Dr" at bounding box center [155, 1049] width 137 height 20
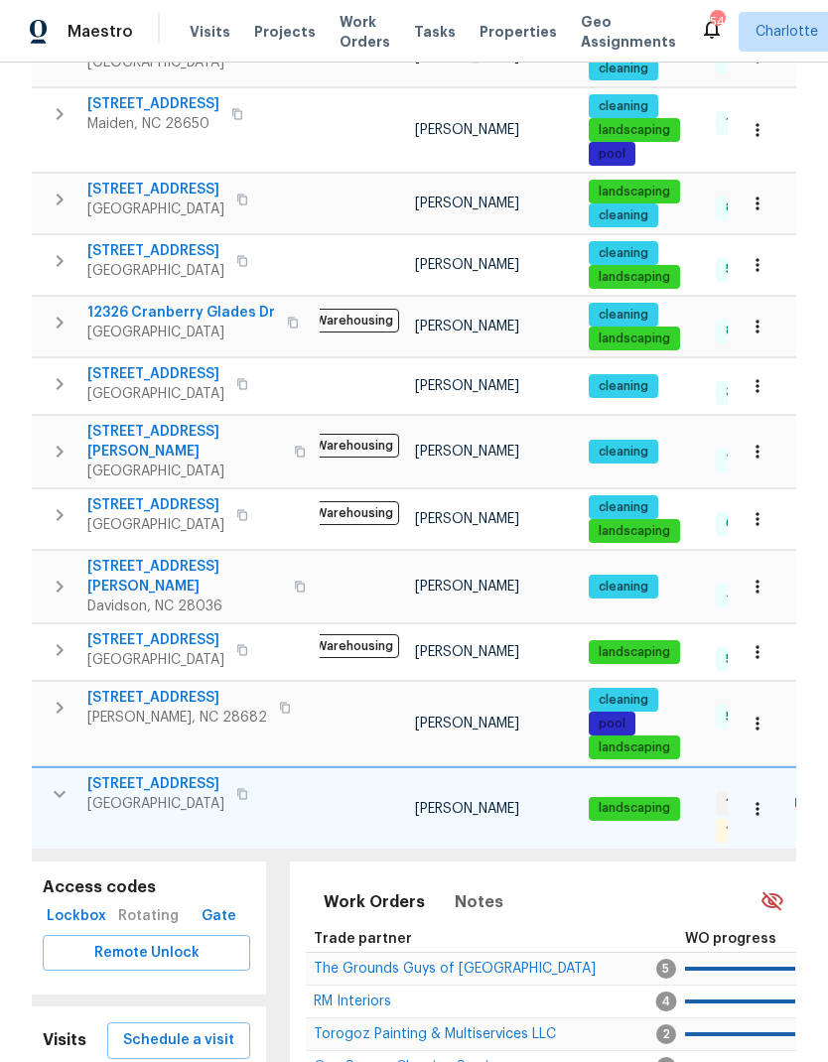
scroll to position [772, 0]
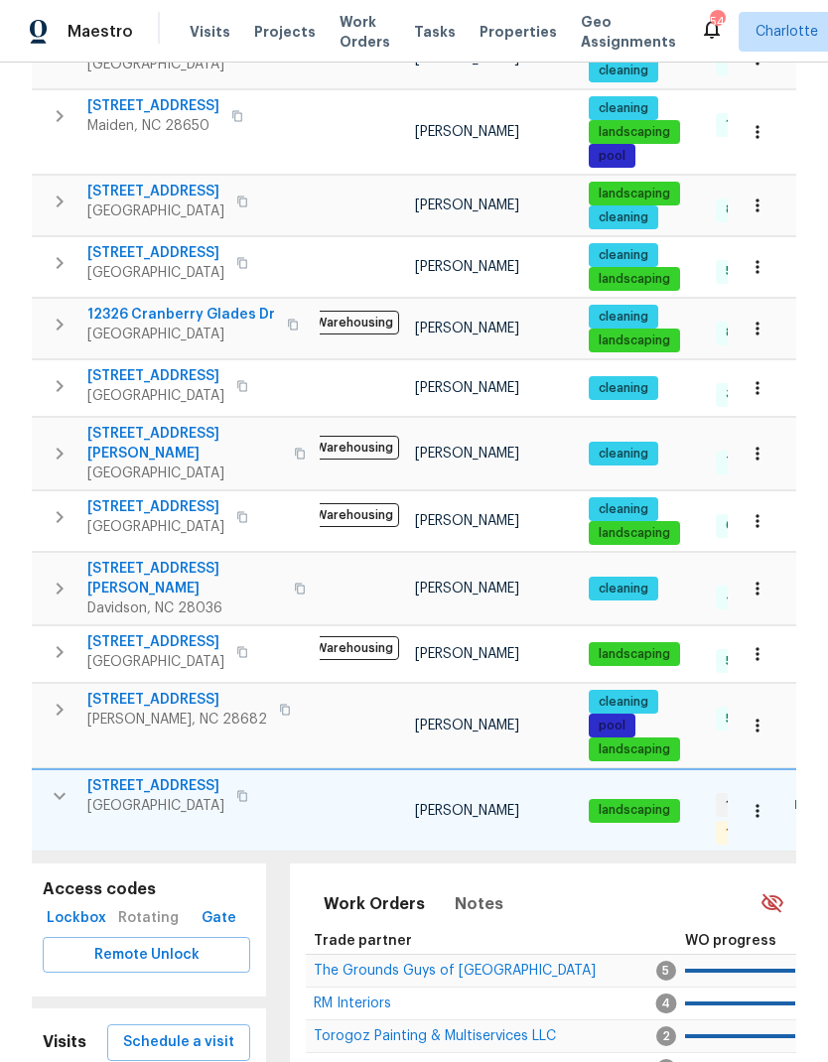
click at [61, 776] on button "button" at bounding box center [60, 796] width 40 height 40
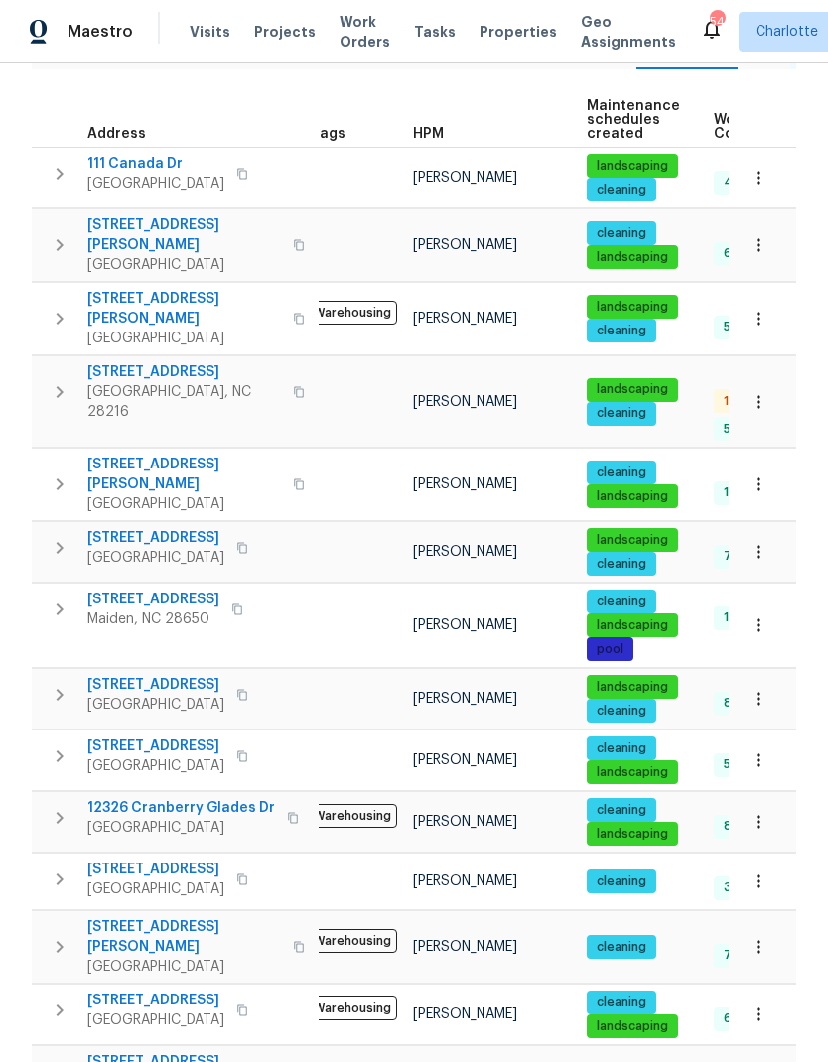
scroll to position [278, 0]
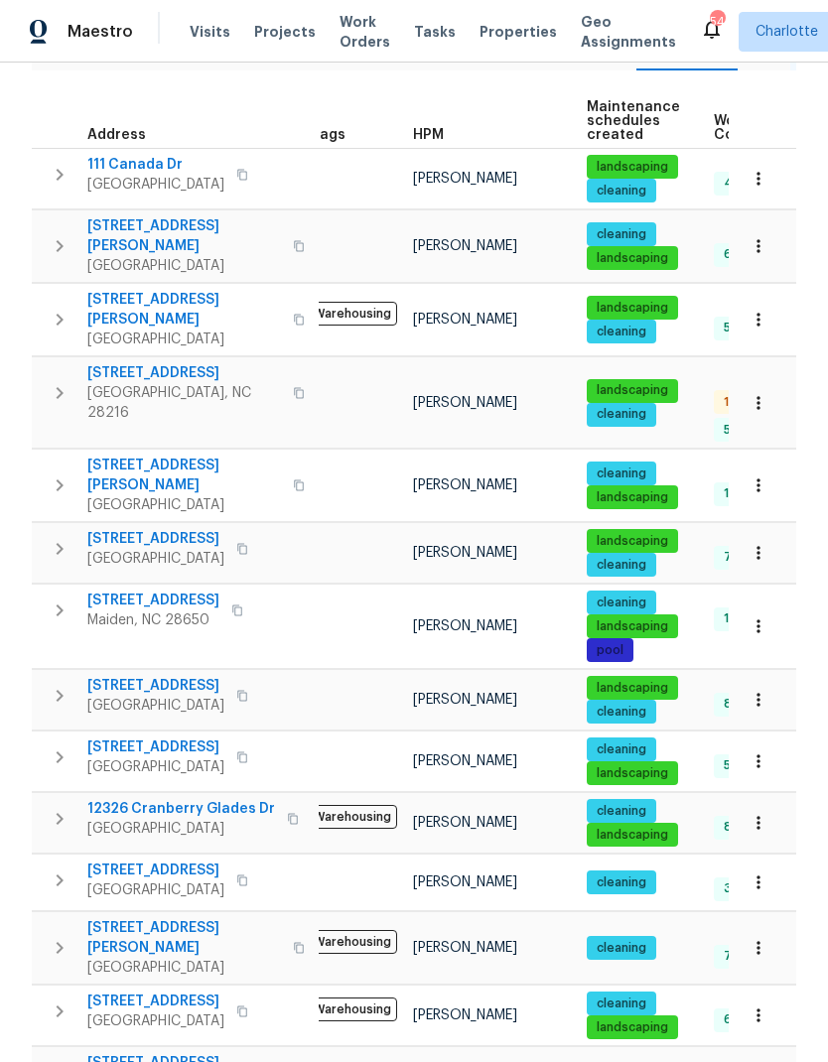
click at [128, 799] on span "12326 Cranberry Glades Dr" at bounding box center [181, 809] width 188 height 20
click at [121, 861] on span "17931 Kings Point Dr Apt G" at bounding box center [155, 871] width 137 height 20
click at [48, 869] on icon "button" at bounding box center [60, 881] width 24 height 24
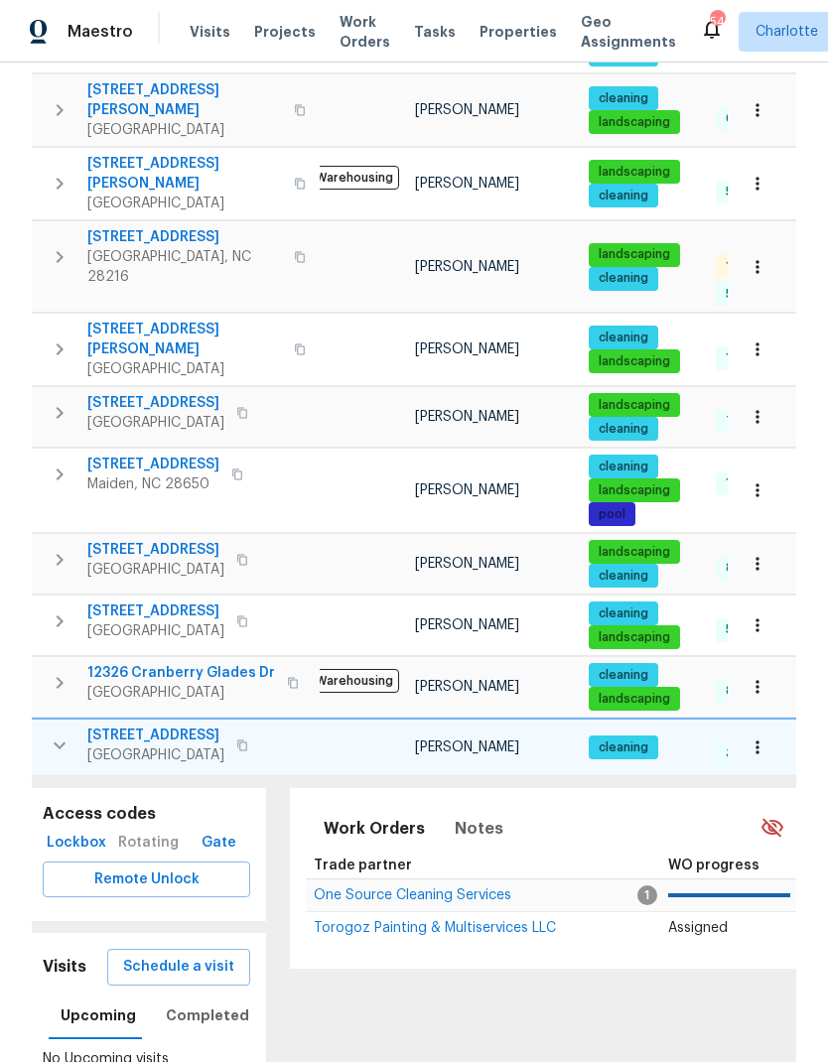
scroll to position [441, 0]
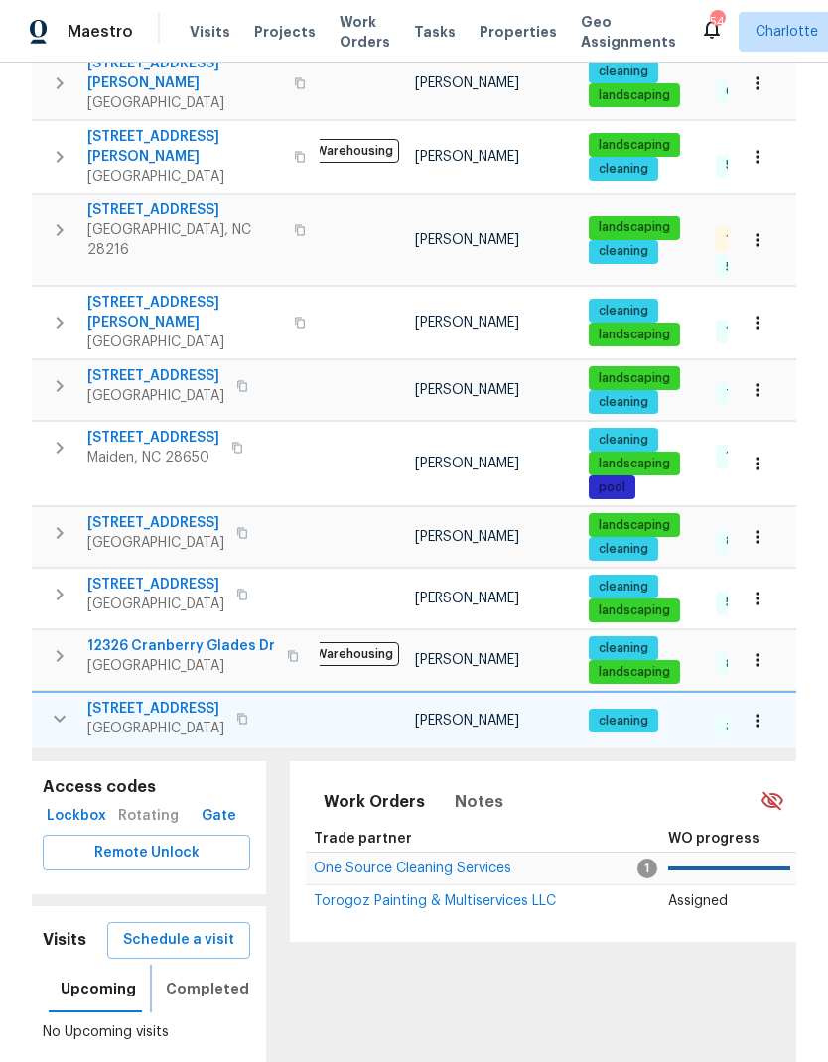
click at [192, 977] on span "Completed" at bounding box center [207, 989] width 83 height 25
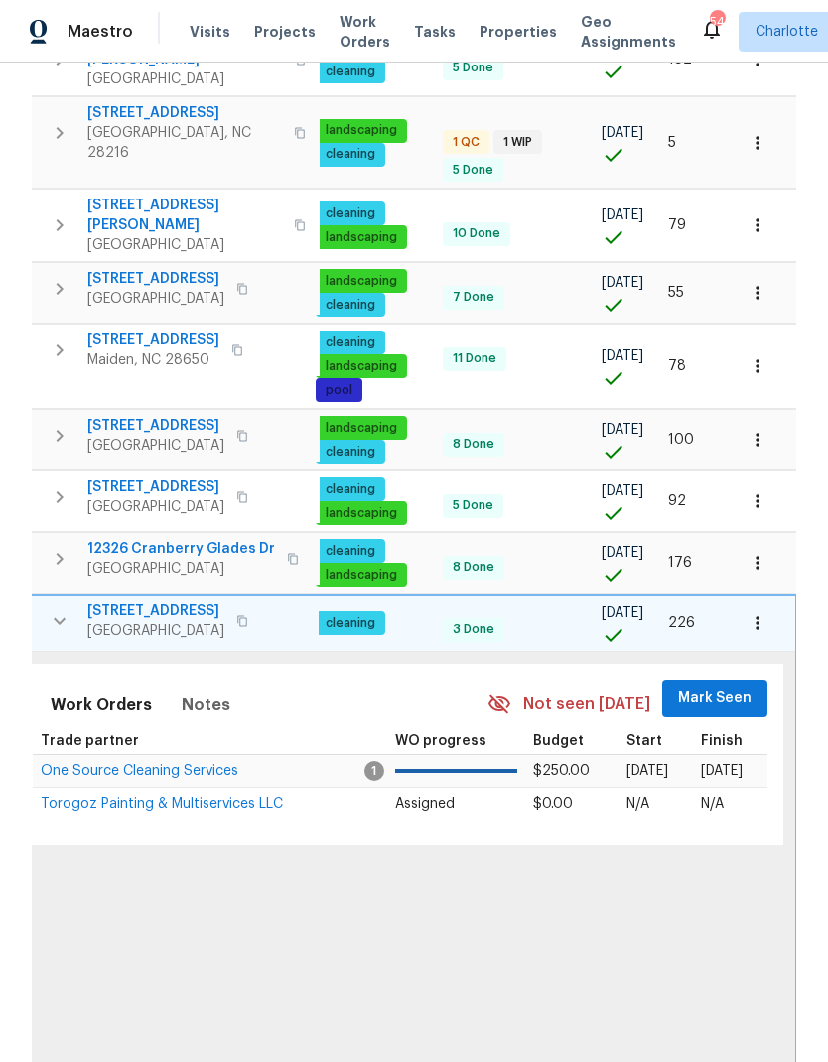
scroll to position [0, 291]
click at [766, 614] on icon "button" at bounding box center [758, 624] width 20 height 20
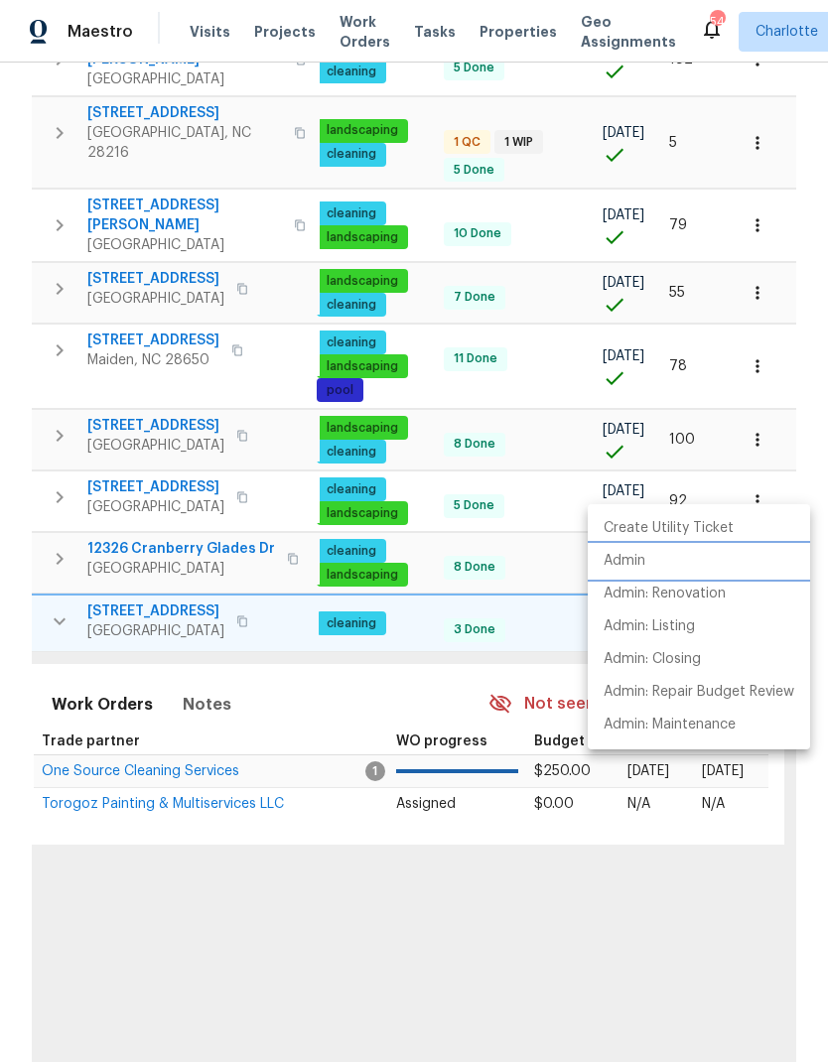
click at [628, 575] on li "Admin" at bounding box center [699, 561] width 222 height 33
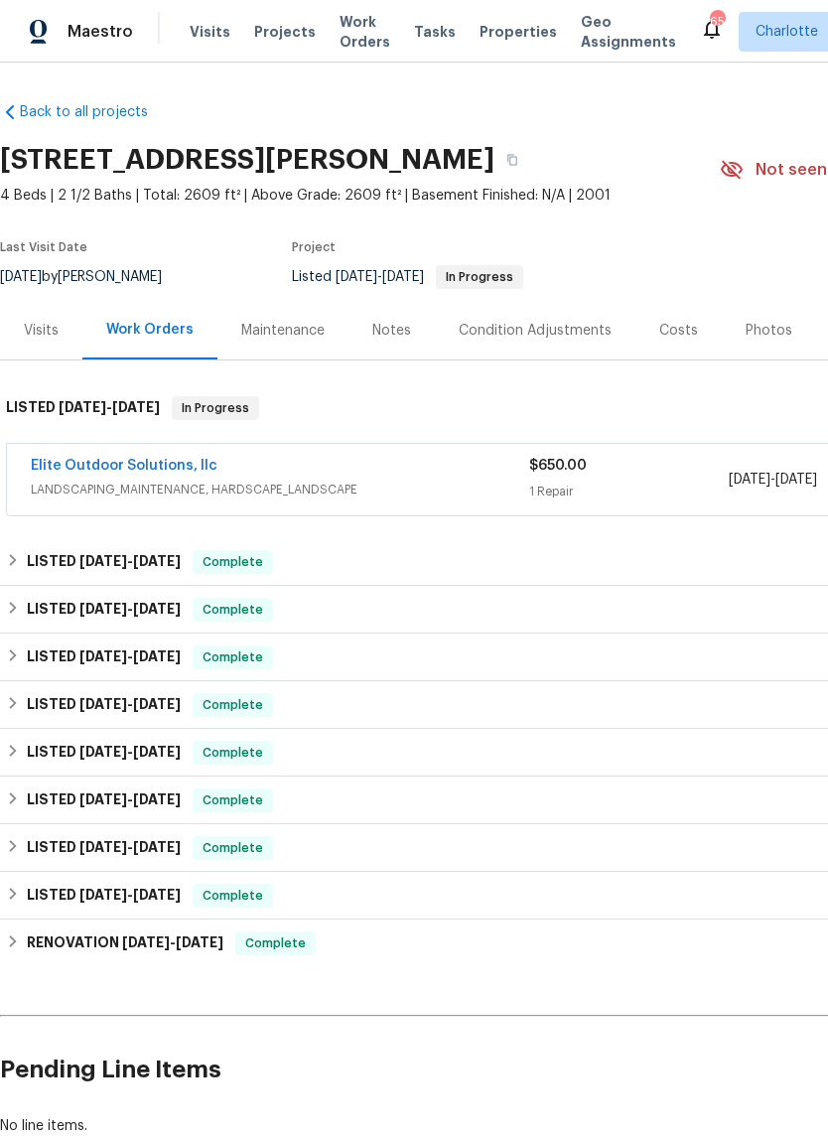
click at [435, 465] on div "Elite Outdoor Solutions, llc" at bounding box center [280, 468] width 498 height 24
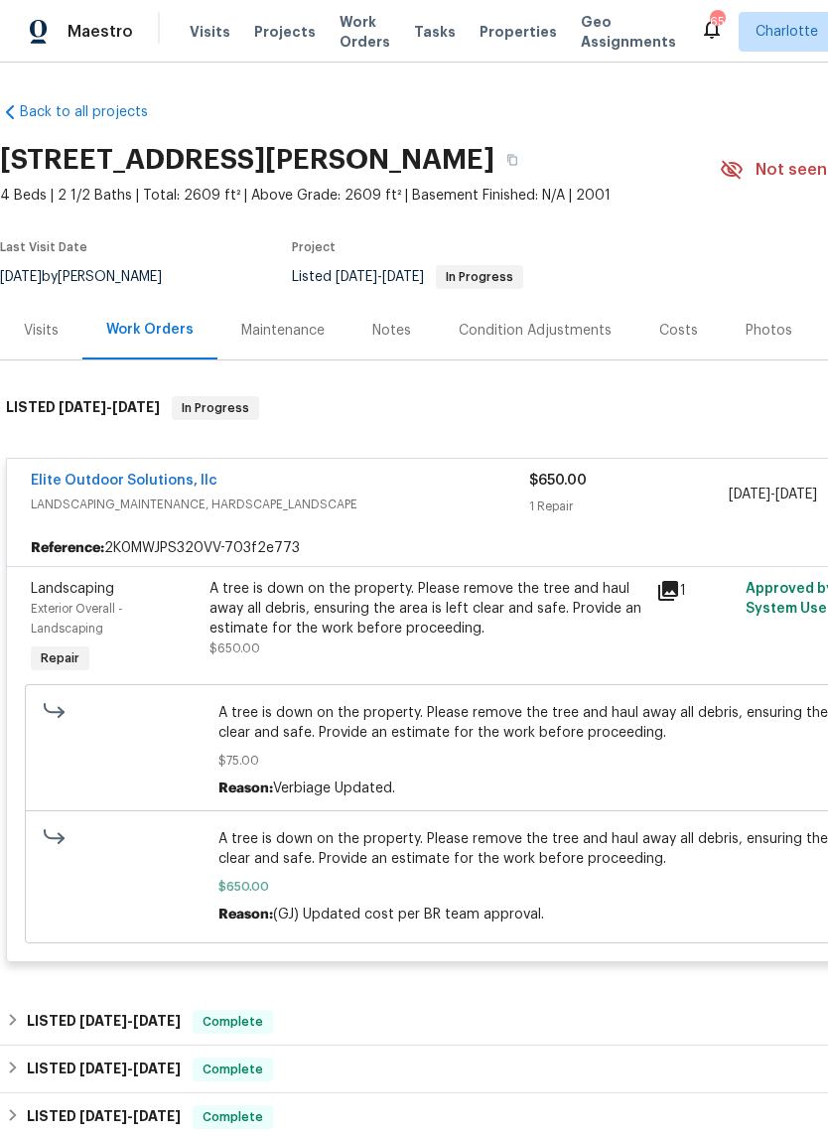
click at [178, 474] on link "Elite Outdoor Solutions, llc" at bounding box center [124, 481] width 187 height 14
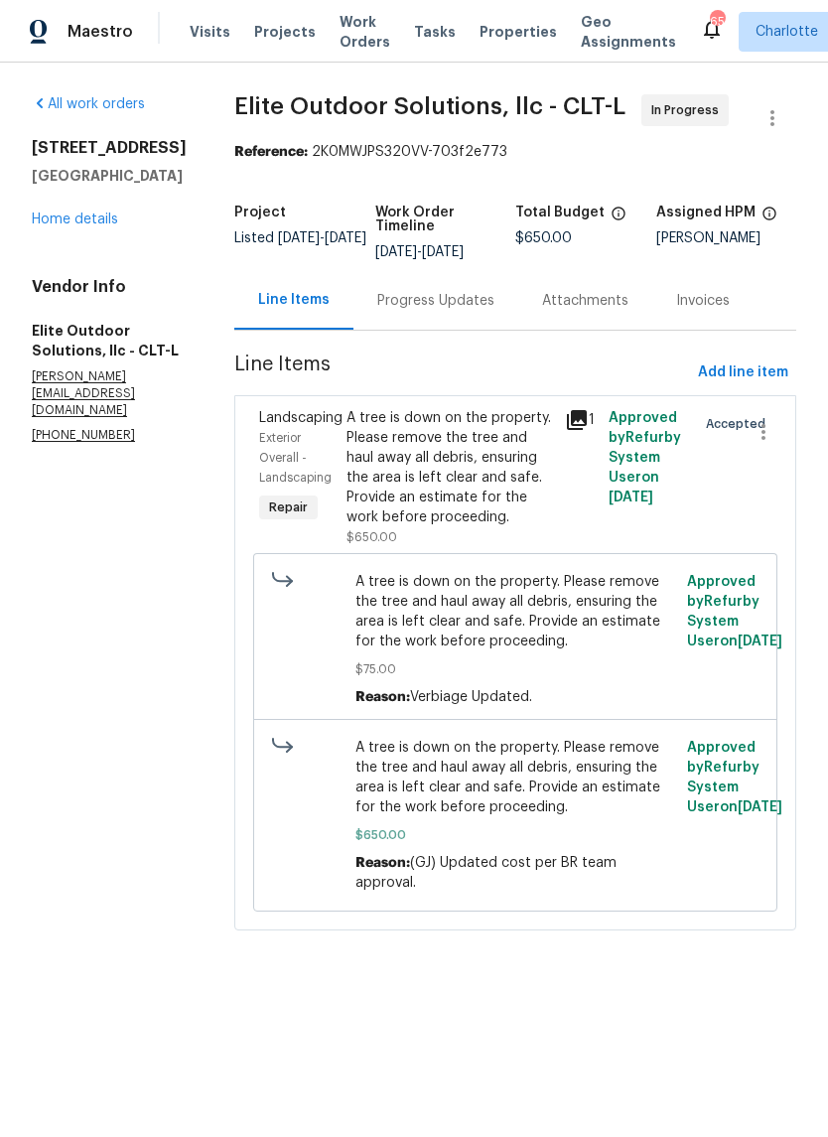
click at [420, 305] on div "Progress Updates" at bounding box center [435, 301] width 117 height 20
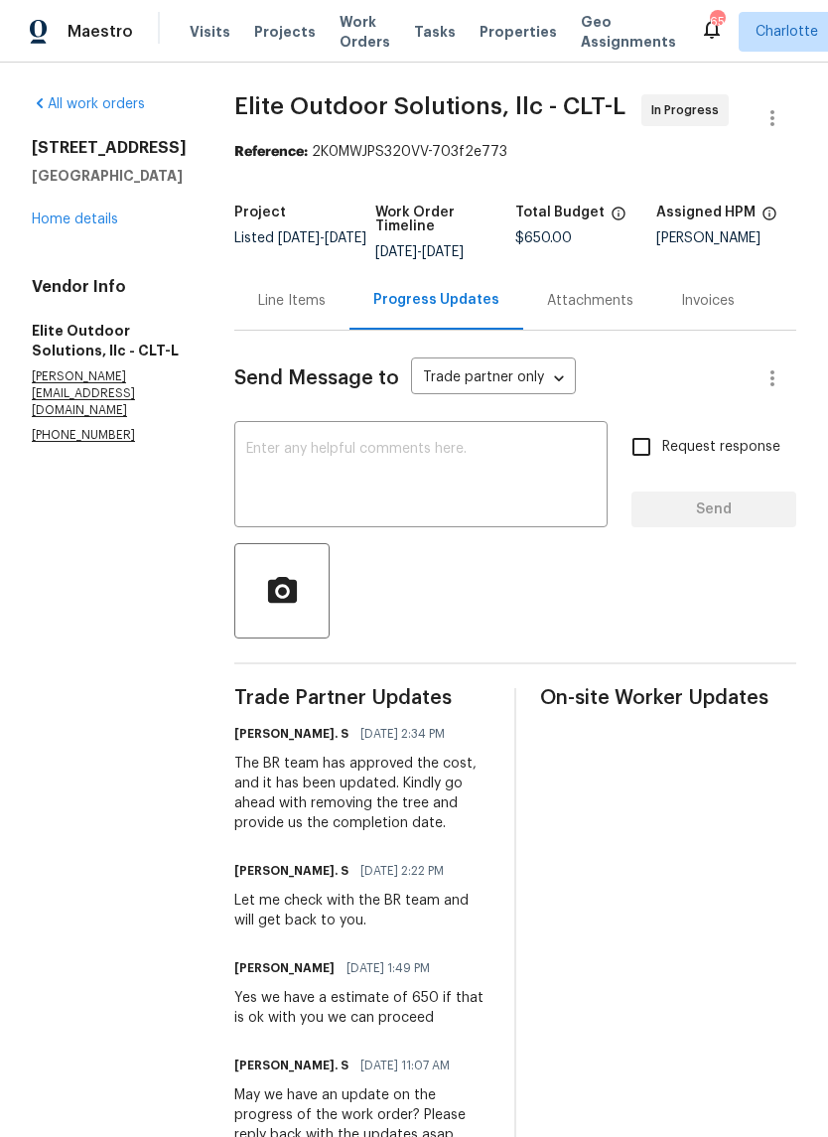
click at [98, 226] on link "Home details" at bounding box center [75, 219] width 86 height 14
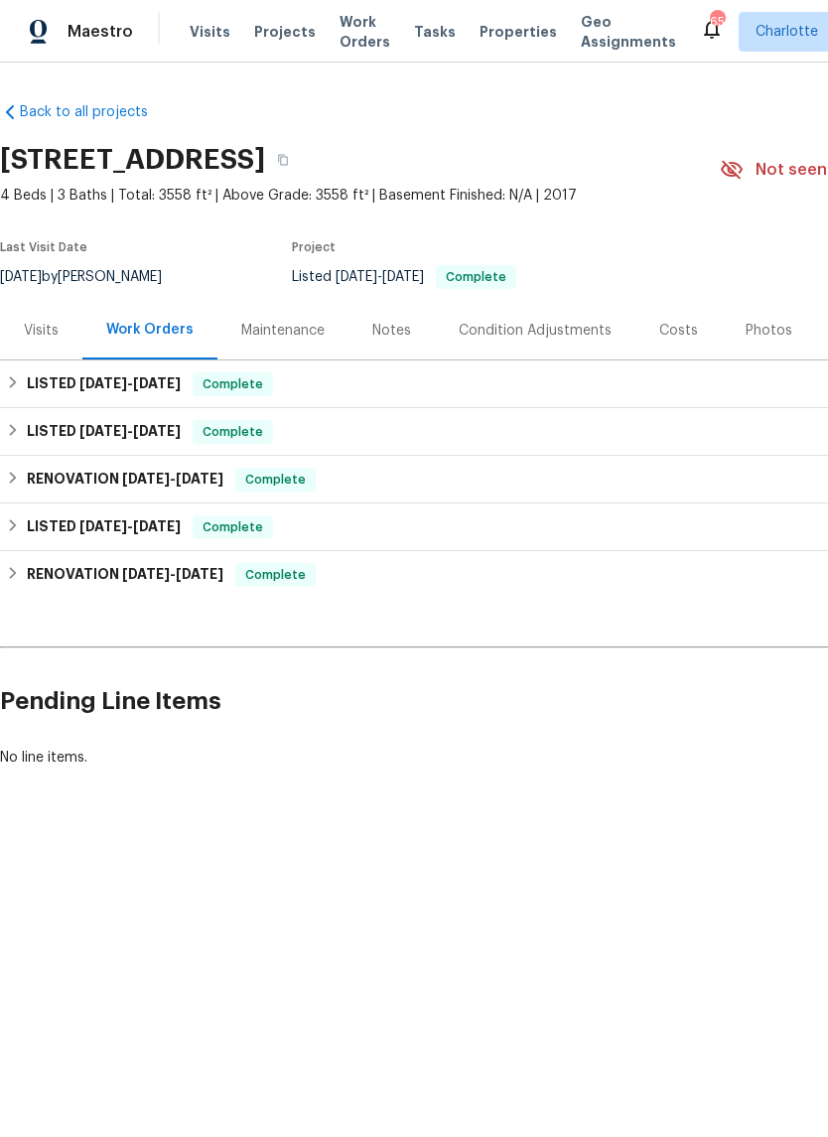
click at [768, 338] on div "Photos" at bounding box center [769, 331] width 47 height 20
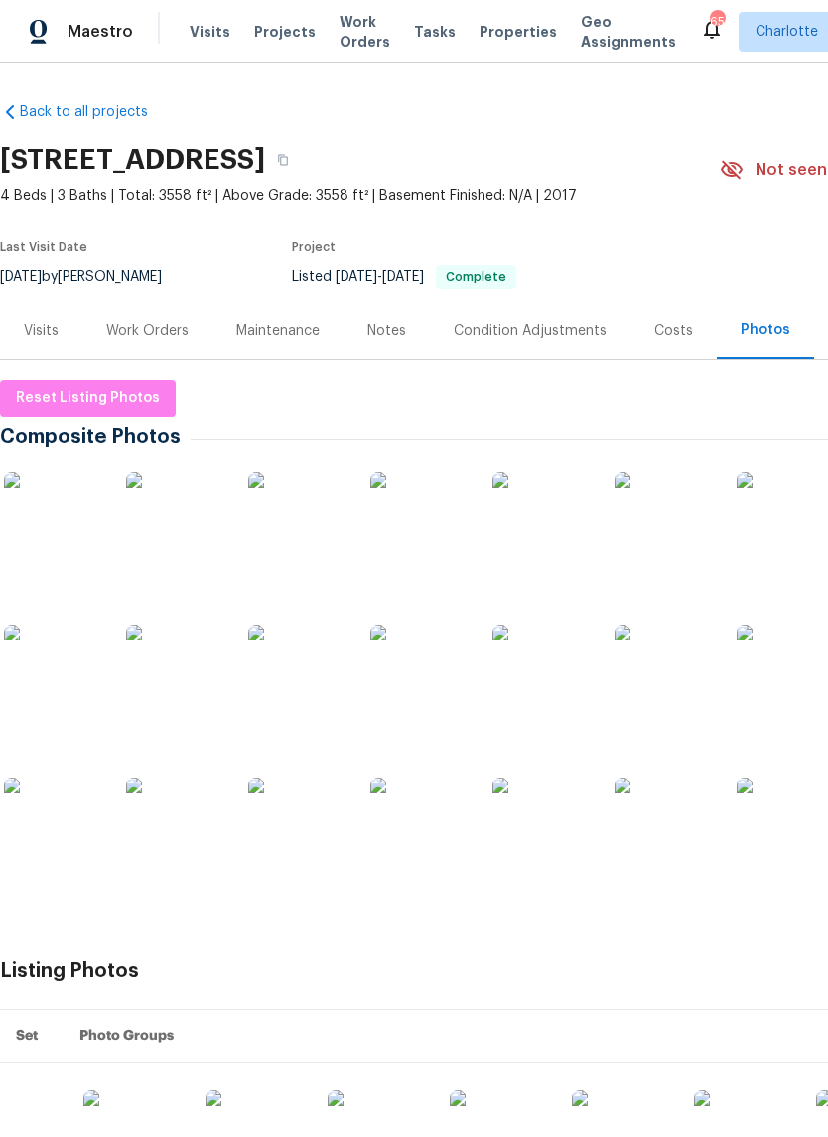
click at [56, 537] on img at bounding box center [53, 521] width 99 height 99
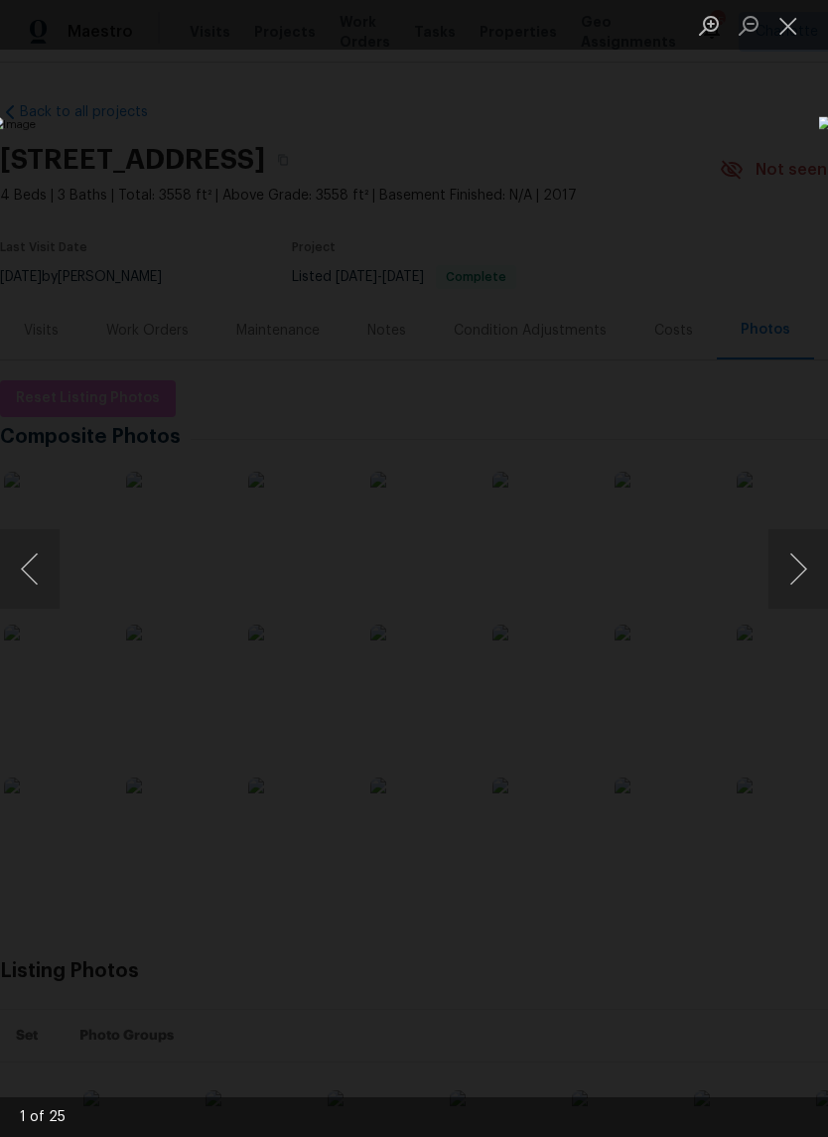
click at [799, 582] on button "Next image" at bounding box center [798, 568] width 60 height 79
click at [797, 568] on button "Next image" at bounding box center [798, 568] width 60 height 79
click at [799, 571] on button "Next image" at bounding box center [798, 568] width 60 height 79
click at [795, 571] on button "Next image" at bounding box center [798, 568] width 60 height 79
click at [787, 41] on button "Close lightbox" at bounding box center [788, 25] width 40 height 35
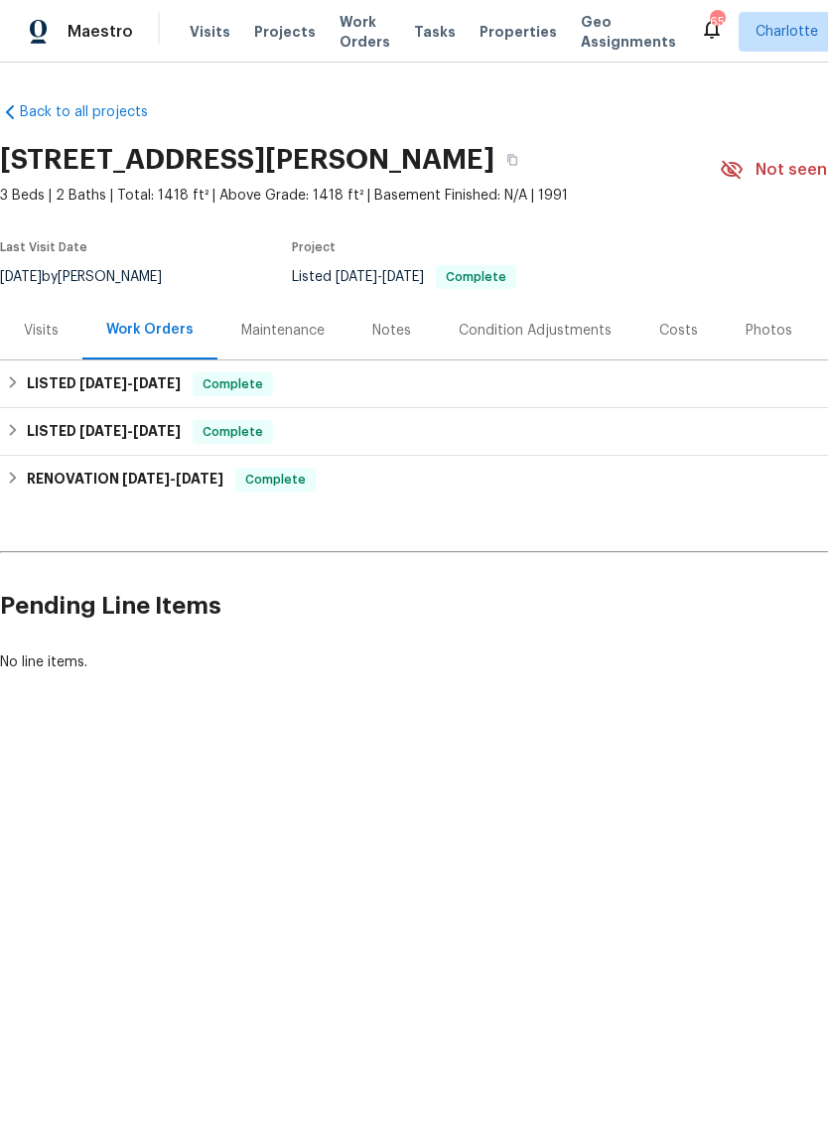
click at [771, 334] on div "Photos" at bounding box center [769, 331] width 47 height 20
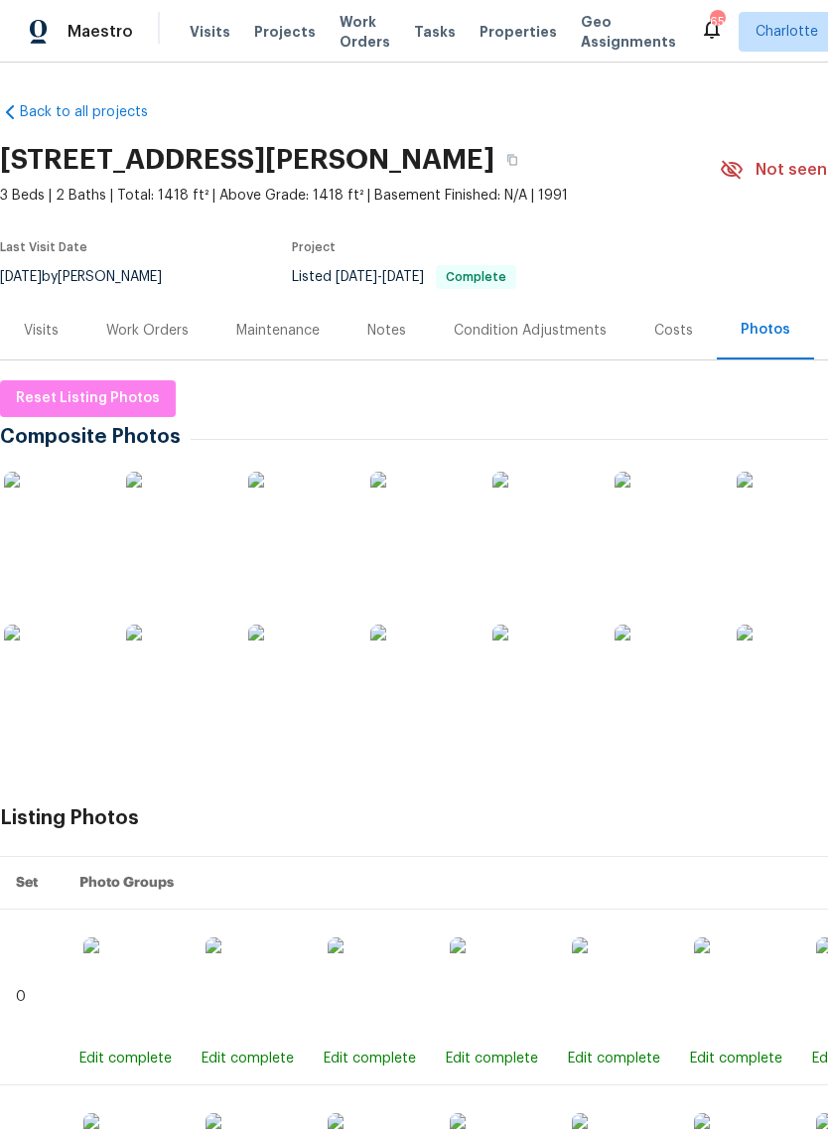
click at [54, 535] on img at bounding box center [53, 521] width 99 height 99
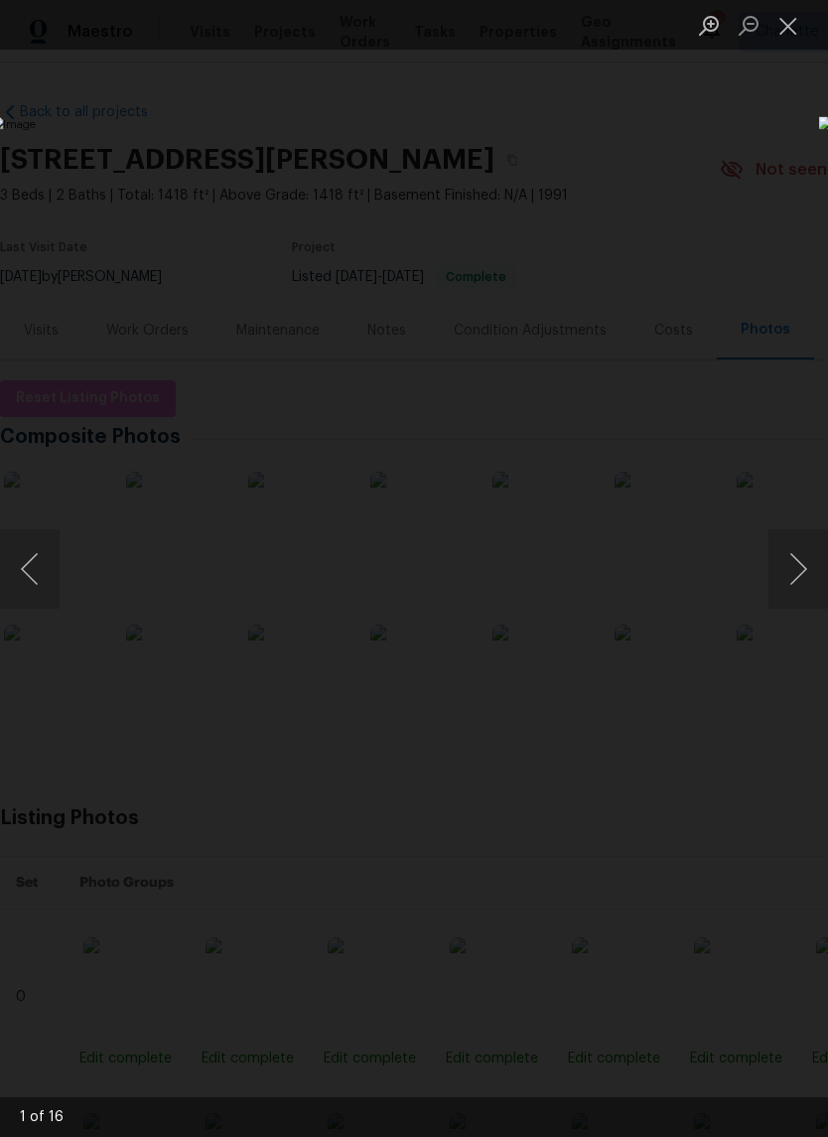
click at [792, 571] on button "Next image" at bounding box center [798, 568] width 60 height 79
click at [798, 576] on button "Next image" at bounding box center [798, 568] width 60 height 79
click at [796, 576] on button "Next image" at bounding box center [798, 568] width 60 height 79
click at [797, 577] on button "Next image" at bounding box center [798, 568] width 60 height 79
click at [795, 576] on button "Next image" at bounding box center [798, 568] width 60 height 79
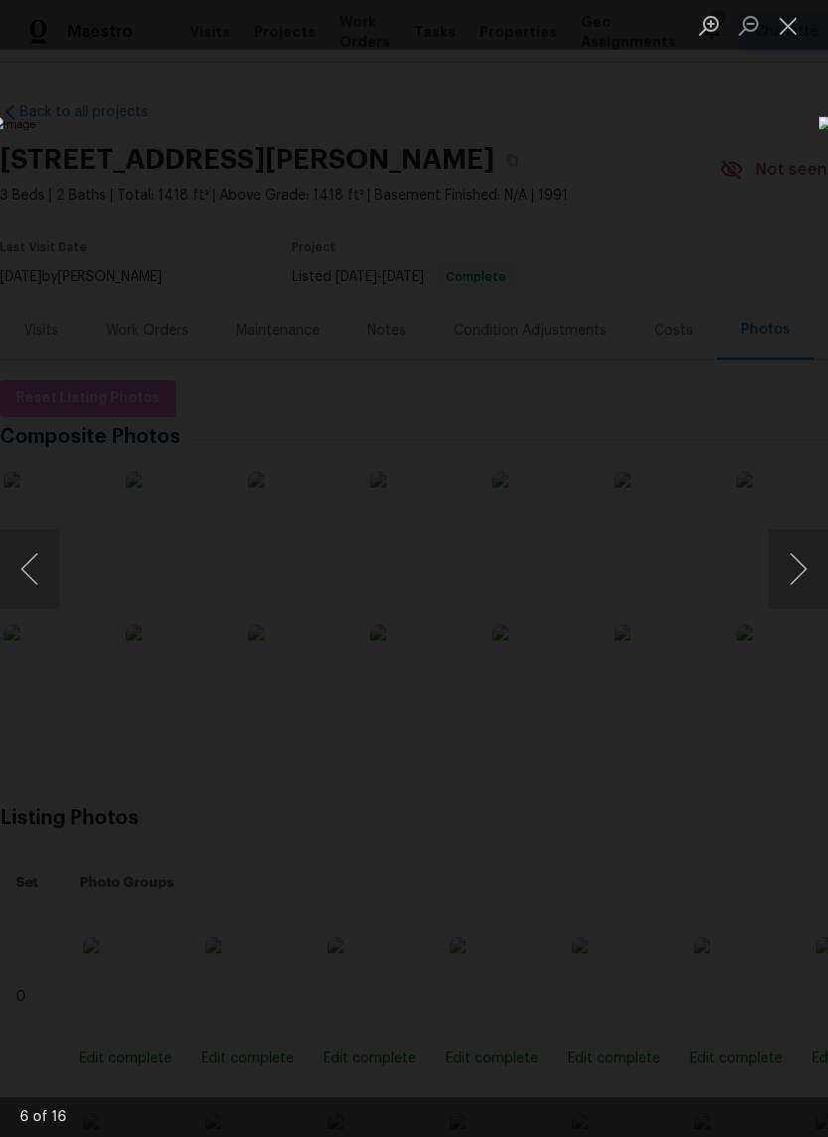
click at [792, 576] on button "Next image" at bounding box center [798, 568] width 60 height 79
click at [798, 576] on button "Next image" at bounding box center [798, 568] width 60 height 79
click at [803, 566] on button "Next image" at bounding box center [798, 568] width 60 height 79
click at [810, 566] on button "Next image" at bounding box center [798, 568] width 60 height 79
click at [799, 581] on button "Next image" at bounding box center [798, 568] width 60 height 79
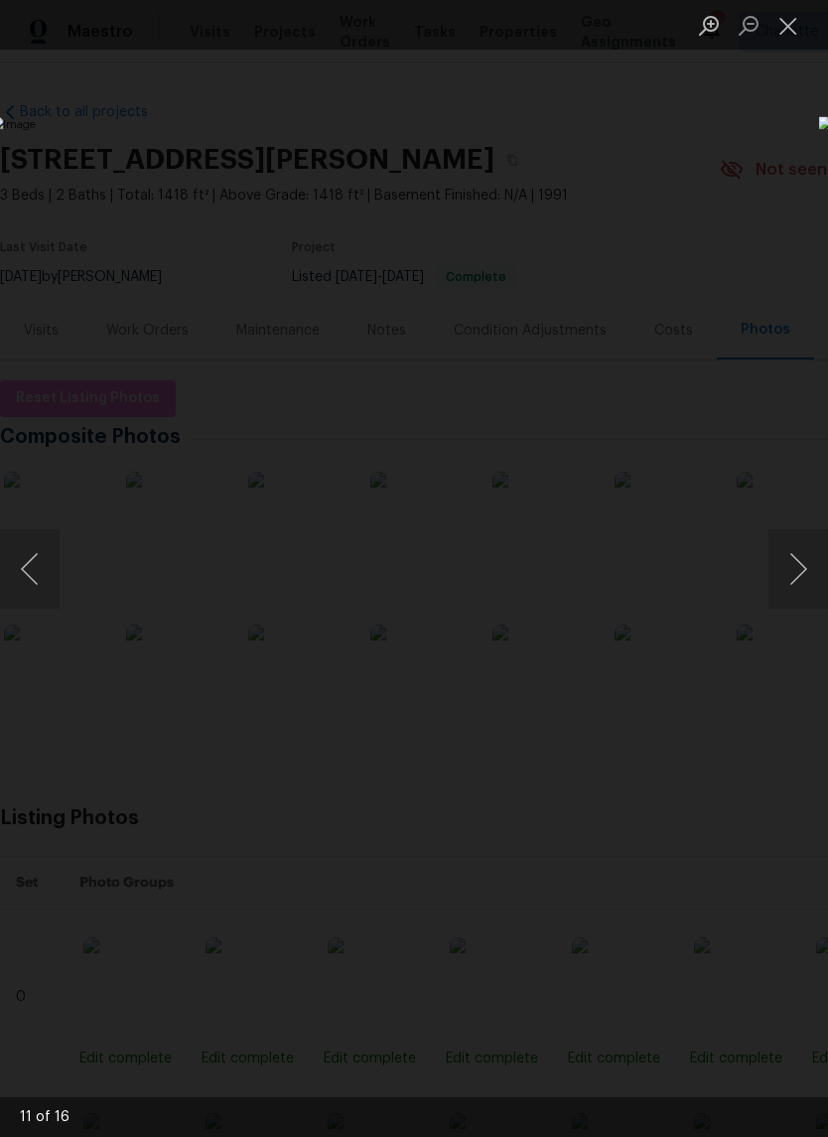
click at [798, 581] on button "Next image" at bounding box center [798, 568] width 60 height 79
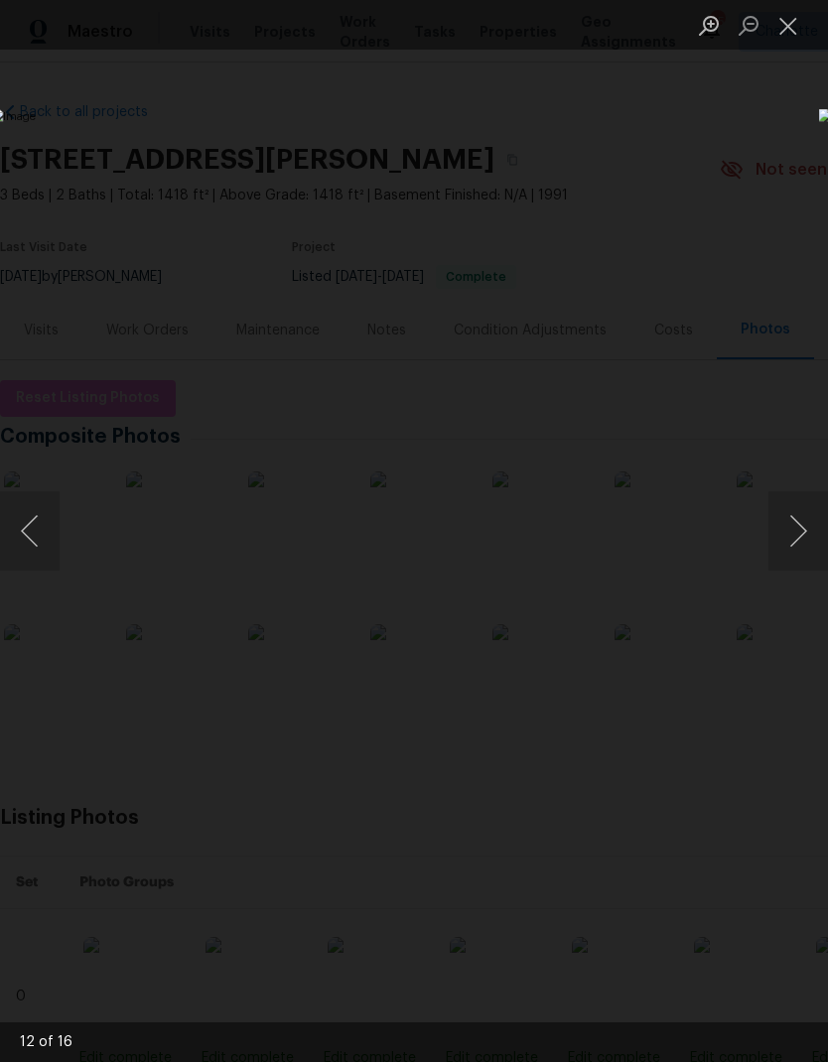
click at [801, 546] on button "Next image" at bounding box center [798, 530] width 60 height 79
click at [801, 550] on button "Next image" at bounding box center [798, 530] width 60 height 79
click at [799, 543] on button "Next image" at bounding box center [798, 530] width 60 height 79
click at [796, 547] on button "Next image" at bounding box center [798, 530] width 60 height 79
click at [800, 537] on button "Next image" at bounding box center [798, 530] width 60 height 79
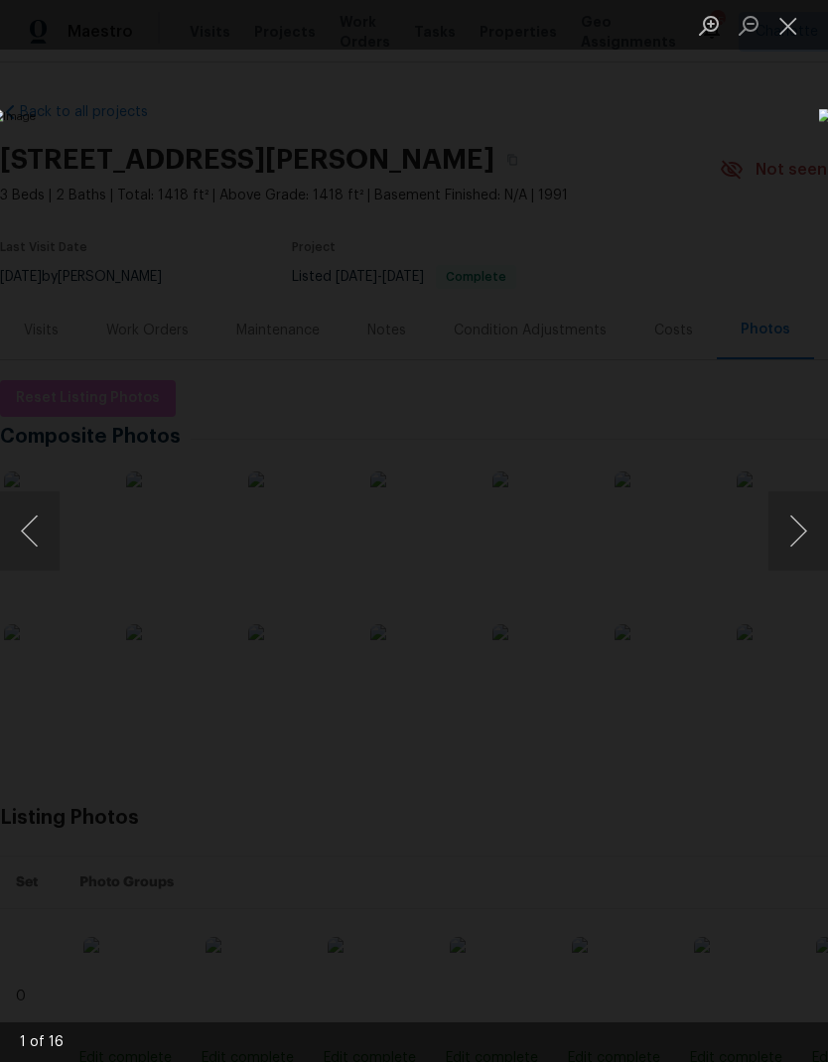
click at [801, 532] on button "Next image" at bounding box center [798, 530] width 60 height 79
click at [785, 543] on button "Next image" at bounding box center [798, 530] width 60 height 79
click at [791, 549] on button "Next image" at bounding box center [798, 530] width 60 height 79
click at [797, 546] on button "Next image" at bounding box center [798, 530] width 60 height 79
click at [794, 543] on button "Next image" at bounding box center [798, 530] width 60 height 79
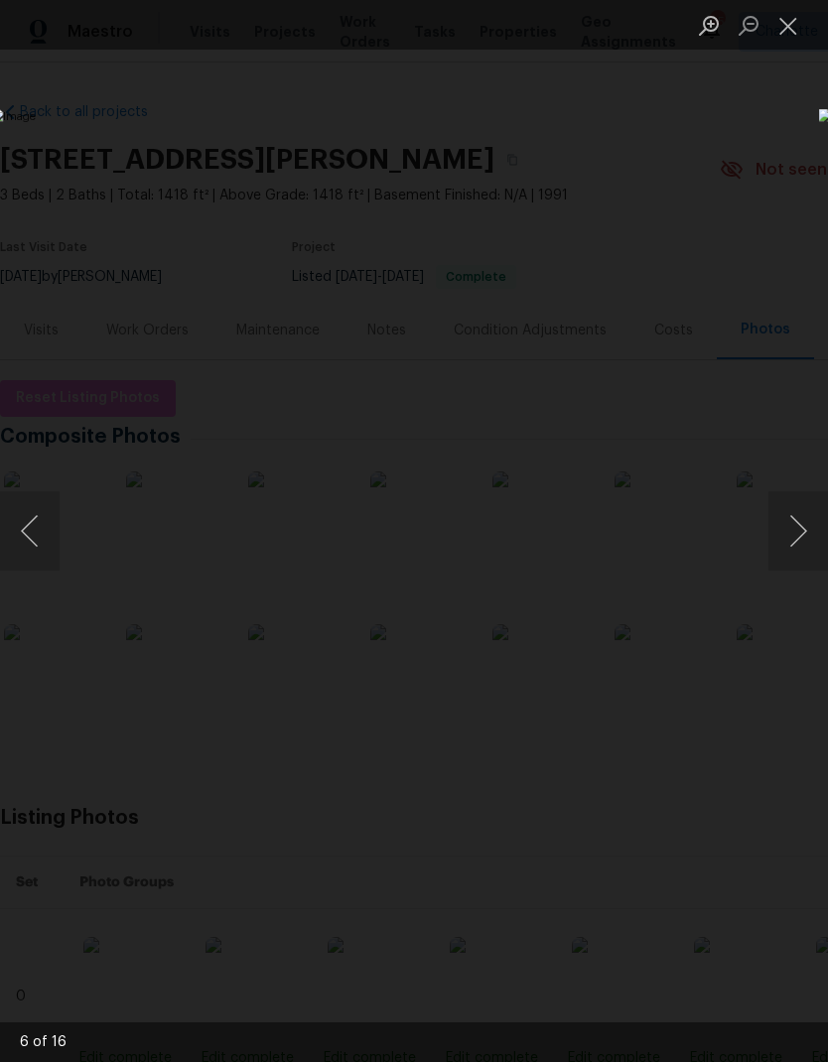
click at [792, 547] on button "Next image" at bounding box center [798, 530] width 60 height 79
click at [793, 530] on button "Next image" at bounding box center [798, 530] width 60 height 79
click at [797, 531] on button "Next image" at bounding box center [798, 530] width 60 height 79
click at [794, 541] on button "Next image" at bounding box center [798, 530] width 60 height 79
click at [803, 546] on button "Next image" at bounding box center [798, 530] width 60 height 79
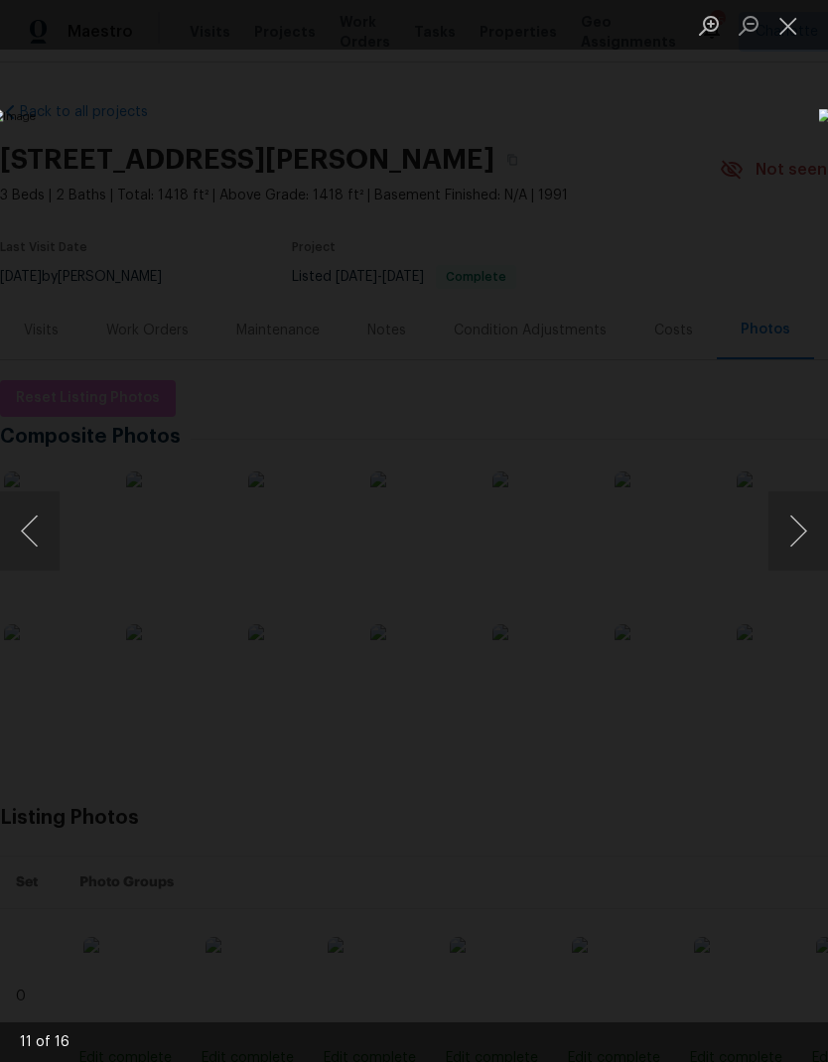
click at [789, 536] on button "Next image" at bounding box center [798, 530] width 60 height 79
click at [794, 522] on button "Next image" at bounding box center [798, 530] width 60 height 79
click at [797, 542] on button "Next image" at bounding box center [798, 530] width 60 height 79
click at [796, 533] on button "Next image" at bounding box center [798, 530] width 60 height 79
click at [807, 517] on button "Next image" at bounding box center [798, 530] width 60 height 79
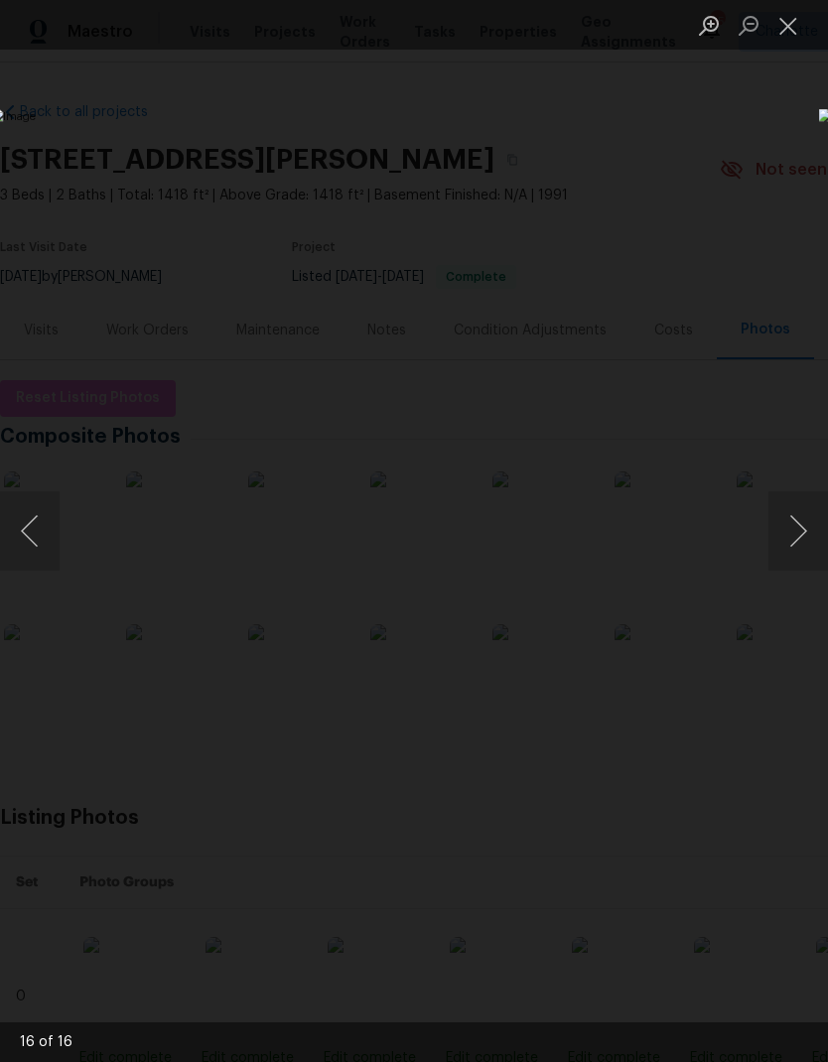
click at [51, 529] on button "Previous image" at bounding box center [30, 530] width 60 height 79
click at [801, 530] on button "Next image" at bounding box center [798, 530] width 60 height 79
click at [803, 523] on button "Next image" at bounding box center [798, 530] width 60 height 79
click at [796, 532] on button "Next image" at bounding box center [798, 530] width 60 height 79
click at [799, 530] on button "Next image" at bounding box center [798, 530] width 60 height 79
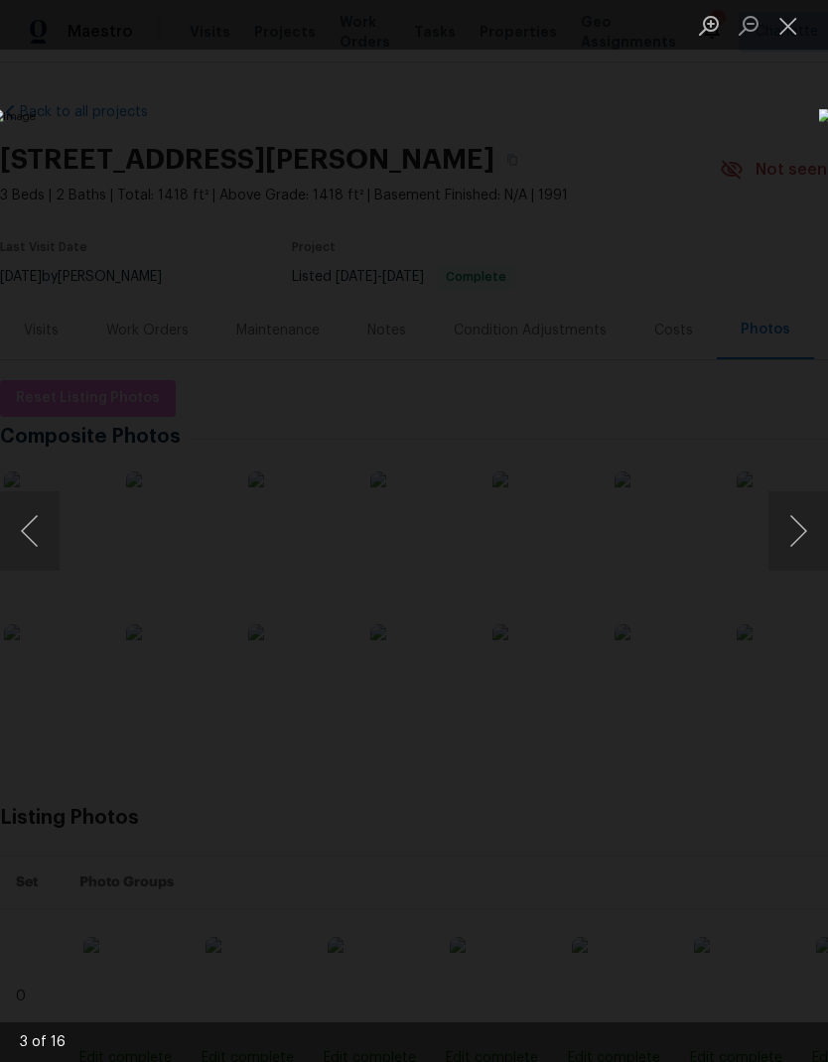
click at [35, 516] on button "Previous image" at bounding box center [30, 530] width 60 height 79
click at [47, 523] on button "Previous image" at bounding box center [30, 530] width 60 height 79
click at [798, 526] on button "Next image" at bounding box center [798, 530] width 60 height 79
click at [792, 549] on button "Next image" at bounding box center [798, 530] width 60 height 79
click at [796, 533] on button "Next image" at bounding box center [798, 530] width 60 height 79
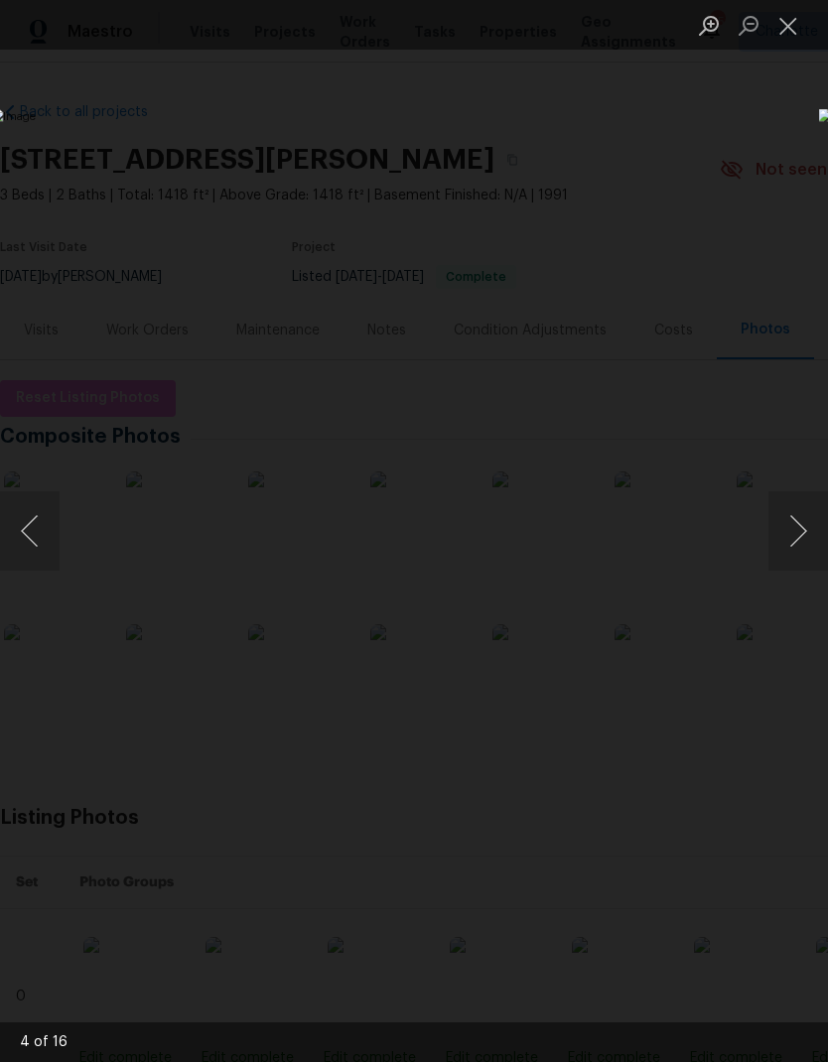
click at [792, 534] on button "Next image" at bounding box center [798, 530] width 60 height 79
click at [788, 531] on button "Next image" at bounding box center [798, 530] width 60 height 79
click at [794, 532] on button "Next image" at bounding box center [798, 530] width 60 height 79
click at [793, 526] on button "Next image" at bounding box center [798, 530] width 60 height 79
click at [801, 525] on button "Next image" at bounding box center [798, 530] width 60 height 79
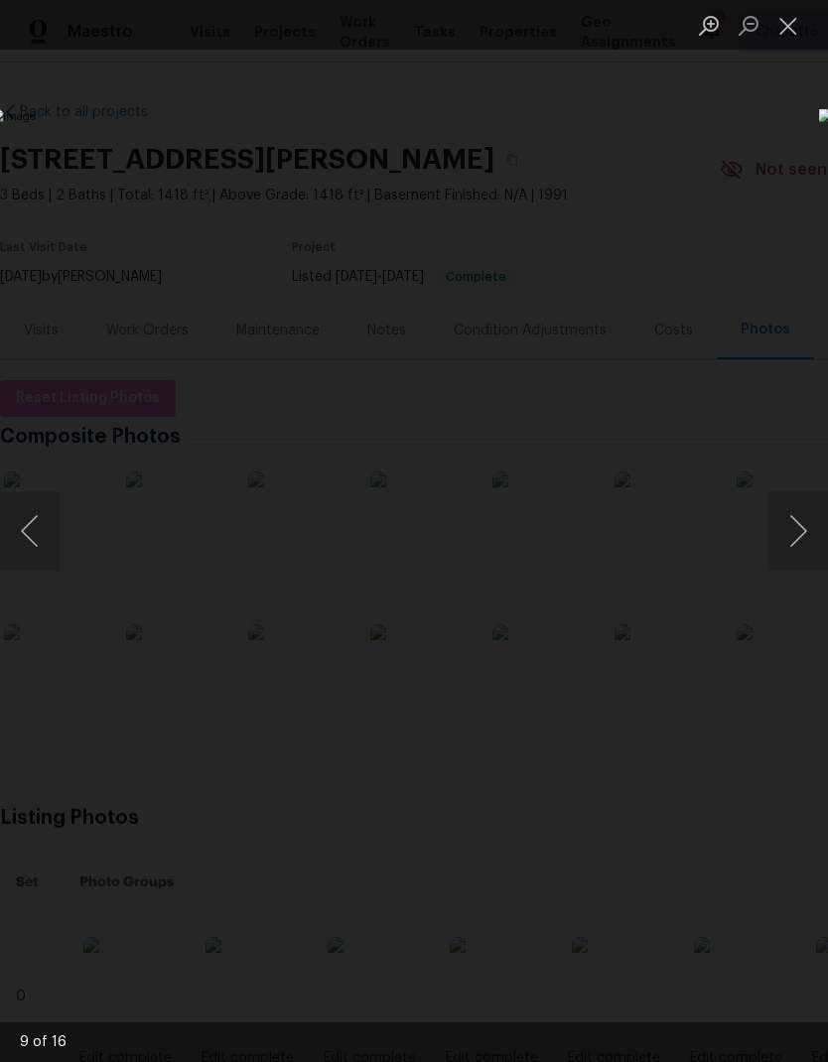
click at [804, 537] on button "Next image" at bounding box center [798, 530] width 60 height 79
click at [802, 544] on button "Next image" at bounding box center [798, 530] width 60 height 79
click at [803, 557] on button "Next image" at bounding box center [798, 530] width 60 height 79
click at [803, 541] on button "Next image" at bounding box center [798, 530] width 60 height 79
click at [798, 533] on button "Next image" at bounding box center [798, 530] width 60 height 79
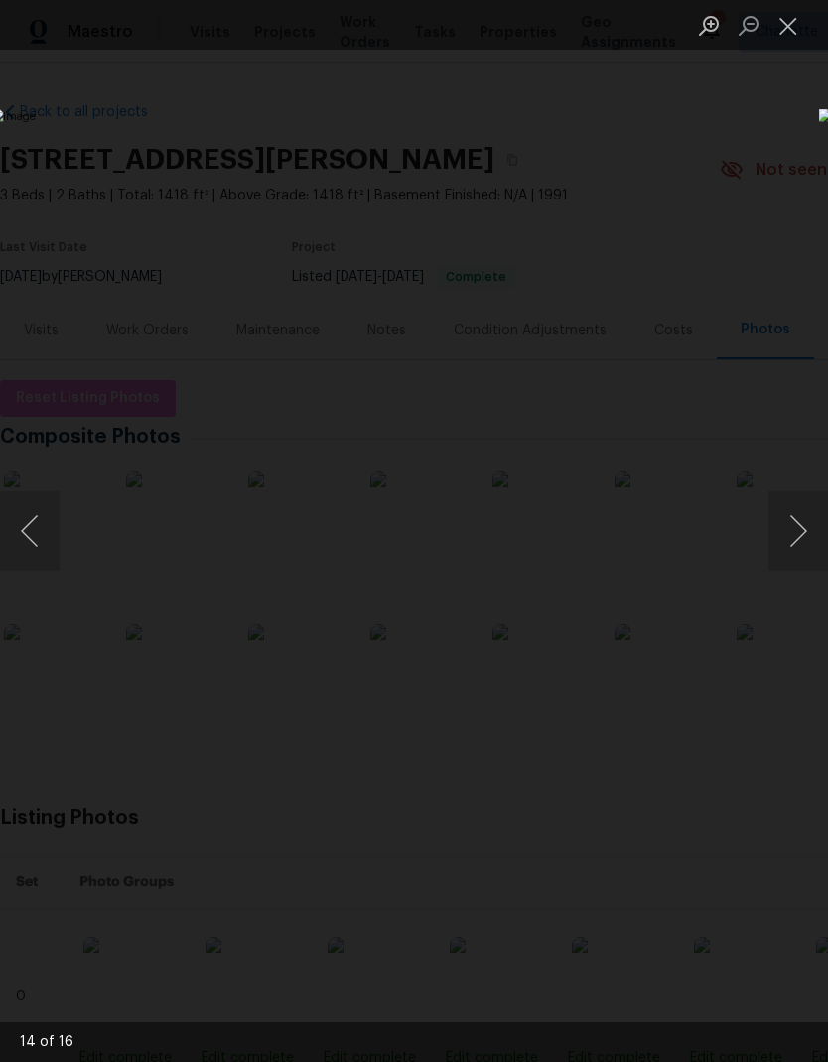
click at [806, 526] on button "Next image" at bounding box center [798, 530] width 60 height 79
click at [799, 532] on button "Next image" at bounding box center [798, 530] width 60 height 79
click at [802, 528] on button "Next image" at bounding box center [798, 530] width 60 height 79
click at [800, 528] on button "Next image" at bounding box center [798, 530] width 60 height 79
click at [799, 516] on button "Next image" at bounding box center [798, 530] width 60 height 79
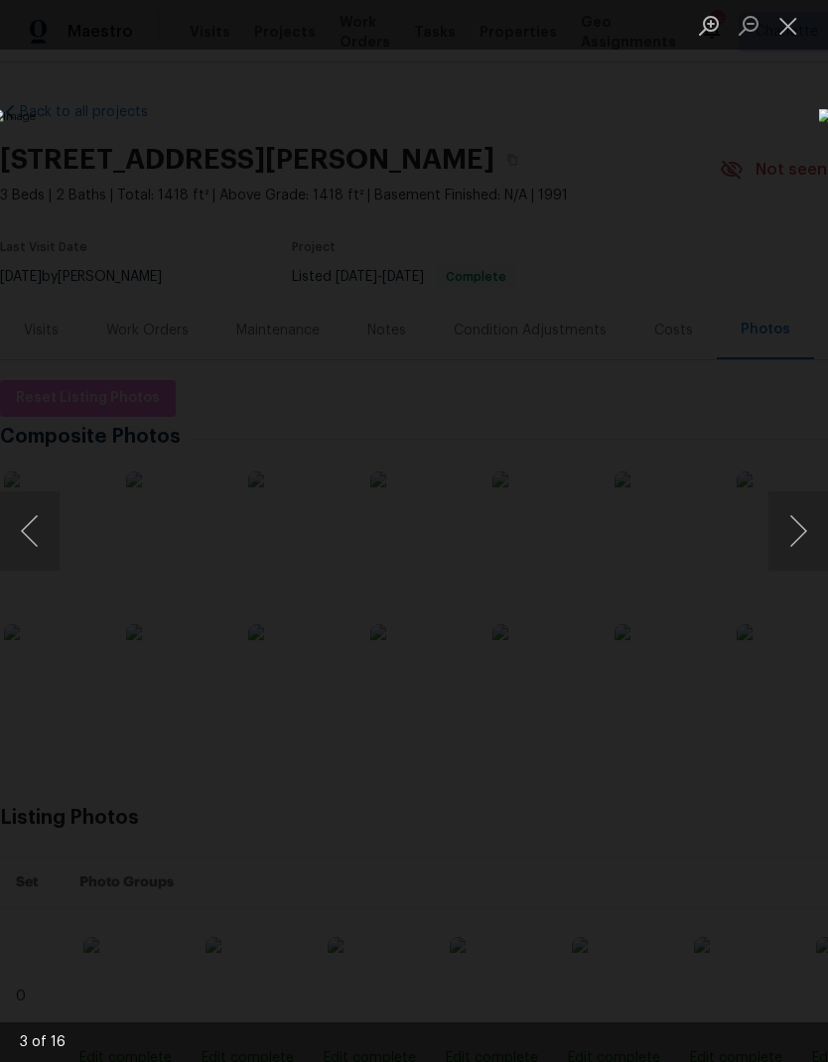
click at [798, 526] on button "Next image" at bounding box center [798, 530] width 60 height 79
click at [804, 528] on button "Next image" at bounding box center [798, 530] width 60 height 79
click at [42, 542] on button "Previous image" at bounding box center [30, 530] width 60 height 79
click at [799, 533] on button "Next image" at bounding box center [798, 530] width 60 height 79
click at [805, 530] on button "Next image" at bounding box center [798, 530] width 60 height 79
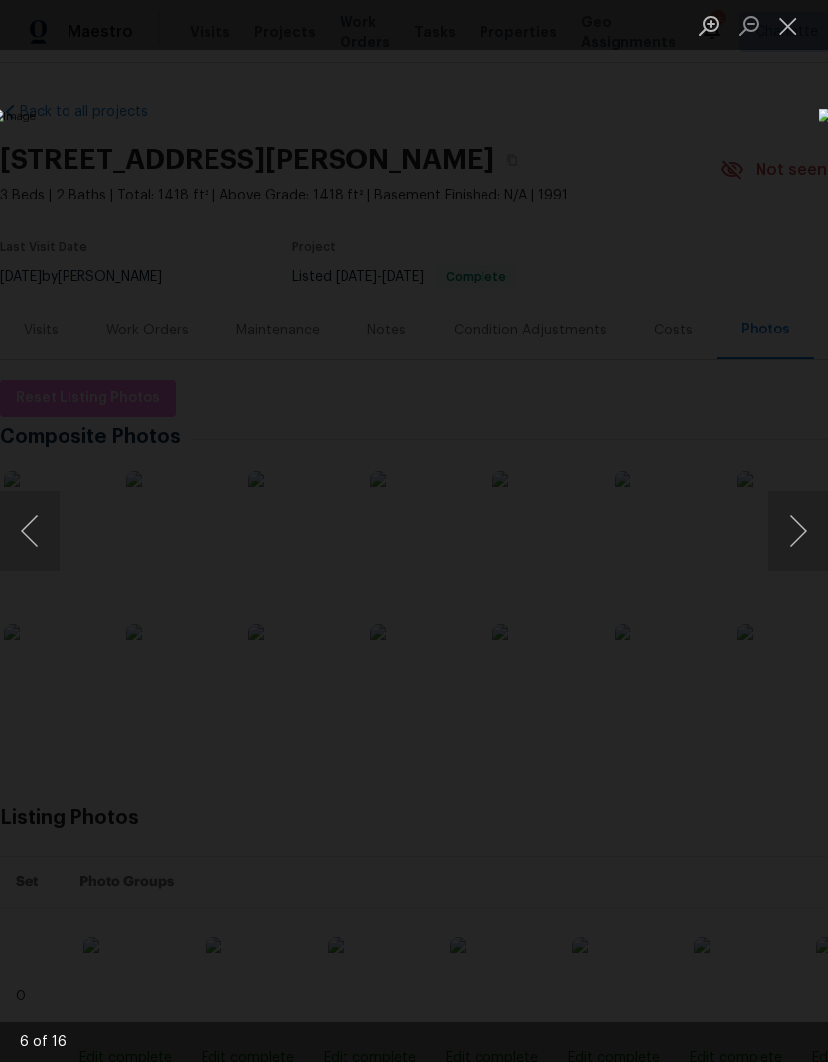
click at [799, 536] on button "Next image" at bounding box center [798, 530] width 60 height 79
click at [782, 32] on button "Close lightbox" at bounding box center [788, 25] width 40 height 35
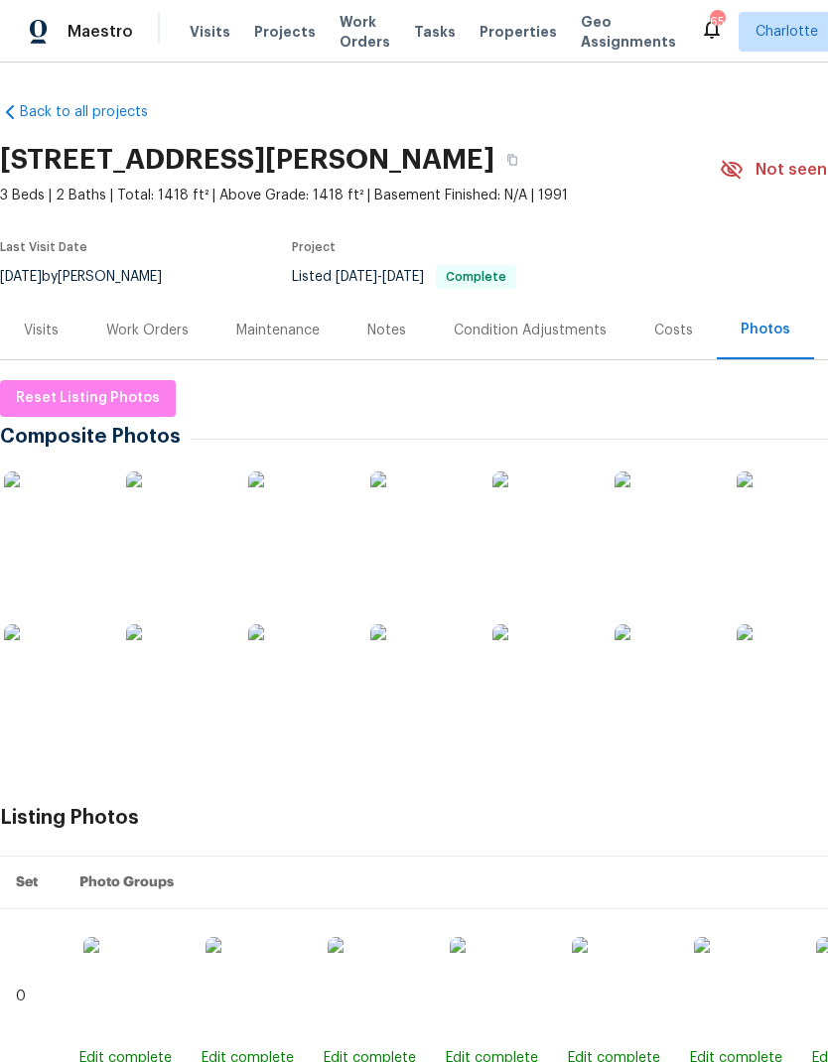
click at [671, 338] on div "Costs" at bounding box center [673, 331] width 39 height 20
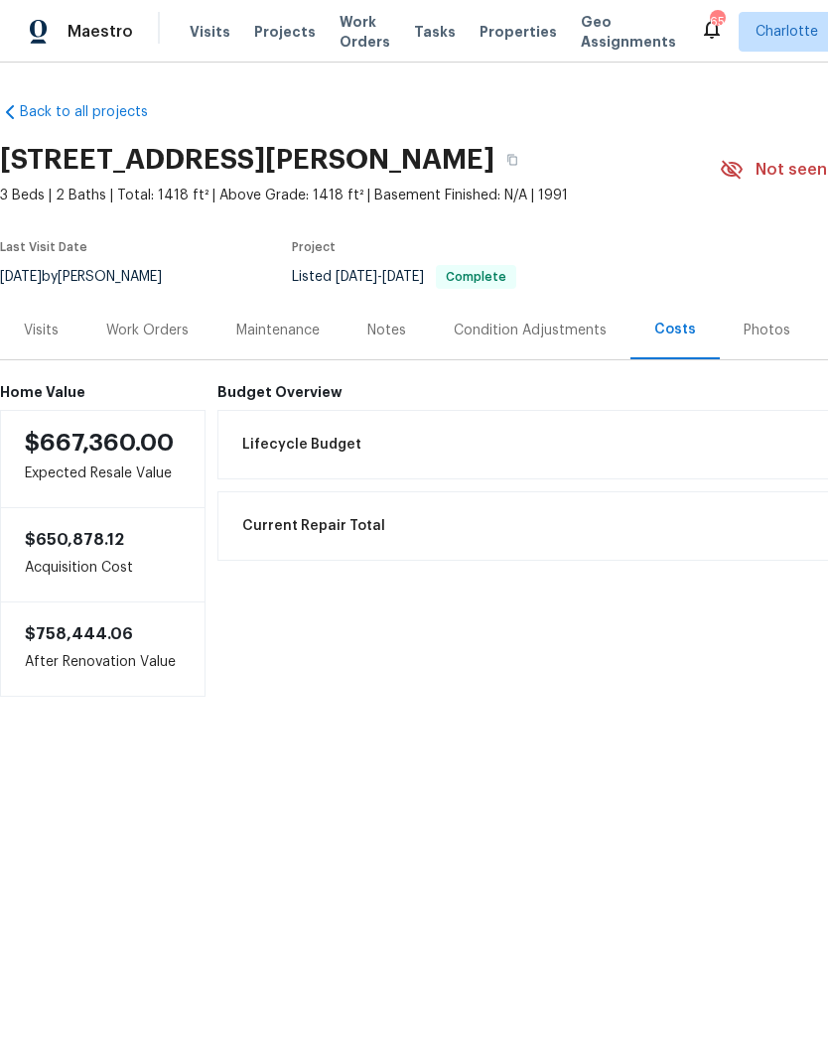
click at [583, 746] on div "Back to all projects [STREET_ADDRESS] 3 Beds | 2 Baths | Total: 1418 ft² | Abov…" at bounding box center [414, 439] width 828 height 753
click at [758, 325] on div "Photos" at bounding box center [767, 331] width 47 height 20
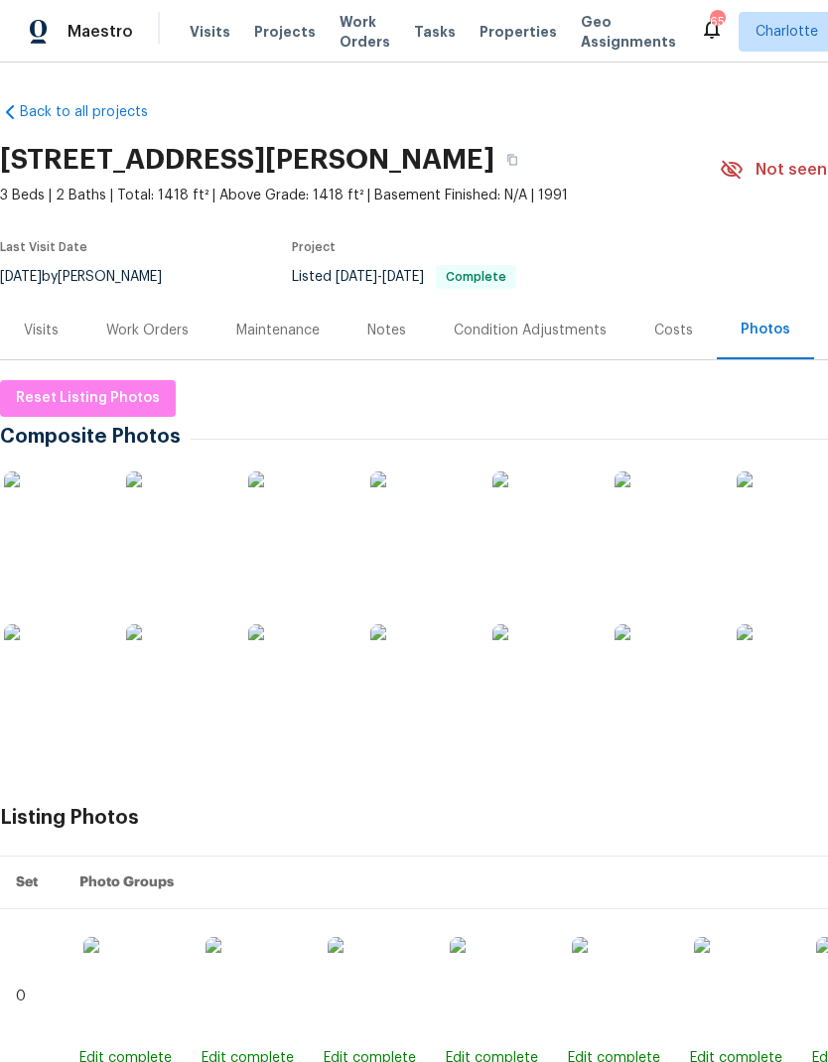
click at [438, 663] on img at bounding box center [419, 673] width 99 height 99
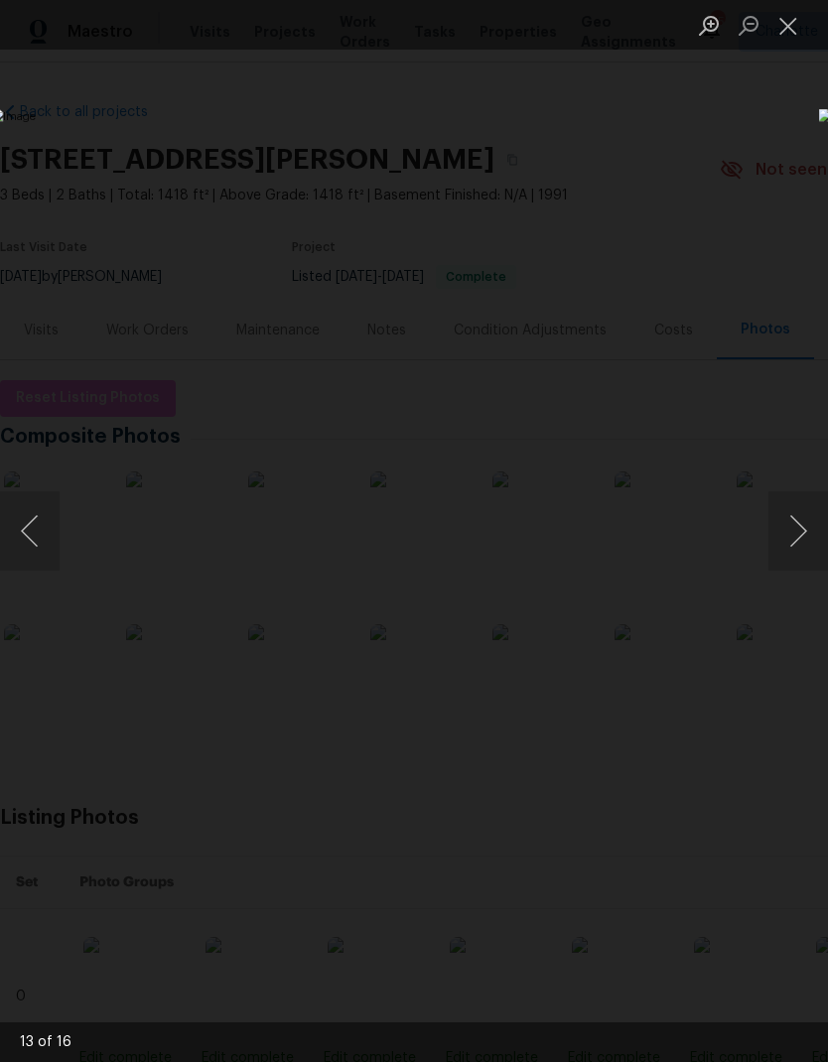
click at [781, 545] on button "Next image" at bounding box center [798, 530] width 60 height 79
click at [789, 543] on button "Next image" at bounding box center [798, 530] width 60 height 79
click at [788, 543] on button "Next image" at bounding box center [798, 530] width 60 height 79
click at [792, 535] on button "Next image" at bounding box center [798, 530] width 60 height 79
click at [794, 540] on button "Next image" at bounding box center [798, 530] width 60 height 79
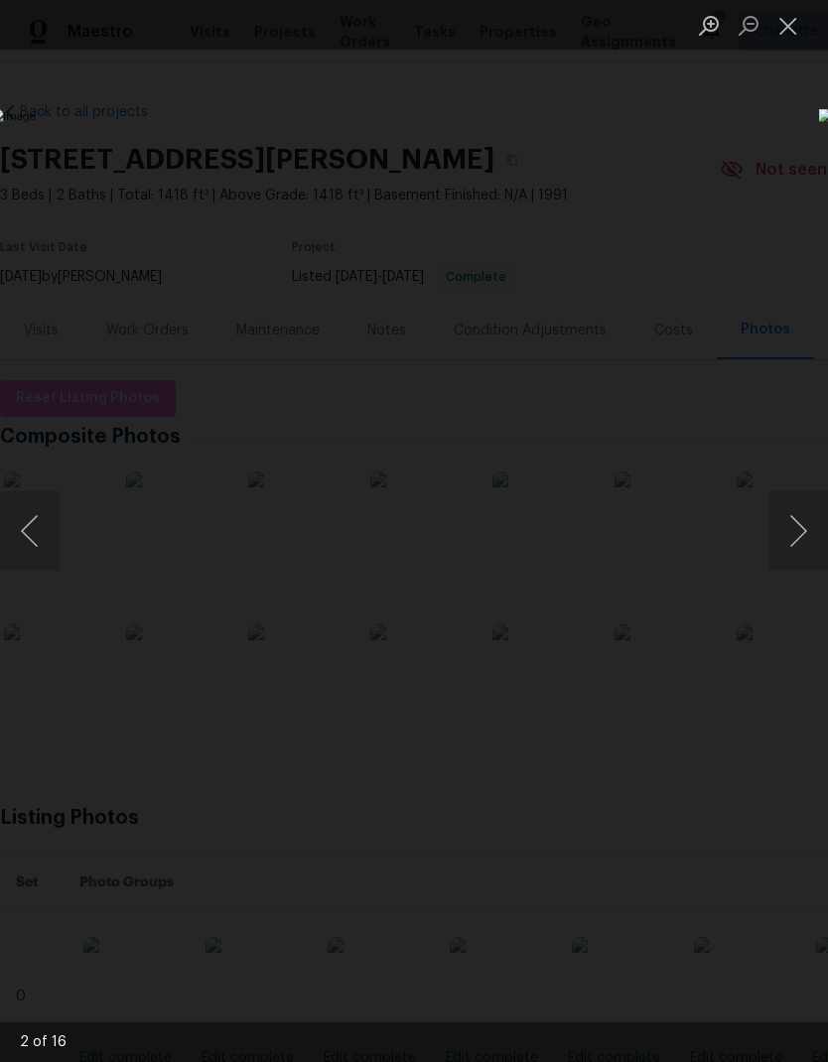
click at [809, 536] on button "Next image" at bounding box center [798, 530] width 60 height 79
click at [808, 532] on button "Next image" at bounding box center [798, 530] width 60 height 79
click at [805, 528] on button "Next image" at bounding box center [798, 530] width 60 height 79
click at [798, 537] on button "Next image" at bounding box center [798, 530] width 60 height 79
click at [793, 546] on button "Next image" at bounding box center [798, 530] width 60 height 79
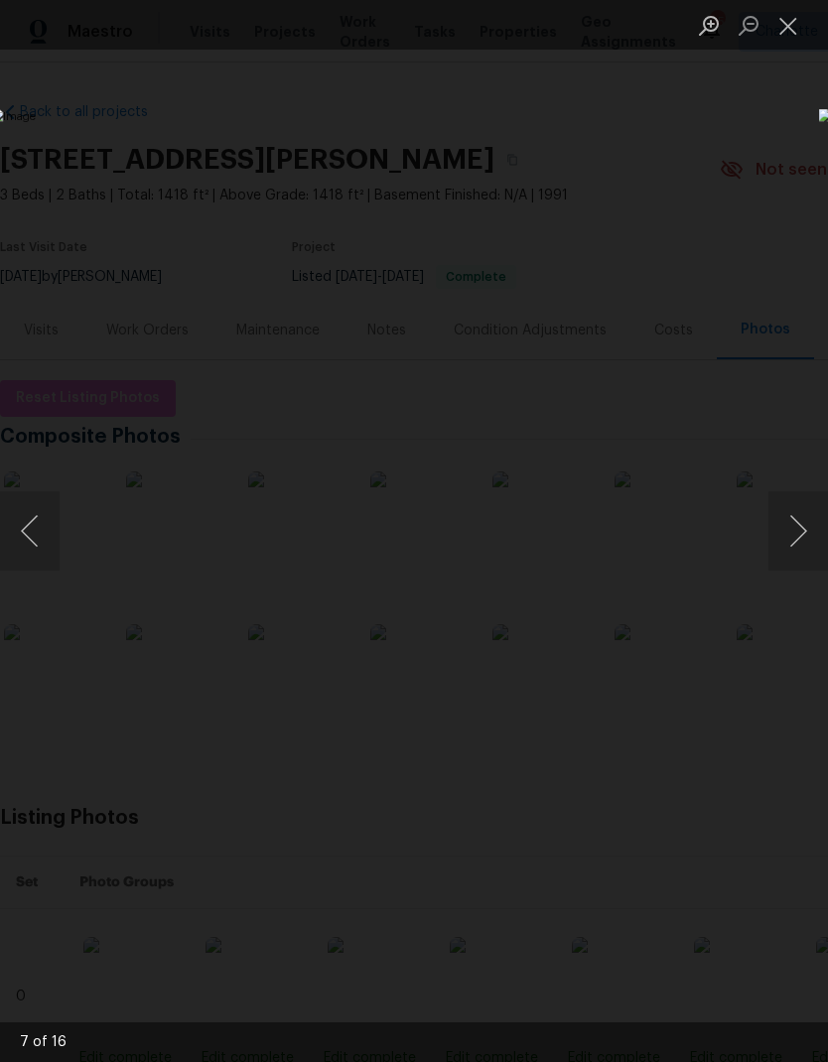
click at [791, 543] on button "Next image" at bounding box center [798, 530] width 60 height 79
click at [805, 530] on button "Next image" at bounding box center [798, 530] width 60 height 79
click at [799, 513] on button "Next image" at bounding box center [798, 530] width 60 height 79
click at [818, 540] on button "Next image" at bounding box center [798, 530] width 60 height 79
click at [813, 546] on button "Next image" at bounding box center [798, 530] width 60 height 79
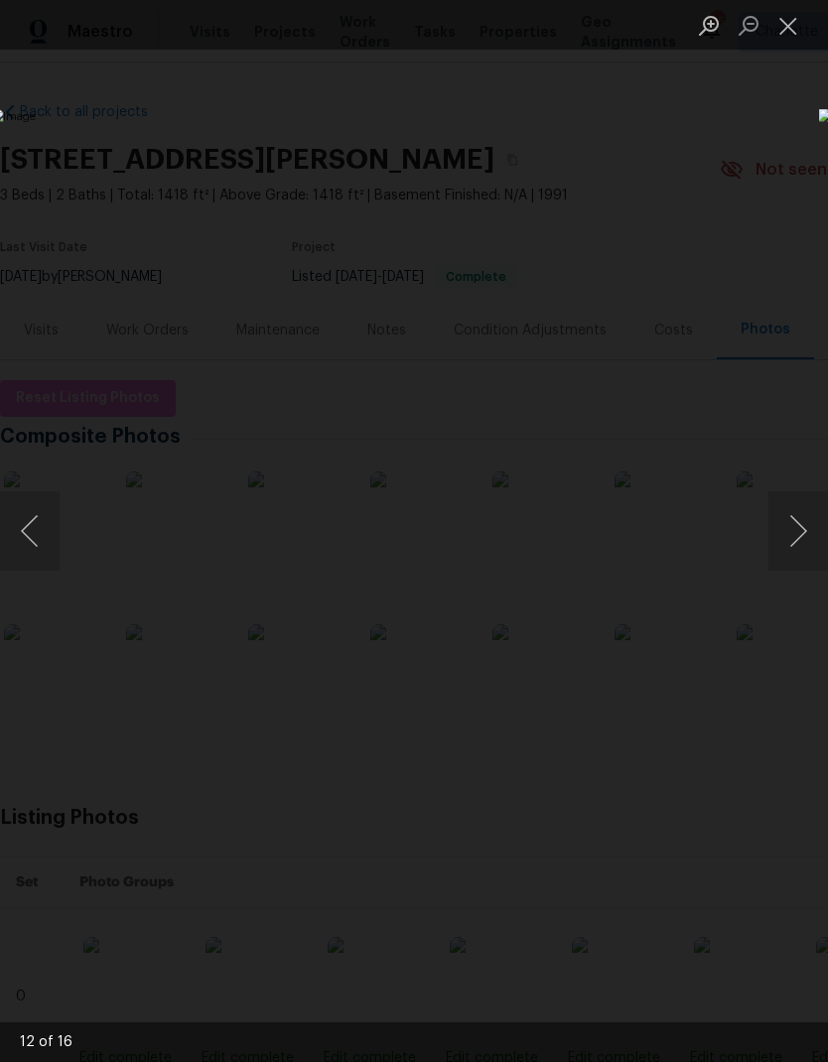
click at [819, 547] on button "Next image" at bounding box center [798, 530] width 60 height 79
click at [788, 528] on button "Next image" at bounding box center [798, 530] width 60 height 79
click at [802, 539] on button "Next image" at bounding box center [798, 530] width 60 height 79
click at [807, 519] on button "Next image" at bounding box center [798, 530] width 60 height 79
click at [800, 543] on button "Next image" at bounding box center [798, 530] width 60 height 79
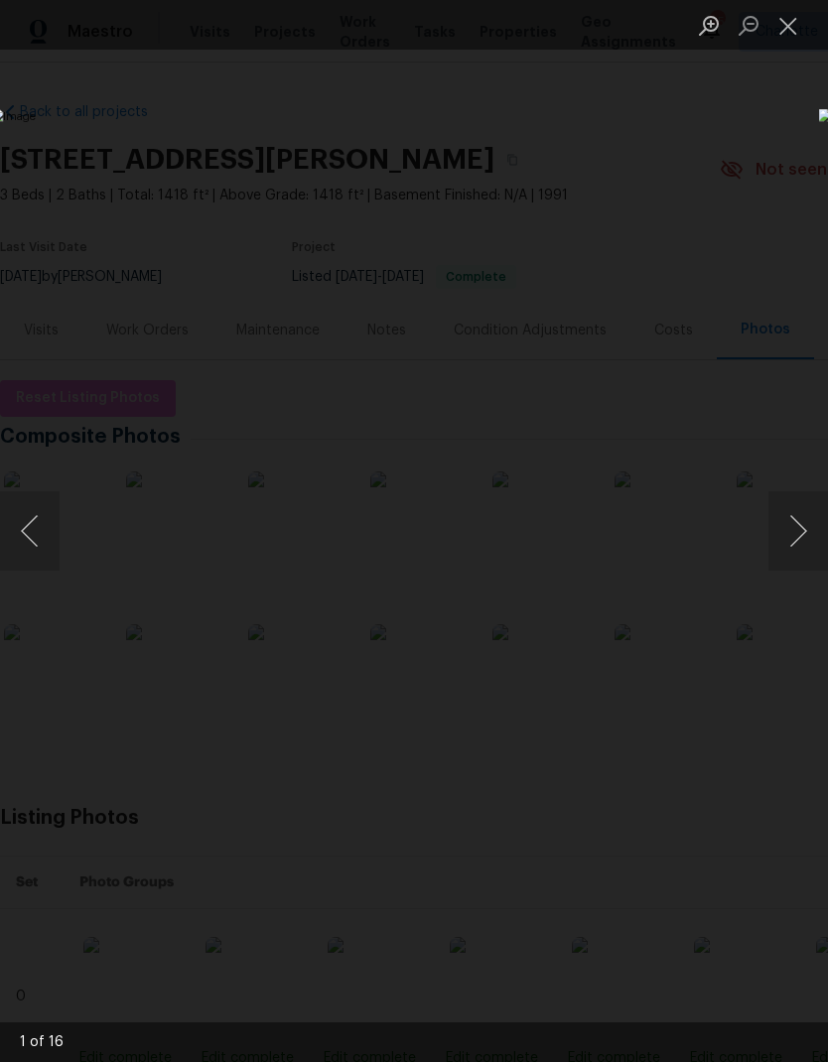
click at [807, 530] on button "Next image" at bounding box center [798, 530] width 60 height 79
click at [804, 532] on button "Next image" at bounding box center [798, 530] width 60 height 79
click at [808, 538] on button "Next image" at bounding box center [798, 530] width 60 height 79
click at [792, 538] on button "Next image" at bounding box center [798, 530] width 60 height 79
click at [802, 535] on button "Next image" at bounding box center [798, 530] width 60 height 79
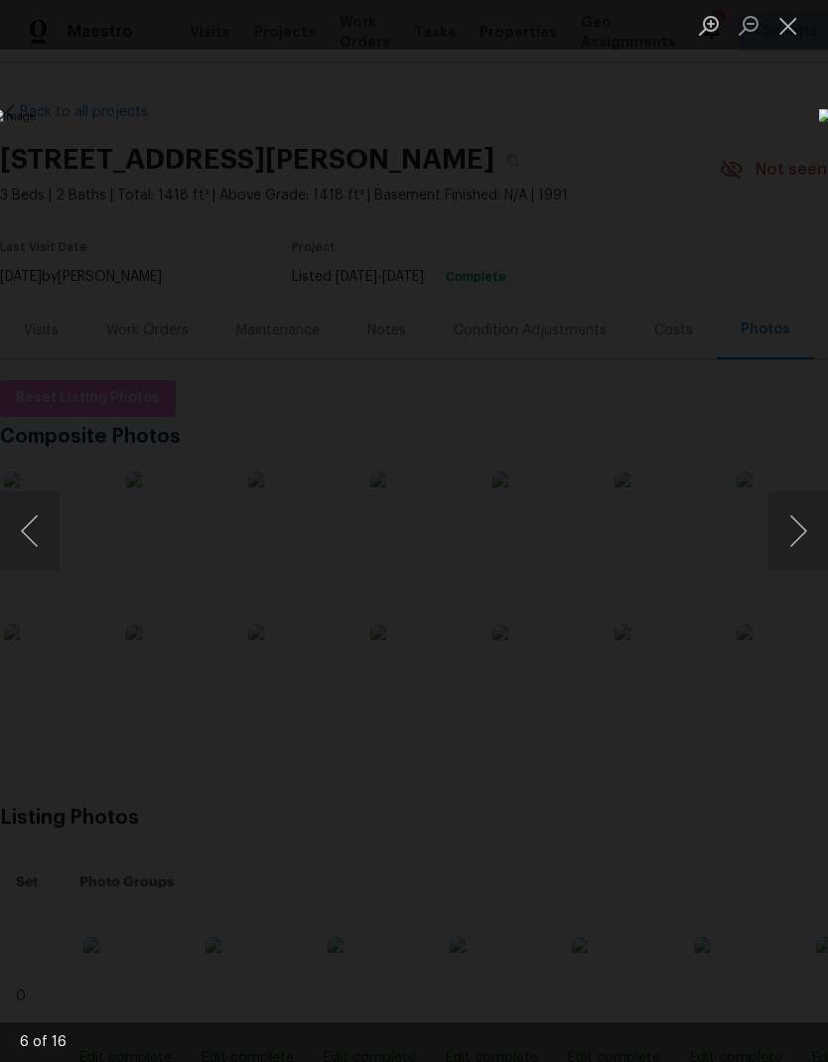
click at [801, 523] on button "Next image" at bounding box center [798, 530] width 60 height 79
click at [794, 534] on button "Next image" at bounding box center [798, 530] width 60 height 79
click at [806, 538] on button "Next image" at bounding box center [798, 530] width 60 height 79
click at [816, 520] on button "Next image" at bounding box center [798, 530] width 60 height 79
click at [792, 513] on button "Next image" at bounding box center [798, 530] width 60 height 79
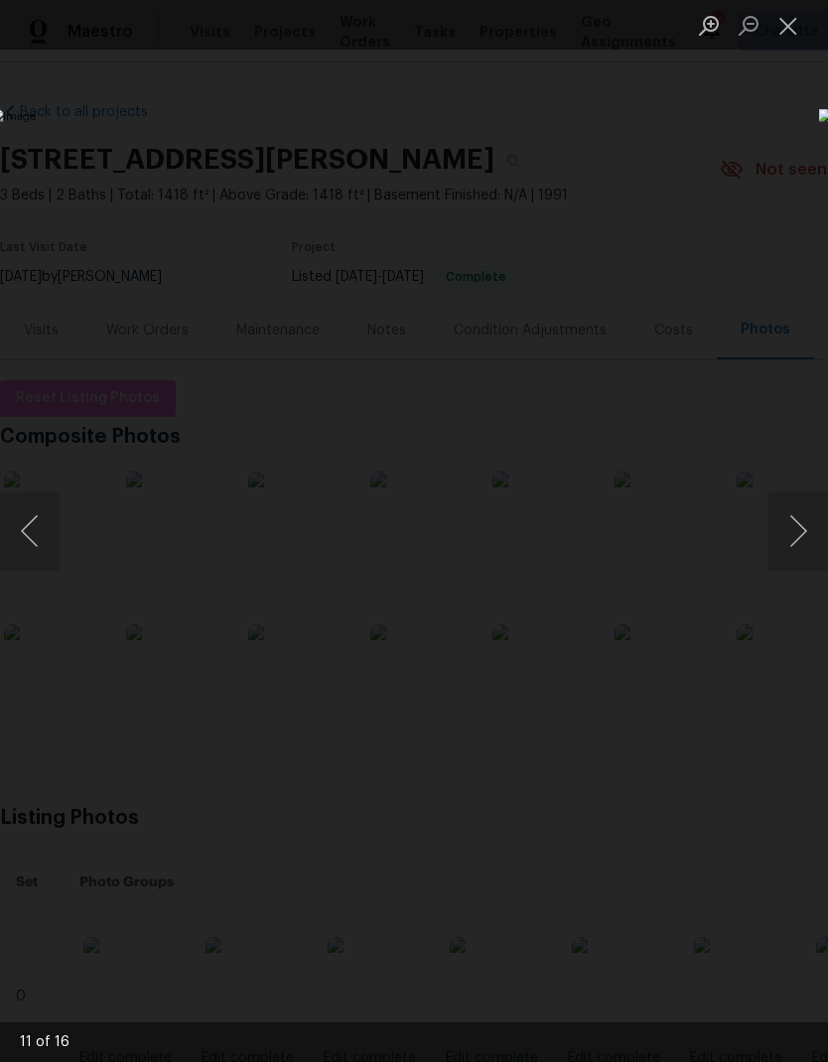
click at [804, 517] on button "Next image" at bounding box center [798, 530] width 60 height 79
click at [803, 525] on button "Next image" at bounding box center [798, 530] width 60 height 79
